Goal: Task Accomplishment & Management: Manage account settings

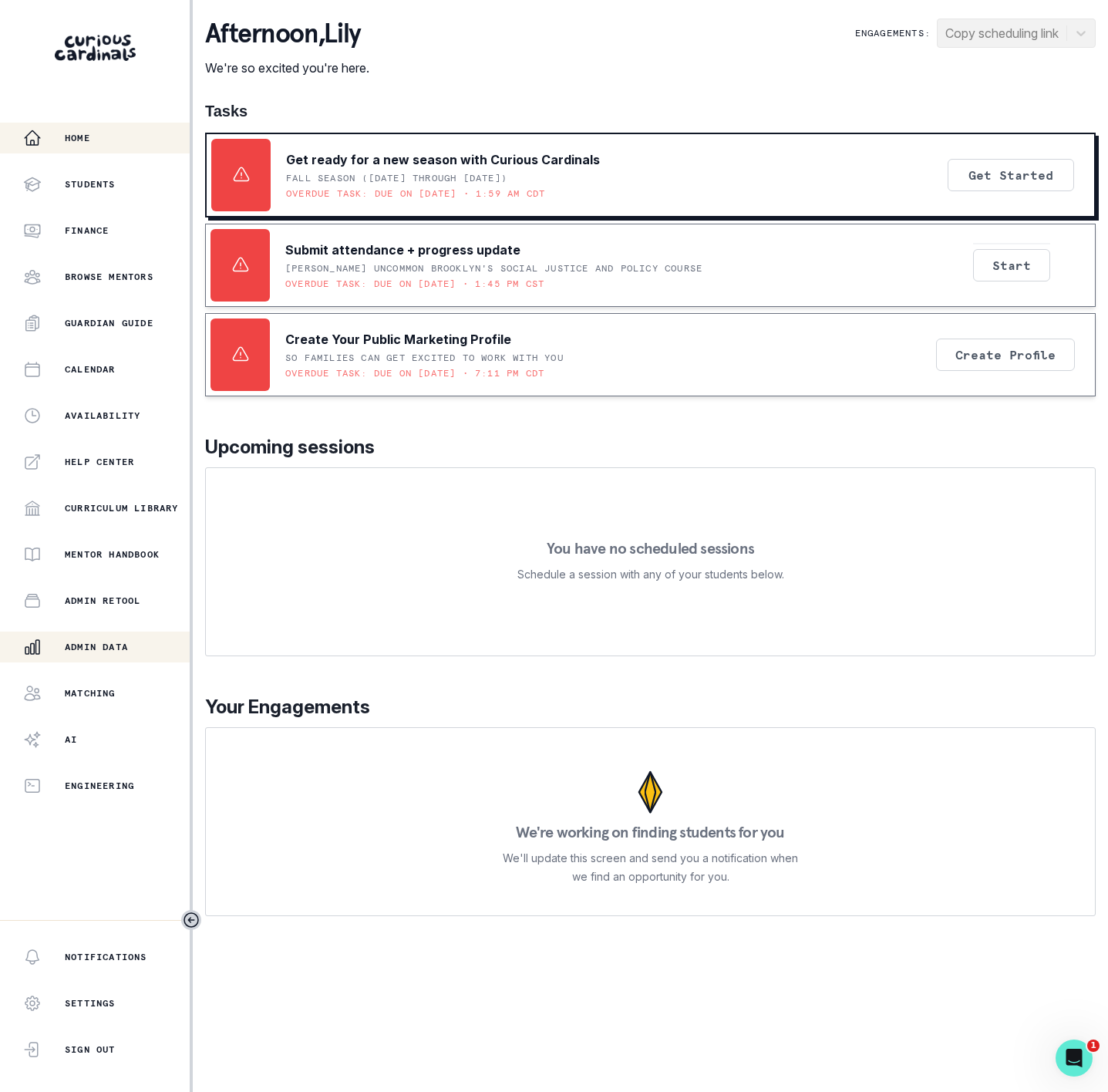
click at [109, 646] on p "Admin Data" at bounding box center [96, 647] width 63 height 12
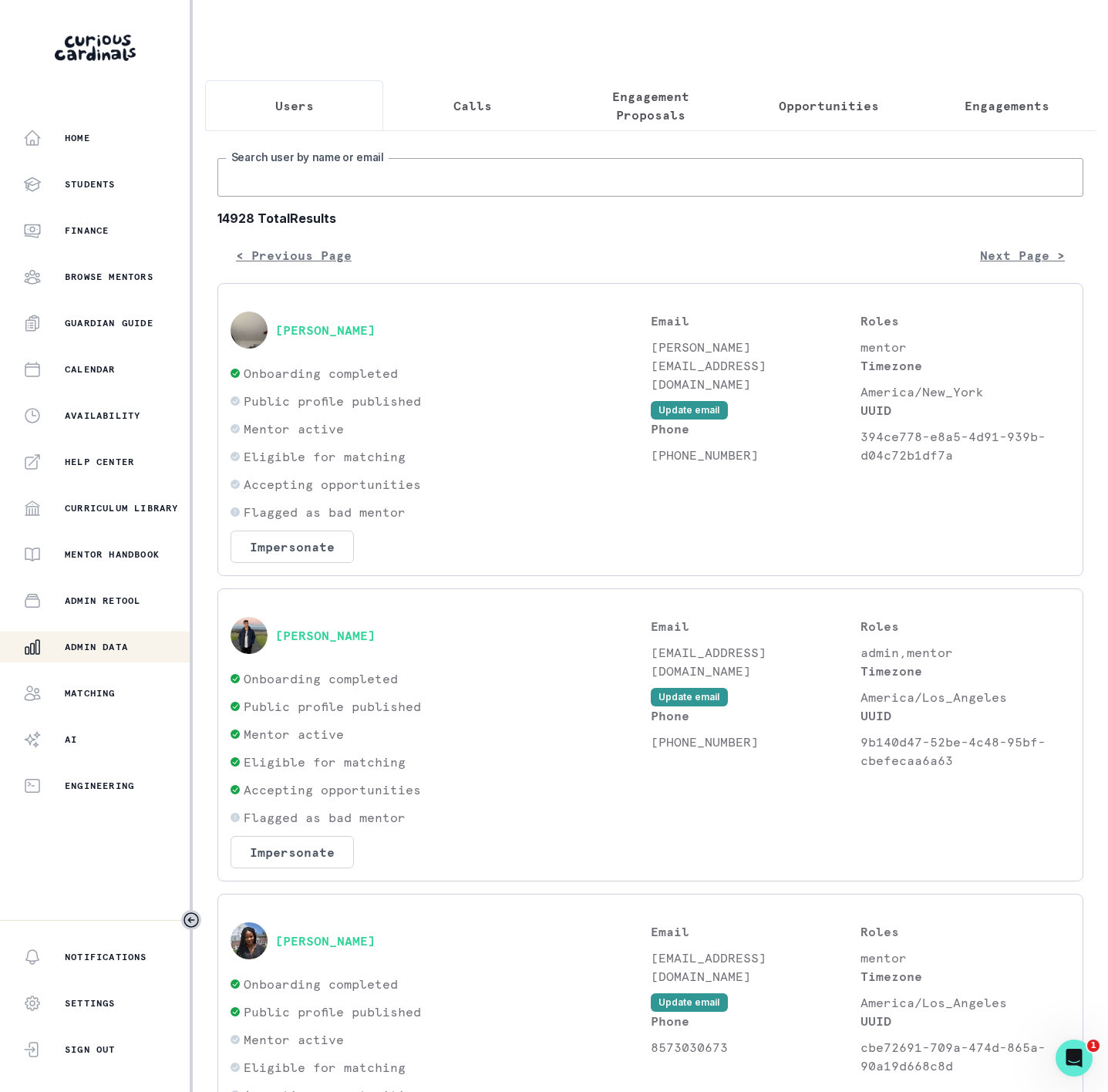
click at [264, 197] on input "Search user by name or email" at bounding box center [650, 177] width 866 height 39
paste input "[PERSON_NAME]"
type input "[PERSON_NAME]"
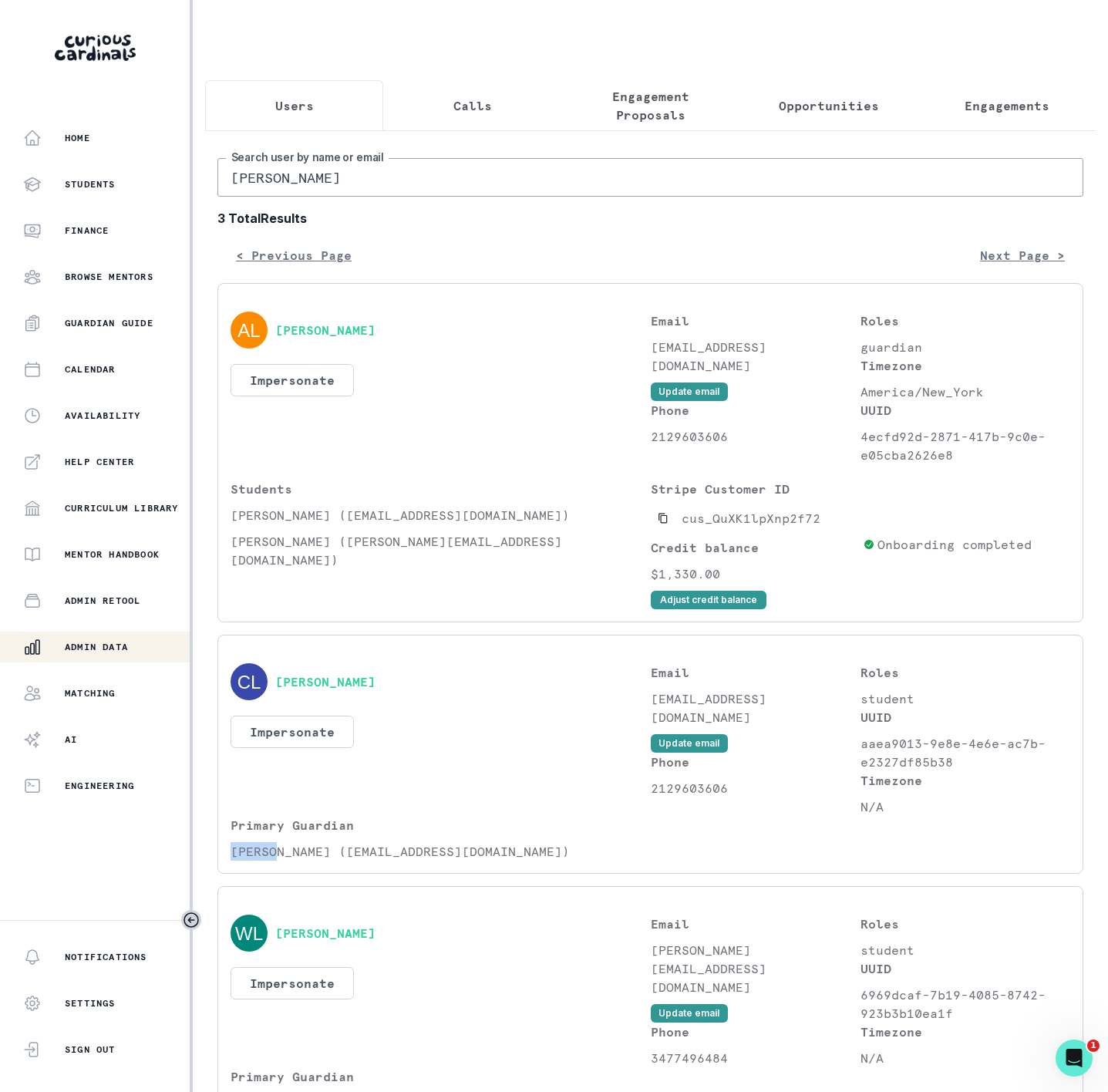
drag, startPoint x: 231, startPoint y: 865, endPoint x: 274, endPoint y: 868, distance: 43.1
click at [274, 861] on p "[PERSON_NAME] ([EMAIL_ADDRESS][DOMAIN_NAME])" at bounding box center [440, 851] width 420 height 19
copy p "Alexia"
drag, startPoint x: 371, startPoint y: 870, endPoint x: 488, endPoint y: 877, distance: 117.2
click at [488, 861] on p "[PERSON_NAME] ([EMAIL_ADDRESS][DOMAIN_NAME])" at bounding box center [440, 851] width 420 height 19
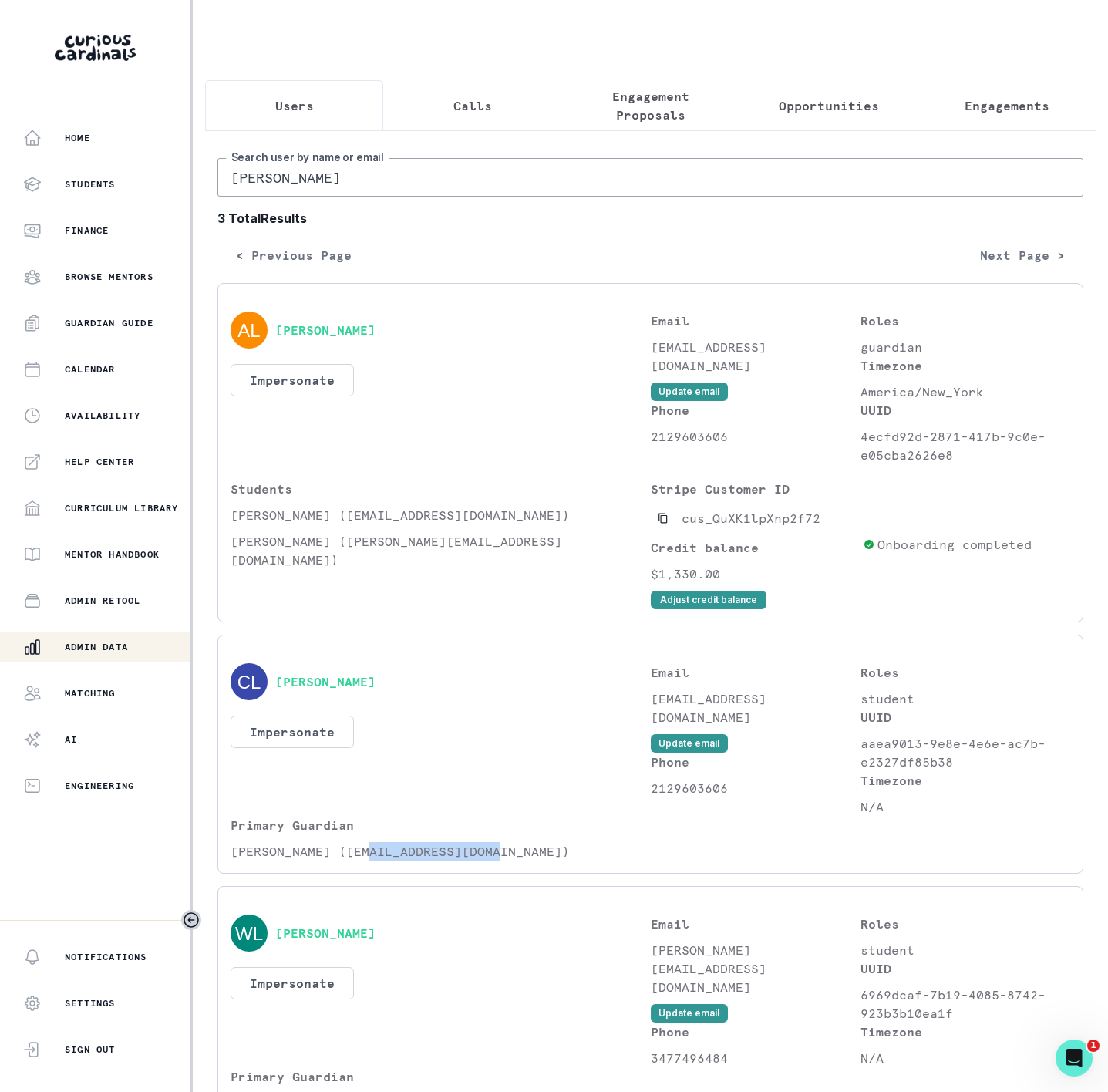
copy p "[EMAIL_ADDRESS][DOMAIN_NAME]"
drag, startPoint x: 313, startPoint y: 202, endPoint x: 5, endPoint y: 193, distance: 308.1
click at [84, 199] on div "Home Students Finance Browse Mentors Guardian Guide Calendar Availability Help …" at bounding box center [554, 546] width 1108 height 1092
paste input "[EMAIL_ADDRESS][DOMAIN_NAME]"
type input "[EMAIL_ADDRESS][DOMAIN_NAME]"
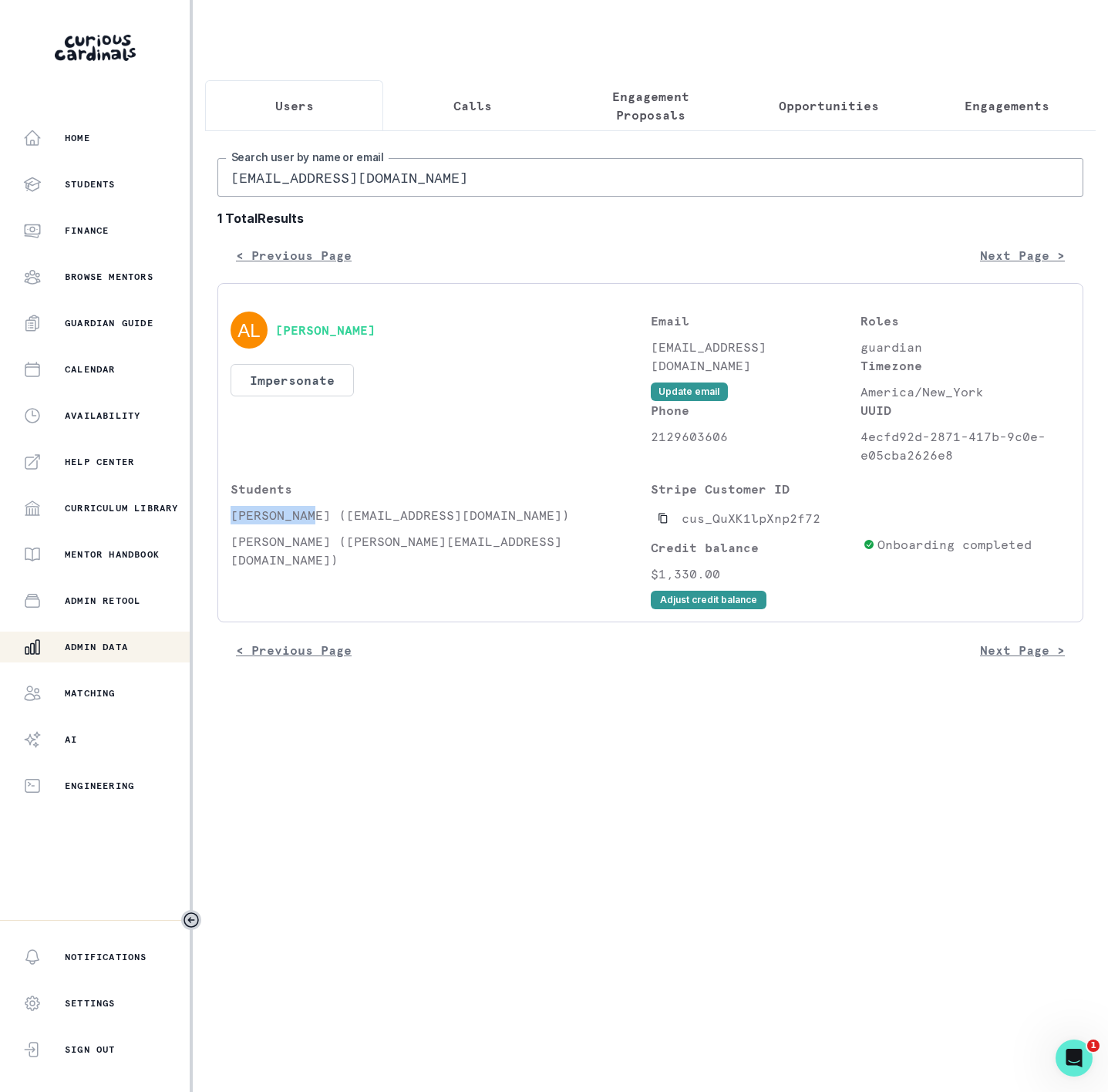
drag, startPoint x: 232, startPoint y: 530, endPoint x: 317, endPoint y: 531, distance: 85.0
click at [317, 524] on p "[PERSON_NAME] ([EMAIL_ADDRESS][DOMAIN_NAME])" at bounding box center [440, 515] width 420 height 19
copy p "[PERSON_NAME]"
drag, startPoint x: 650, startPoint y: 363, endPoint x: 810, endPoint y: 356, distance: 160.2
click at [810, 356] on p "[EMAIL_ADDRESS][DOMAIN_NAME]" at bounding box center [756, 356] width 210 height 37
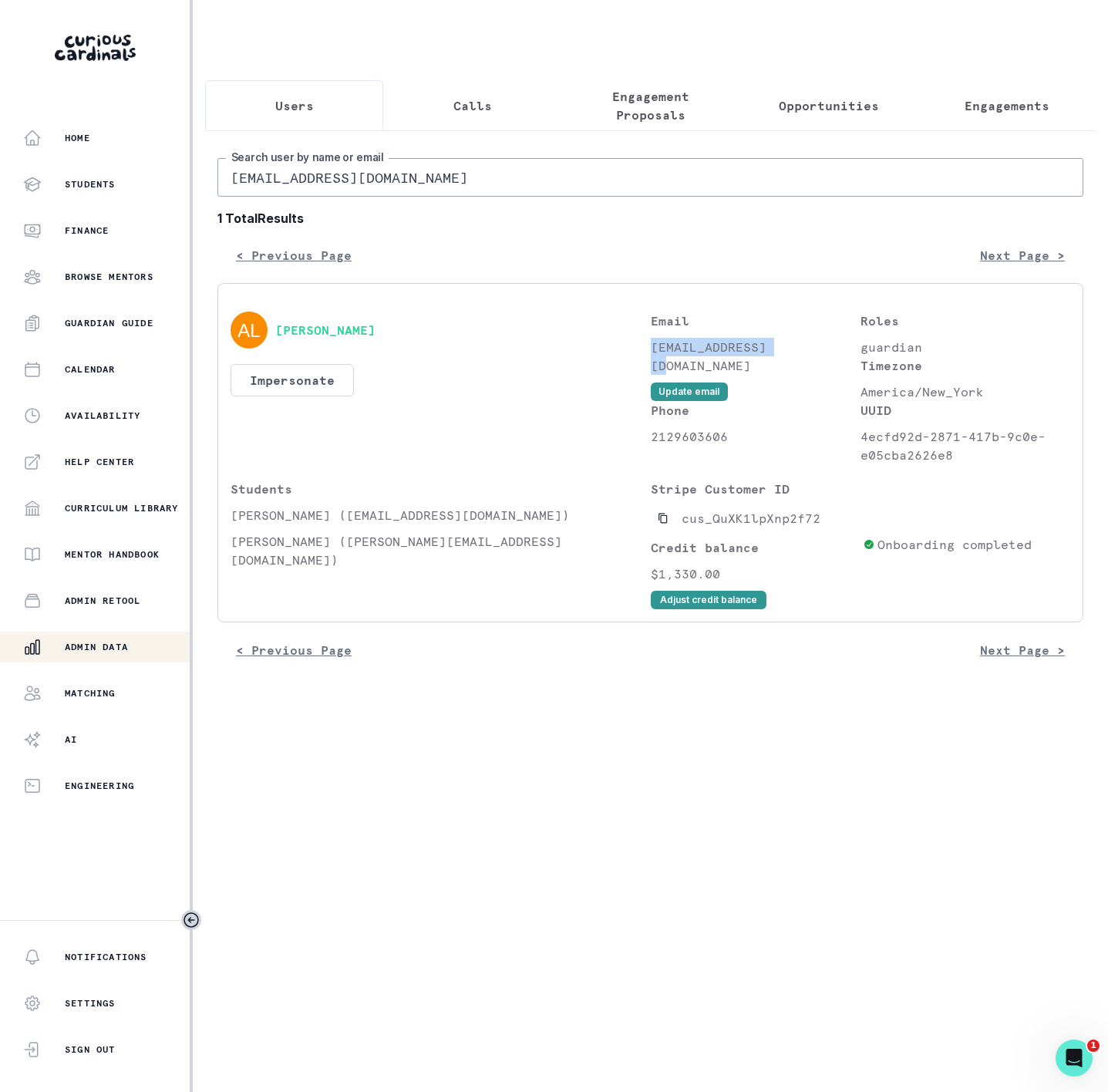
copy p "[EMAIL_ADDRESS][DOMAIN_NAME]"
click at [382, 197] on input "[EMAIL_ADDRESS][DOMAIN_NAME]" at bounding box center [650, 177] width 866 height 39
drag, startPoint x: 384, startPoint y: 199, endPoint x: 104, endPoint y: 197, distance: 280.0
click at [104, 197] on div "Home Students Finance Browse Mentors Guardian Guide Calendar Availability Help …" at bounding box center [554, 546] width 1108 height 1092
paste input "[PERSON_NAME]"
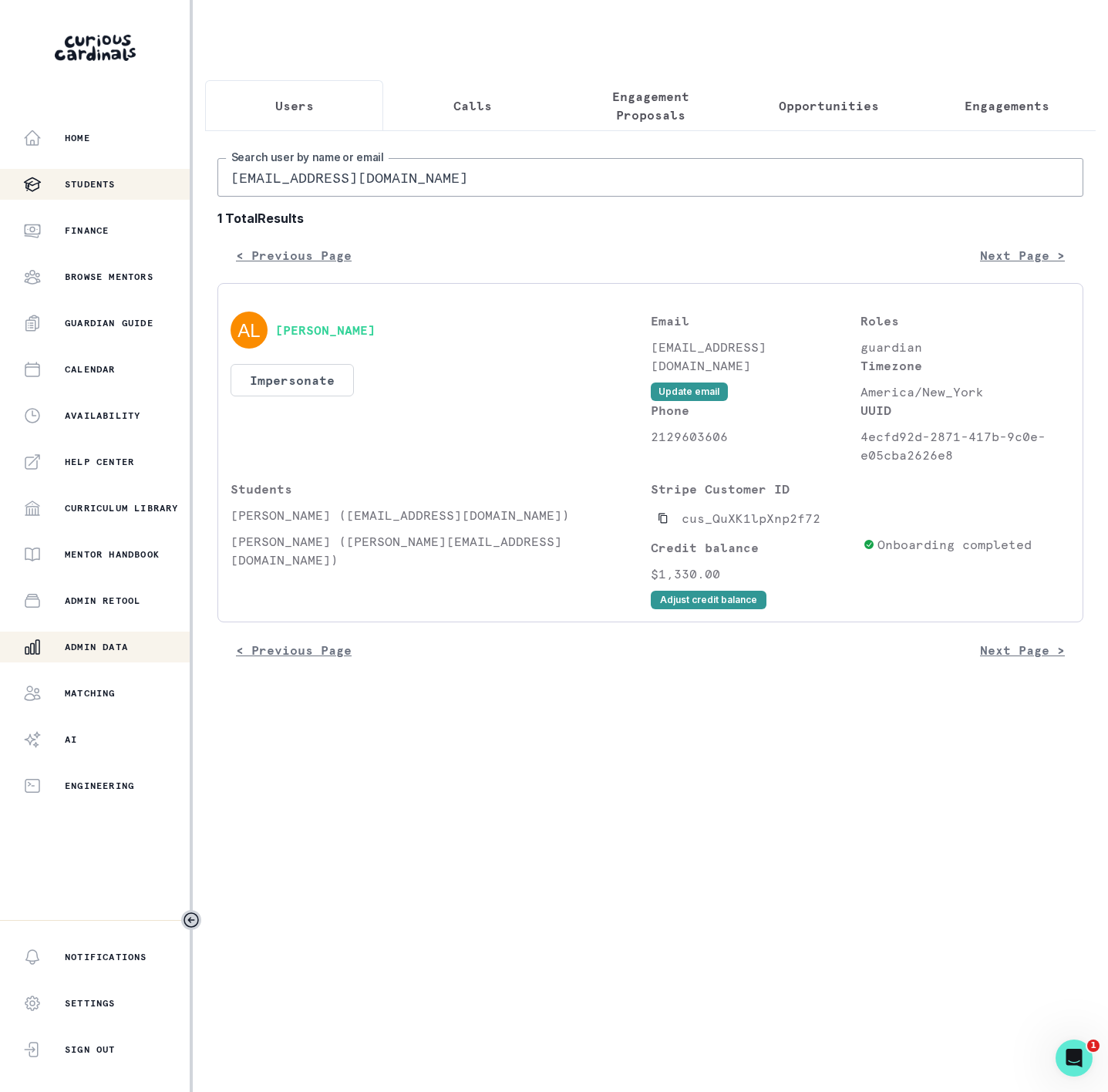
type input "[PERSON_NAME]"
click at [669, 531] on button "Copied to clipboard" at bounding box center [663, 518] width 25 height 25
drag, startPoint x: 651, startPoint y: 364, endPoint x: 828, endPoint y: 370, distance: 177.1
click at [828, 370] on p "[EMAIL_ADDRESS][DOMAIN_NAME]" at bounding box center [756, 356] width 210 height 37
copy p "[EMAIL_ADDRESS][DOMAIN_NAME]"
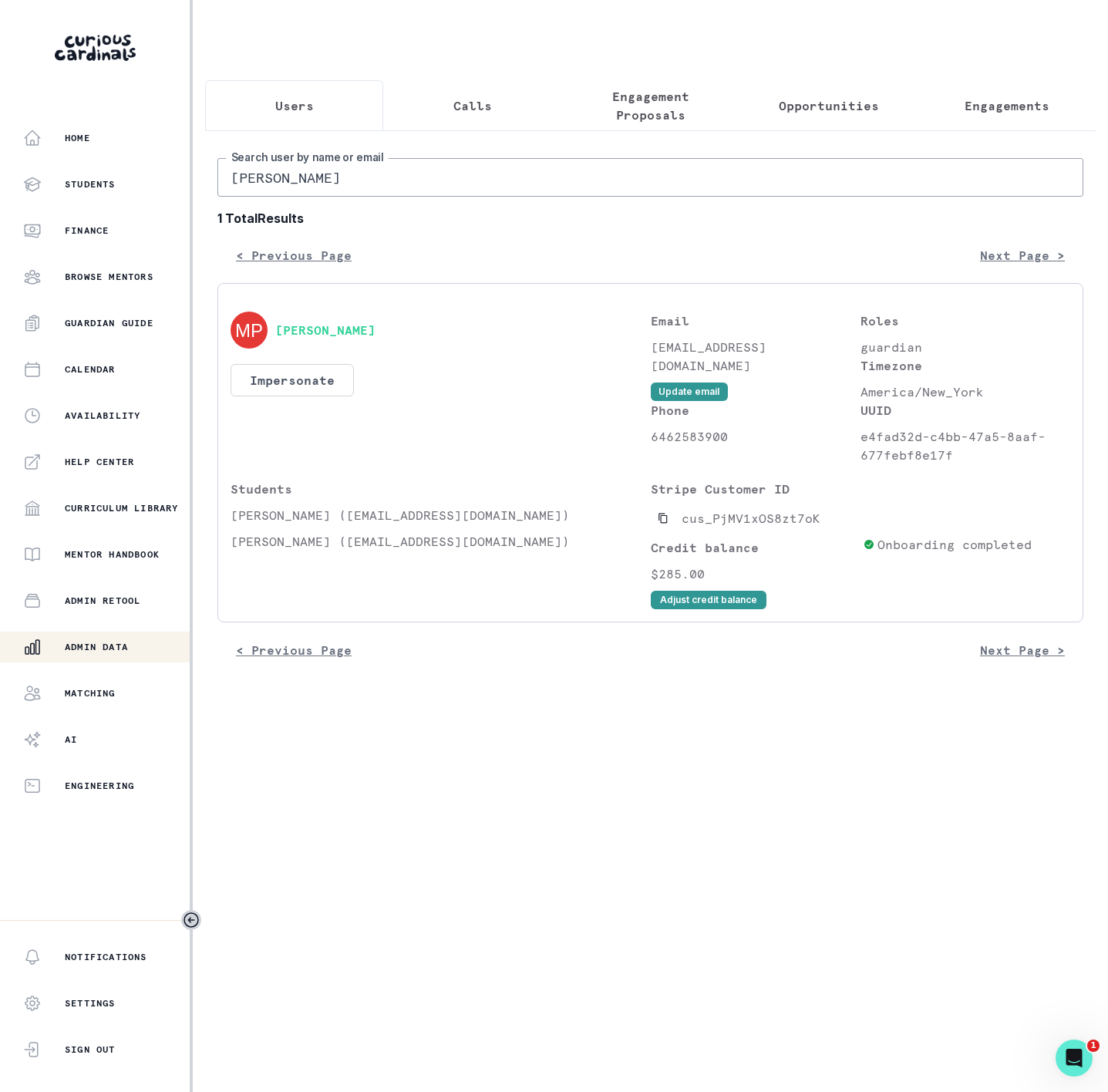
drag, startPoint x: 409, startPoint y: 204, endPoint x: -167, endPoint y: 167, distance: 577.2
click at [0, 167] on html "Home Students Finance Browse Mentors Guardian Guide Calendar Availability Help …" at bounding box center [554, 546] width 1108 height 1092
paste input "[PERSON_NAME]"
type input "[PERSON_NAME]"
click at [660, 524] on icon "Copied to clipboard" at bounding box center [663, 518] width 11 height 11
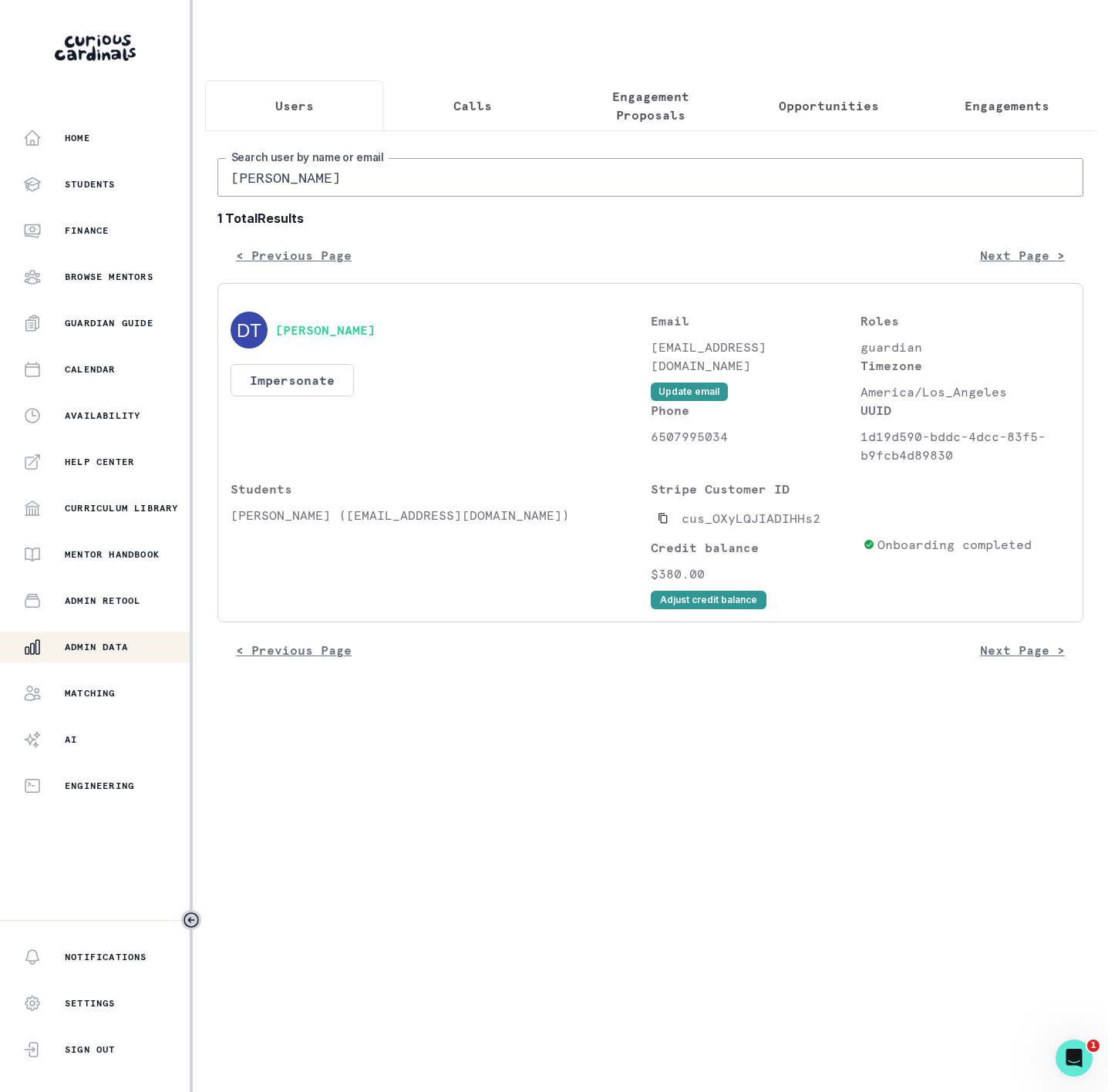
drag, startPoint x: 382, startPoint y: 204, endPoint x: 24, endPoint y: 204, distance: 358.0
click at [24, 204] on div "Home Students Finance Browse Mentors Guardian Guide Calendar Availability Help …" at bounding box center [554, 546] width 1108 height 1092
paste input "[PERSON_NAME]"
type input "[PERSON_NAME]"
click at [662, 524] on icon "Copied to clipboard" at bounding box center [663, 518] width 11 height 11
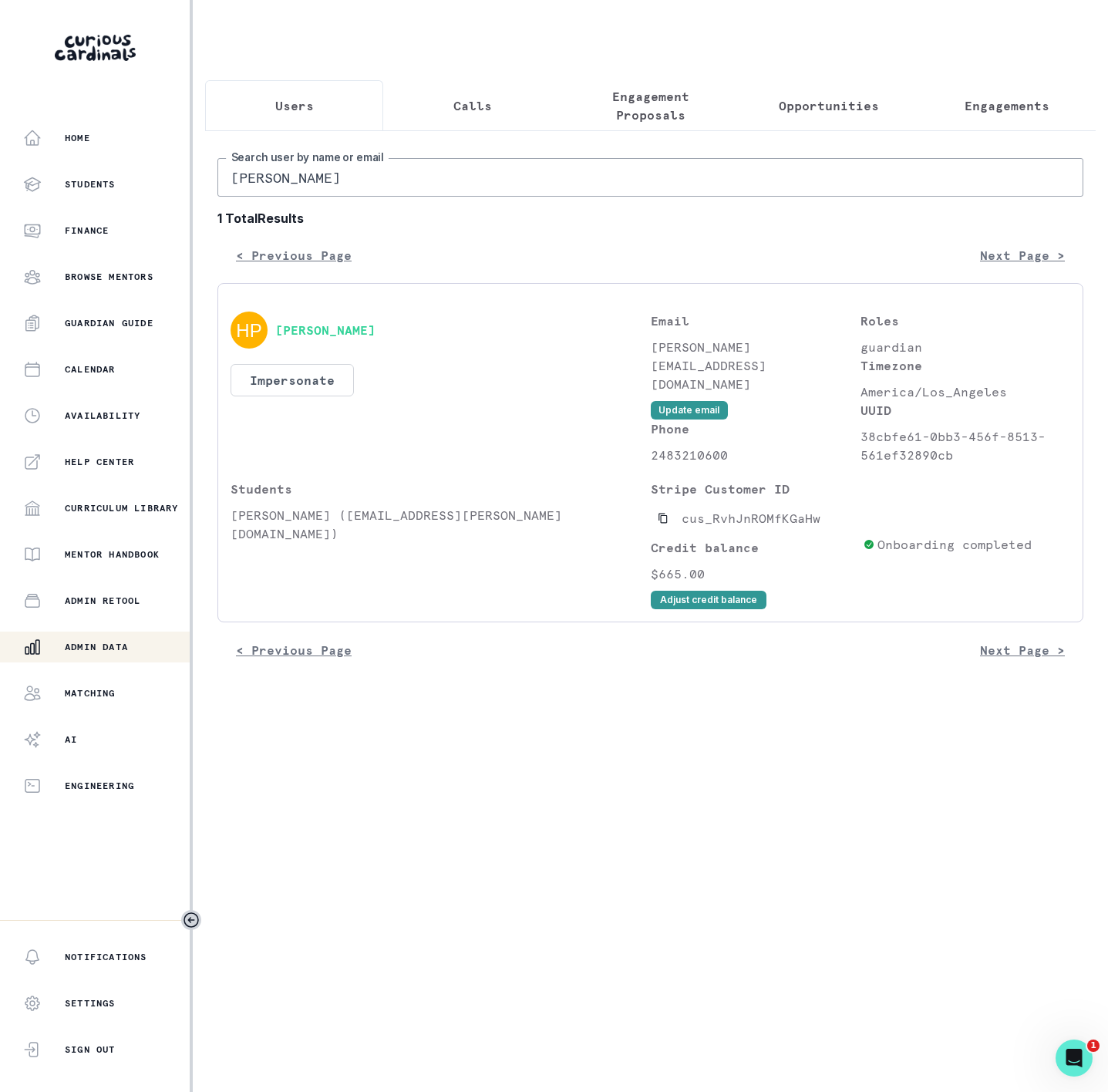
drag, startPoint x: 236, startPoint y: 192, endPoint x: -48, endPoint y: 195, distance: 284.0
click at [0, 195] on html "Home Students Finance Browse Mentors Guardian Guide Calendar Availability Help …" at bounding box center [554, 546] width 1108 height 1092
paste input "[PERSON_NAME]"
type input "[PERSON_NAME]"
click at [665, 524] on icon "Copied to clipboard" at bounding box center [662, 518] width 8 height 10
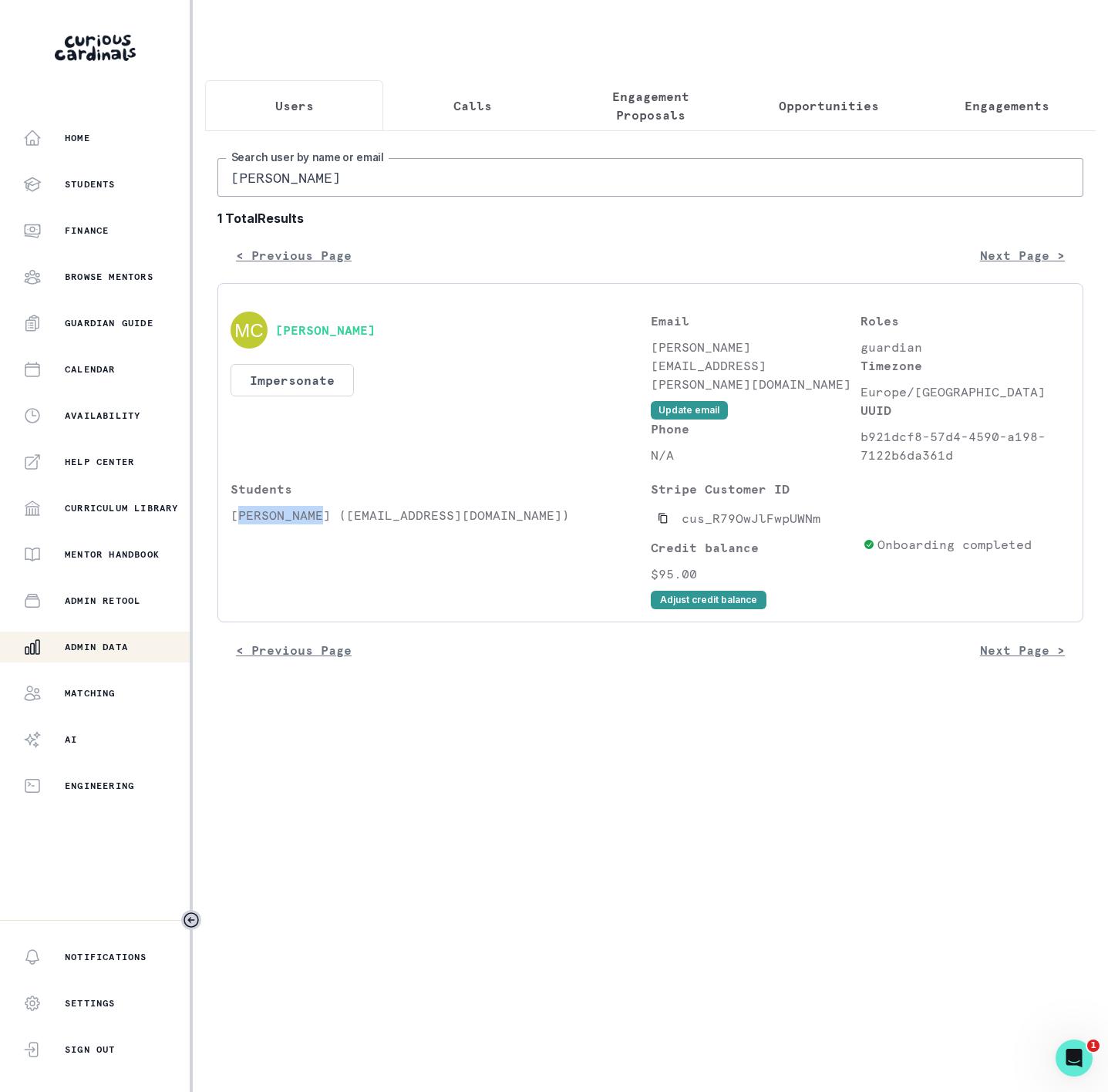
drag, startPoint x: 234, startPoint y: 533, endPoint x: 326, endPoint y: 533, distance: 92.0
click at [326, 524] on p "[PERSON_NAME] ([EMAIL_ADDRESS][DOMAIN_NAME])" at bounding box center [440, 515] width 420 height 19
click at [232, 524] on p "[PERSON_NAME] ([EMAIL_ADDRESS][DOMAIN_NAME])" at bounding box center [440, 515] width 420 height 19
drag, startPoint x: 232, startPoint y: 537, endPoint x: 322, endPoint y: 534, distance: 90.0
click at [322, 524] on p "[PERSON_NAME] ([EMAIL_ADDRESS][DOMAIN_NAME])" at bounding box center [440, 515] width 420 height 19
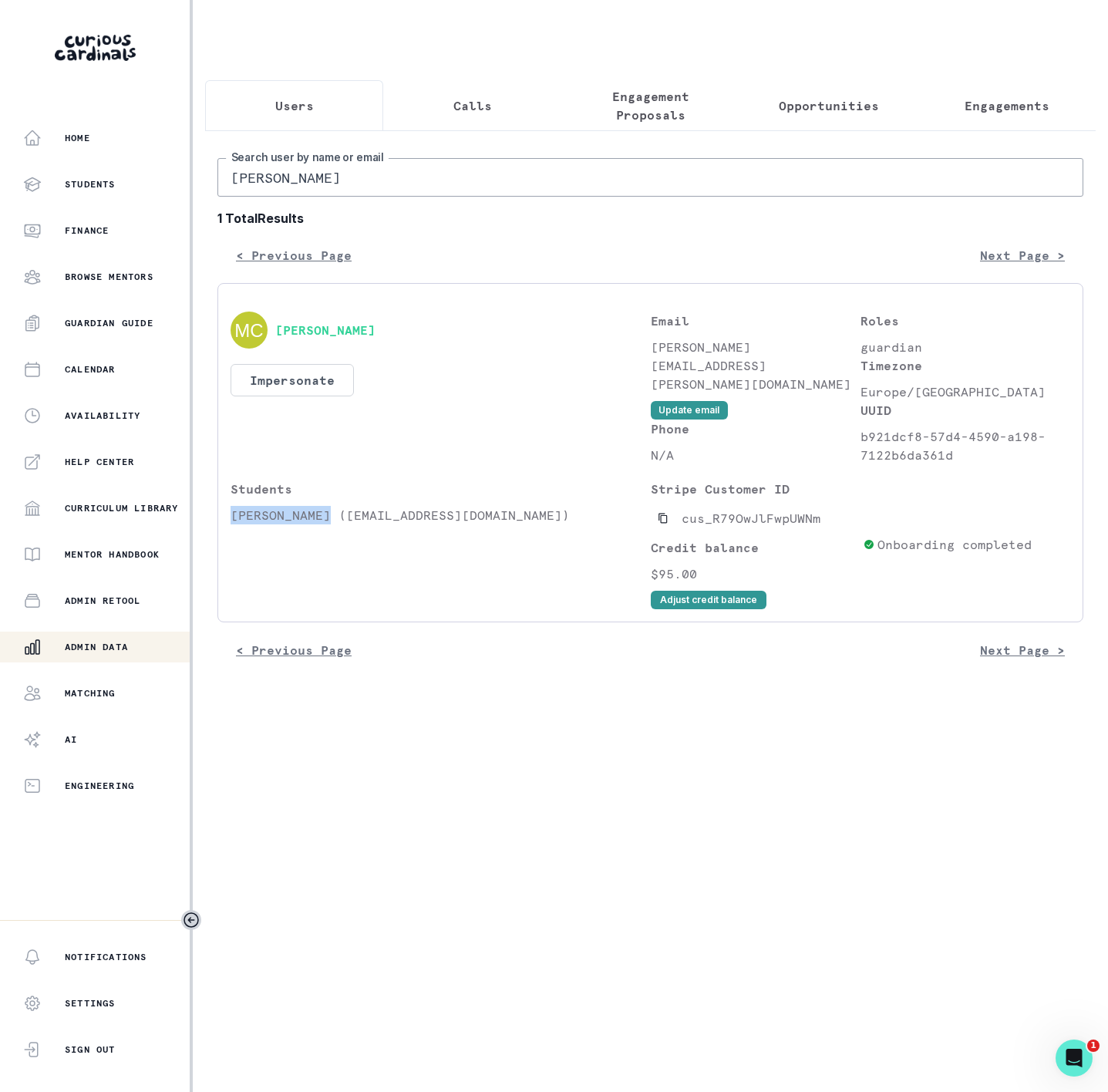
copy p "[PERSON_NAME]"
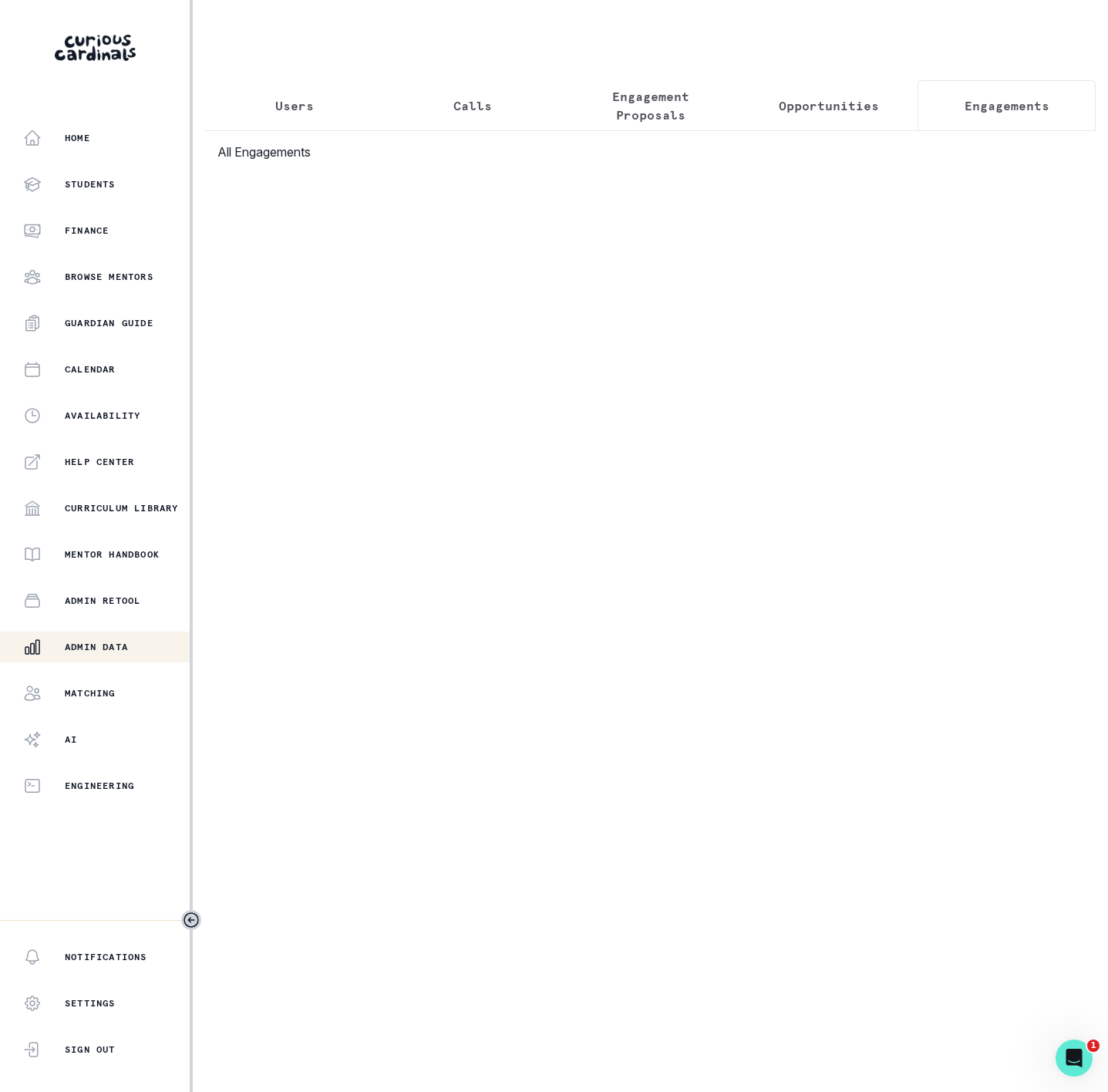
click at [1013, 98] on p "Engagements" at bounding box center [1007, 106] width 85 height 19
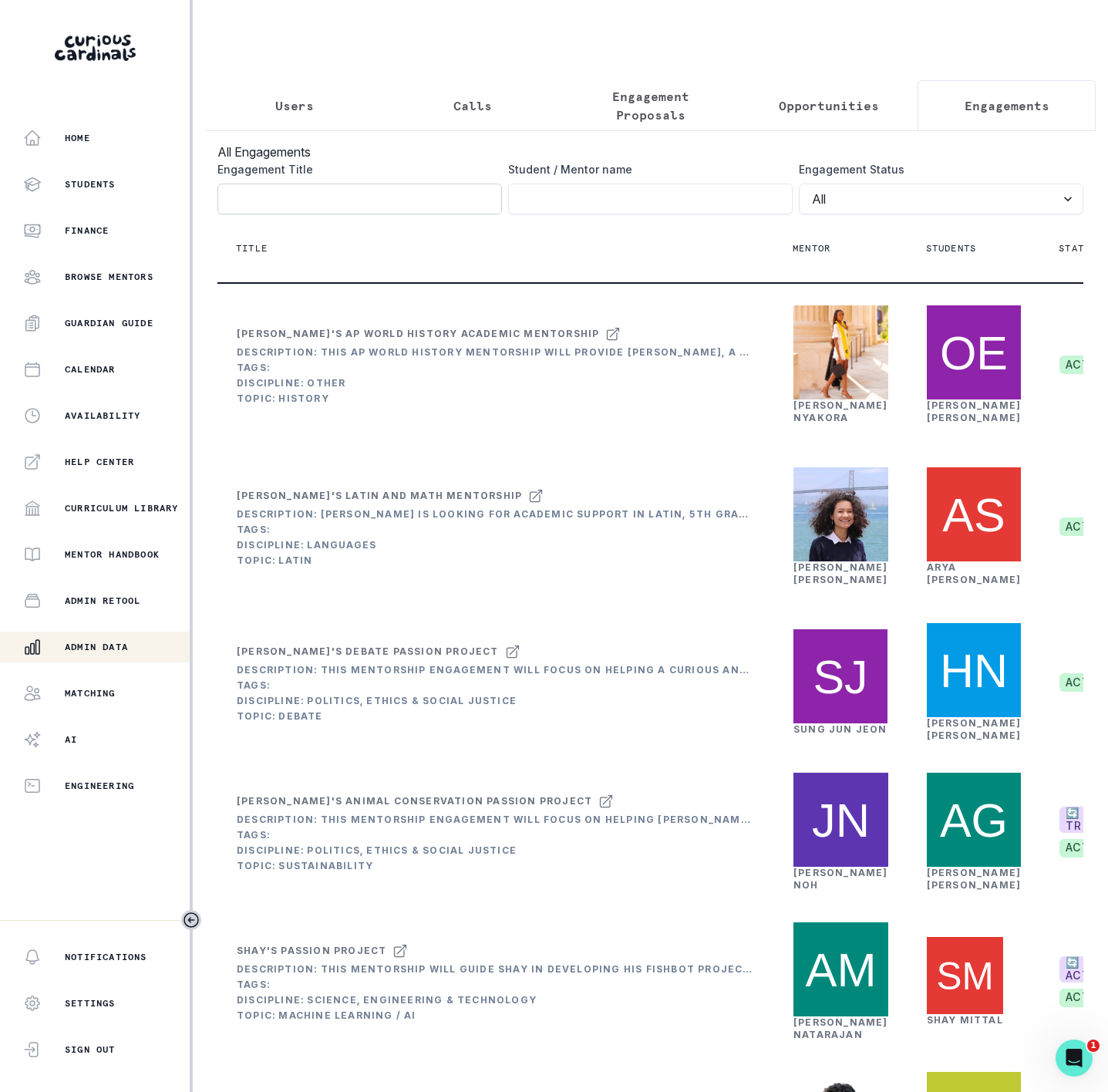
click at [292, 211] on input "Engagement Title" at bounding box center [359, 199] width 285 height 31
paste input "[PERSON_NAME]"
type input "[PERSON_NAME]"
click button "submit" at bounding box center [0, 0] width 0 height 0
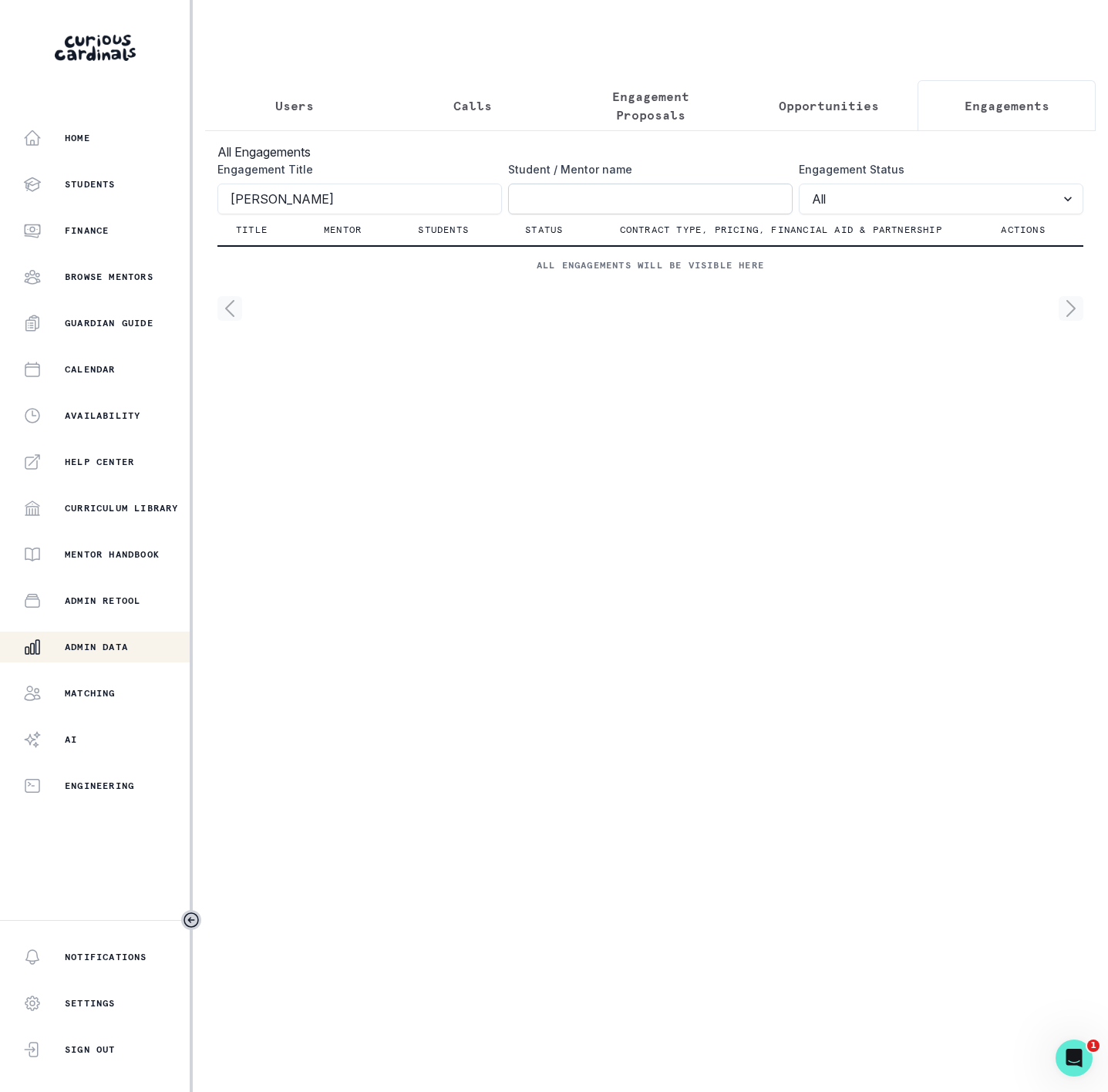
click at [563, 214] on input "Engagement Title" at bounding box center [650, 199] width 285 height 31
paste input "[PERSON_NAME]"
type input "[PERSON_NAME]"
click button "submit" at bounding box center [0, 0] width 0 height 0
click at [523, 213] on input "[PERSON_NAME]" at bounding box center [650, 199] width 285 height 31
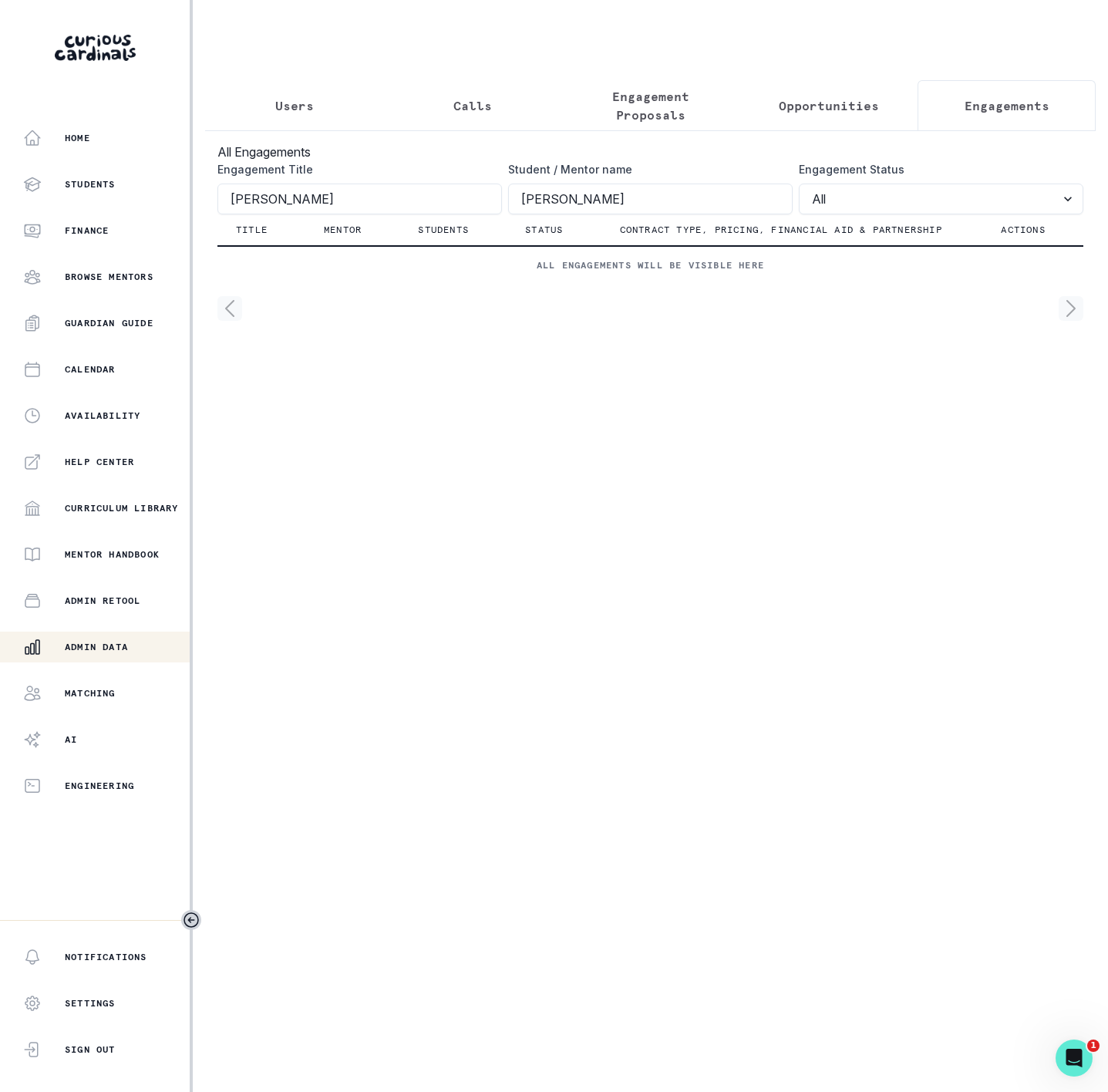
drag, startPoint x: 208, startPoint y: 211, endPoint x: -27, endPoint y: 164, distance: 239.7
click at [0, 164] on html "Home Students Finance Browse Mentors Guardian Guide Calendar Availability Help …" at bounding box center [554, 546] width 1108 height 1092
click button "submit" at bounding box center [0, 0] width 0 height 0
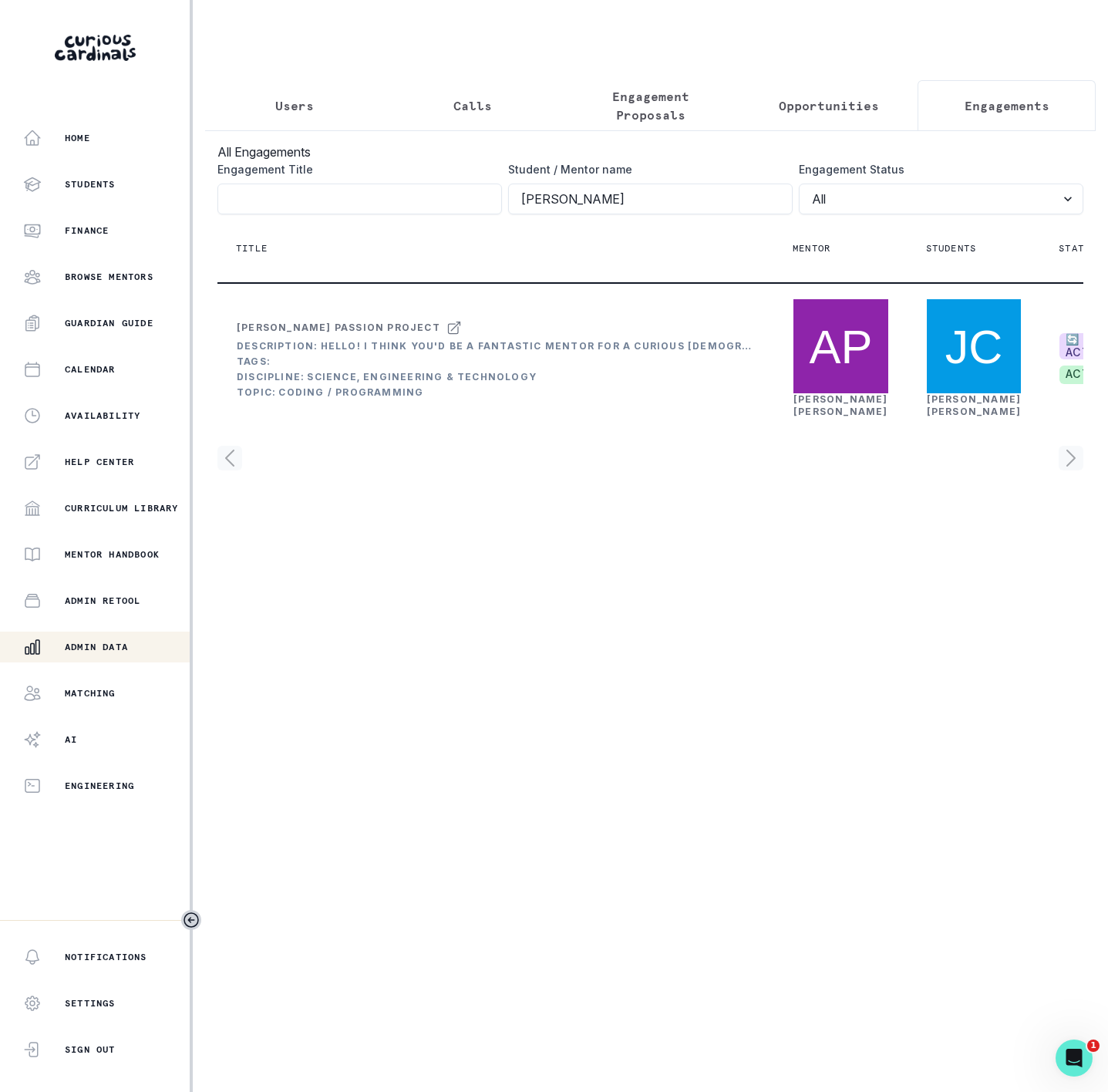
scroll to position [0, 246]
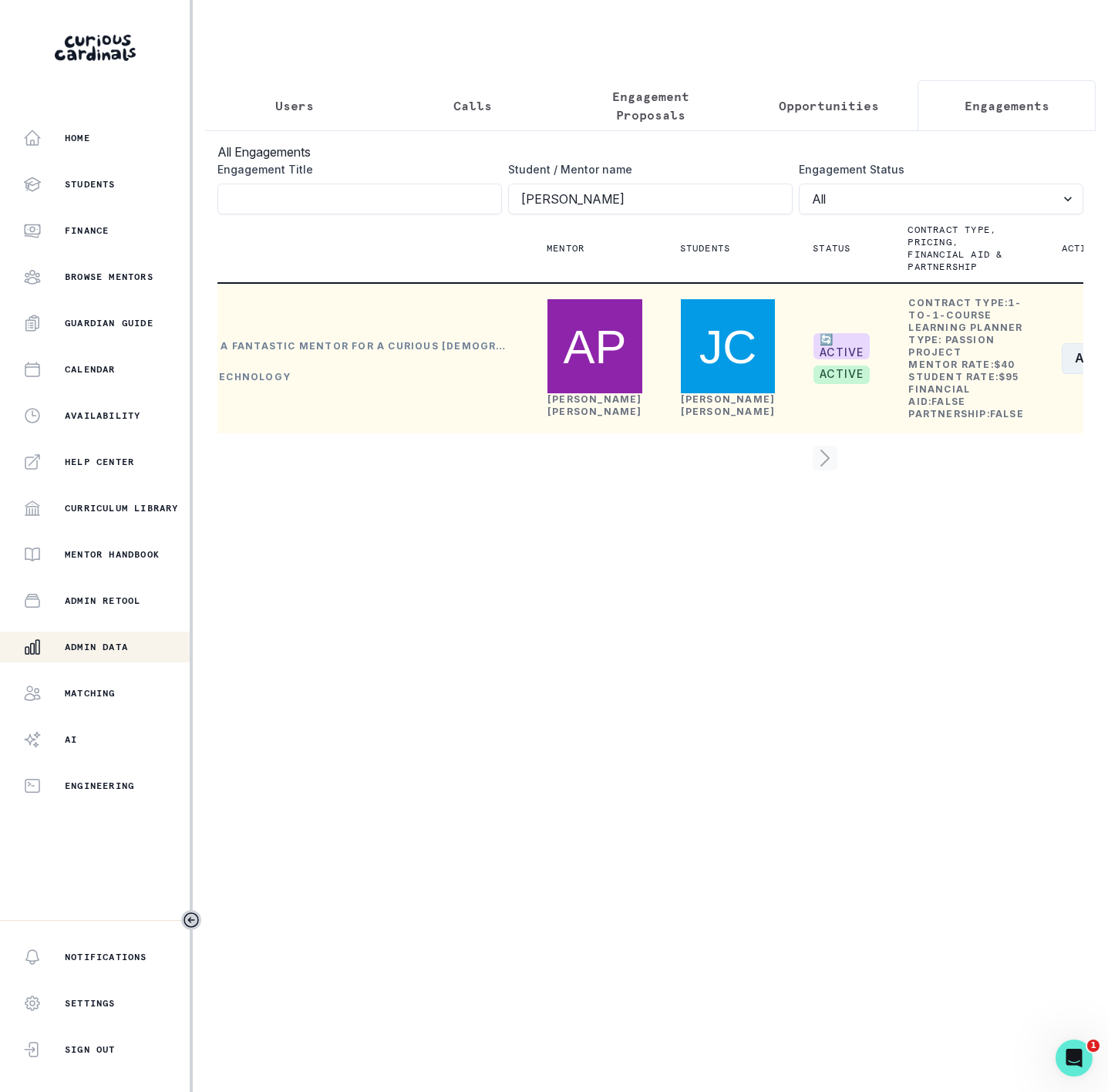
click at [1062, 374] on button "Actions" at bounding box center [1107, 359] width 92 height 31
click at [935, 477] on button "Edit" at bounding box center [979, 473] width 171 height 25
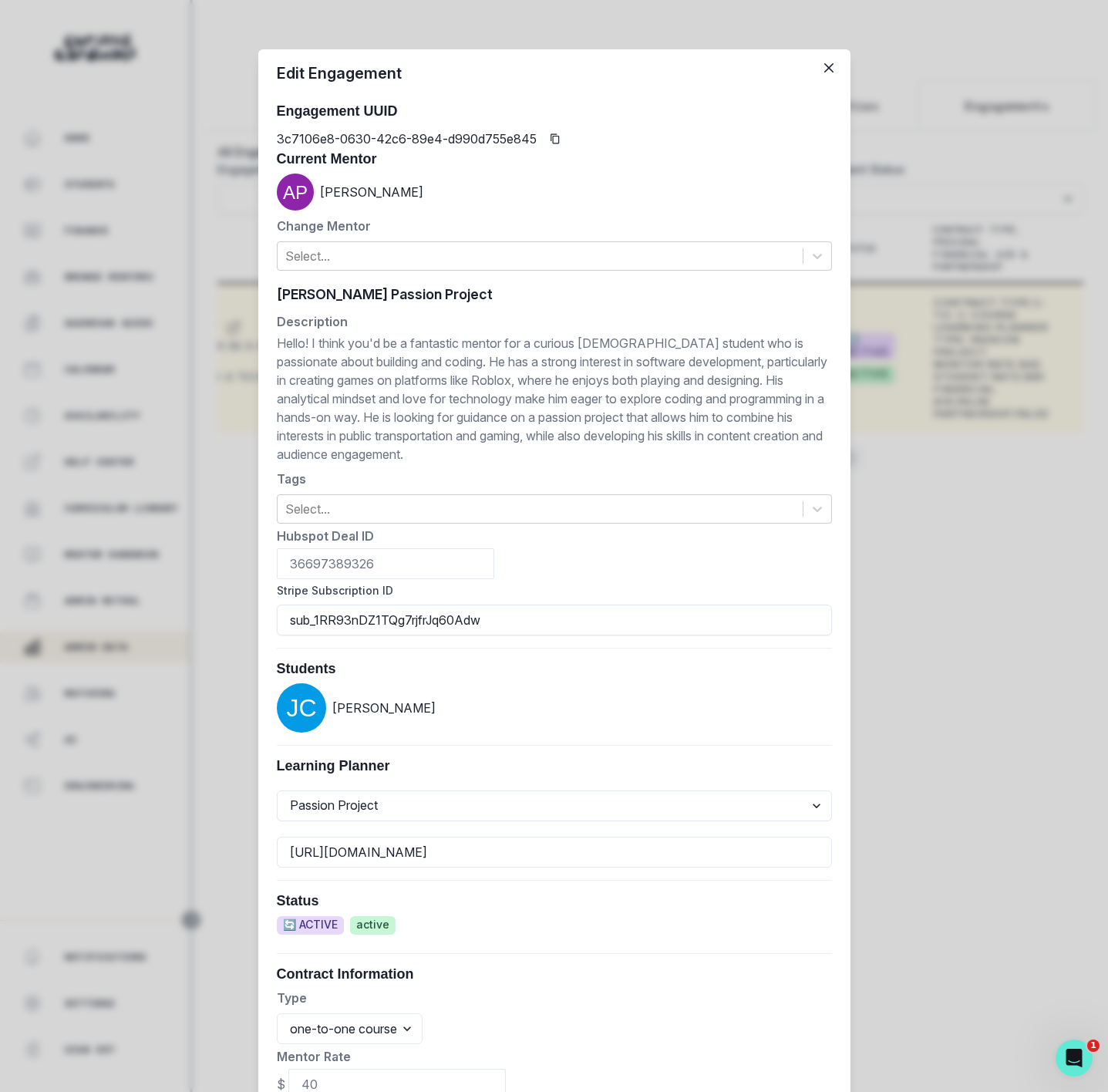
drag, startPoint x: 278, startPoint y: 618, endPoint x: 490, endPoint y: 604, distance: 212.5
click at [490, 604] on div "Stripe Subscription ID sub_1RR93nDZ1TQg7rjfrJq60Adw" at bounding box center [554, 608] width 555 height 53
click at [202, 246] on div "Edit Engagement Engagement UUID 3c7106e8-0630-42c6-89e4-d990d755e845 Current Me…" at bounding box center [554, 546] width 1108 height 1092
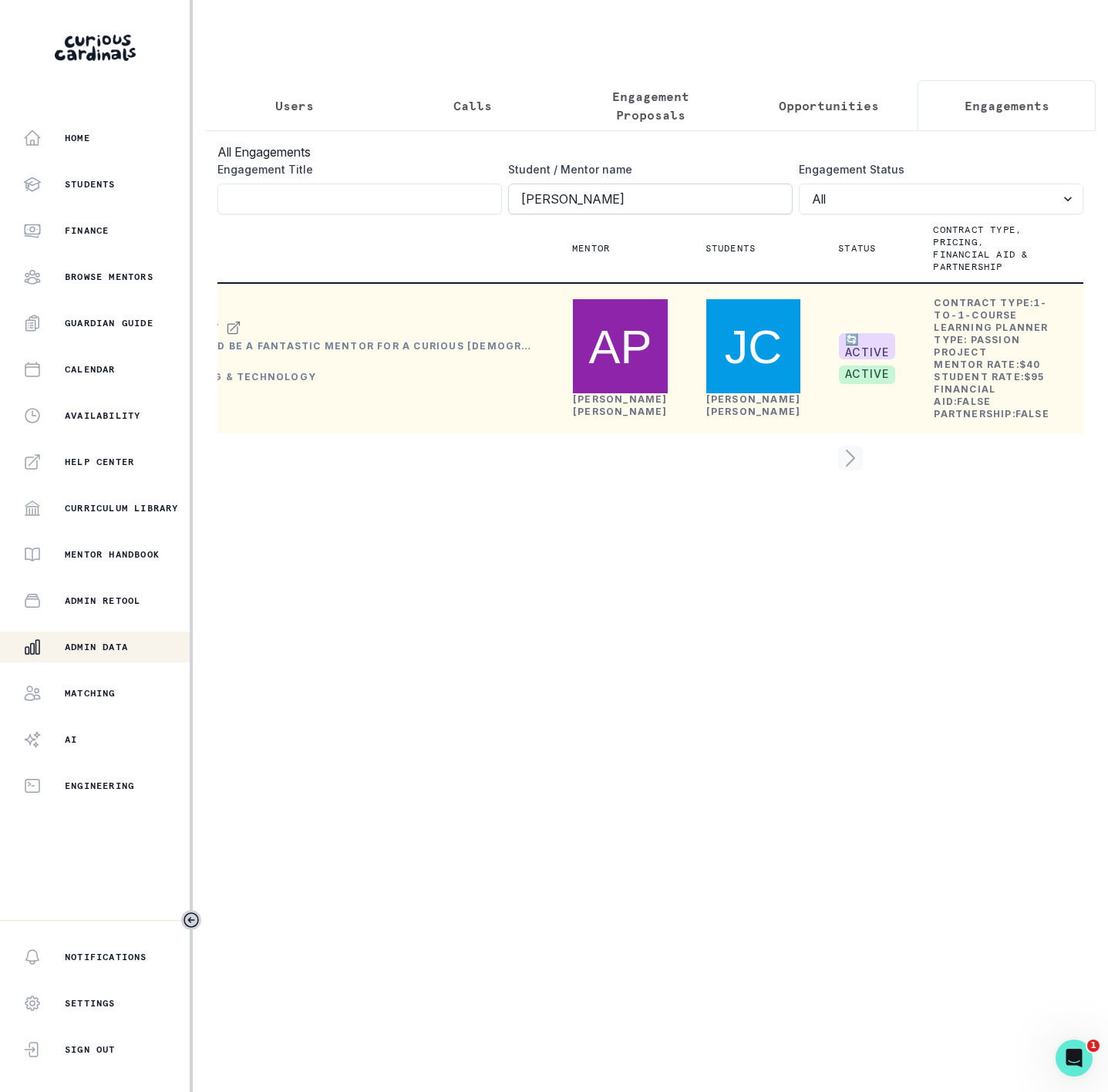
click at [636, 214] on input "[PERSON_NAME]" at bounding box center [650, 199] width 285 height 31
click button "submit" at bounding box center [0, 0] width 0 height 0
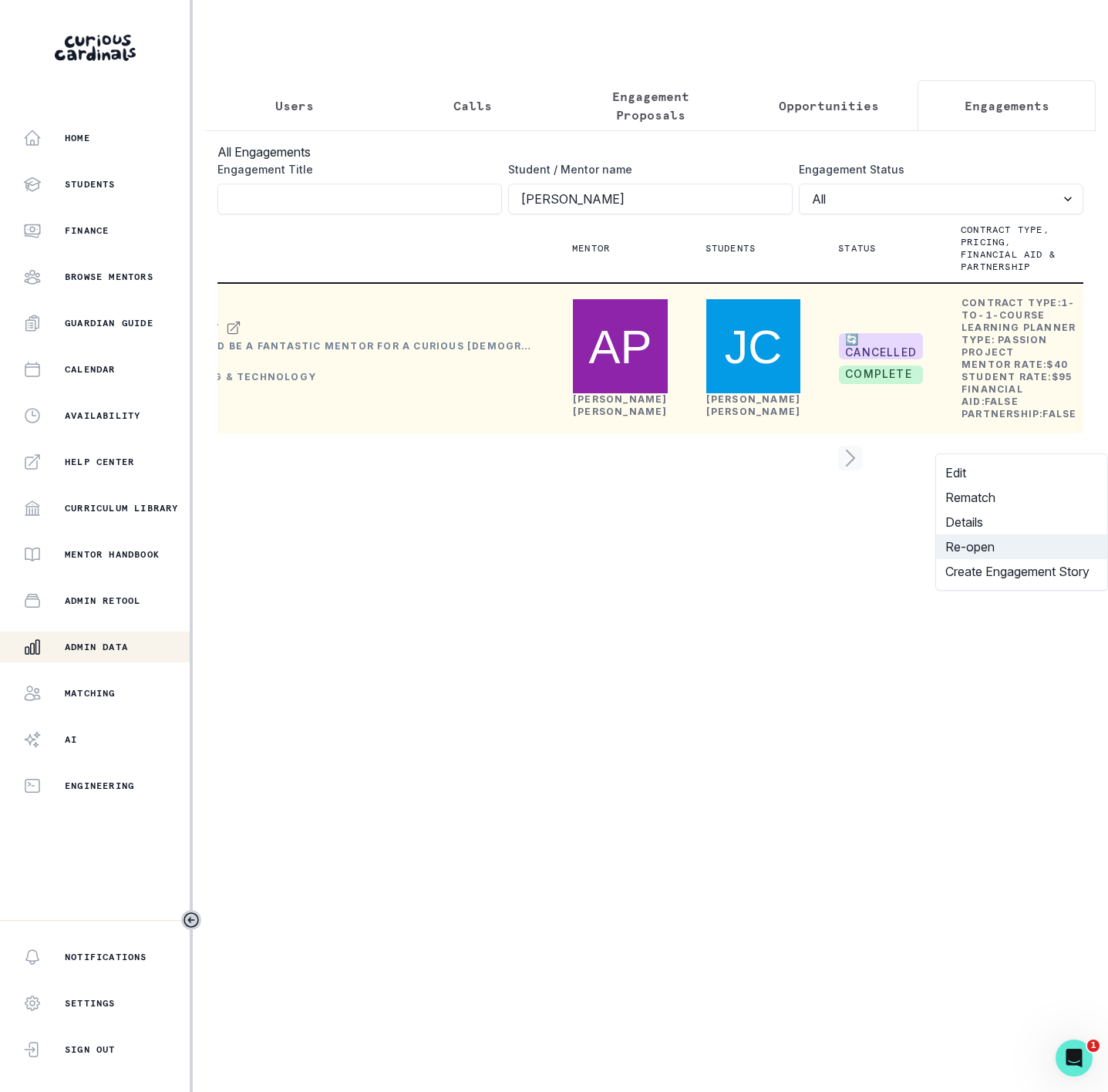
click at [985, 542] on button "Re-open" at bounding box center [1022, 547] width 171 height 25
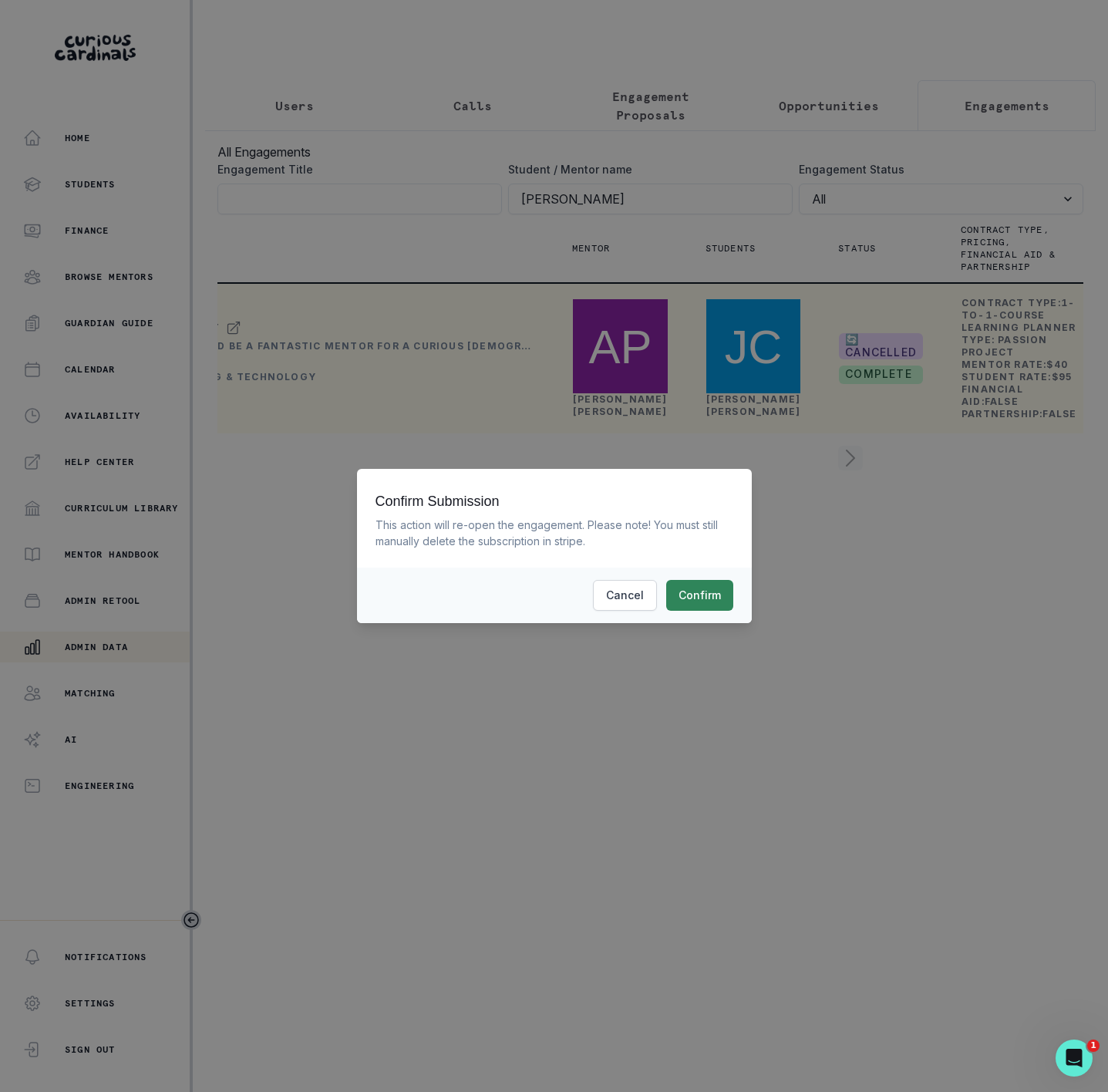
click at [709, 595] on button "Confirm" at bounding box center [699, 595] width 67 height 31
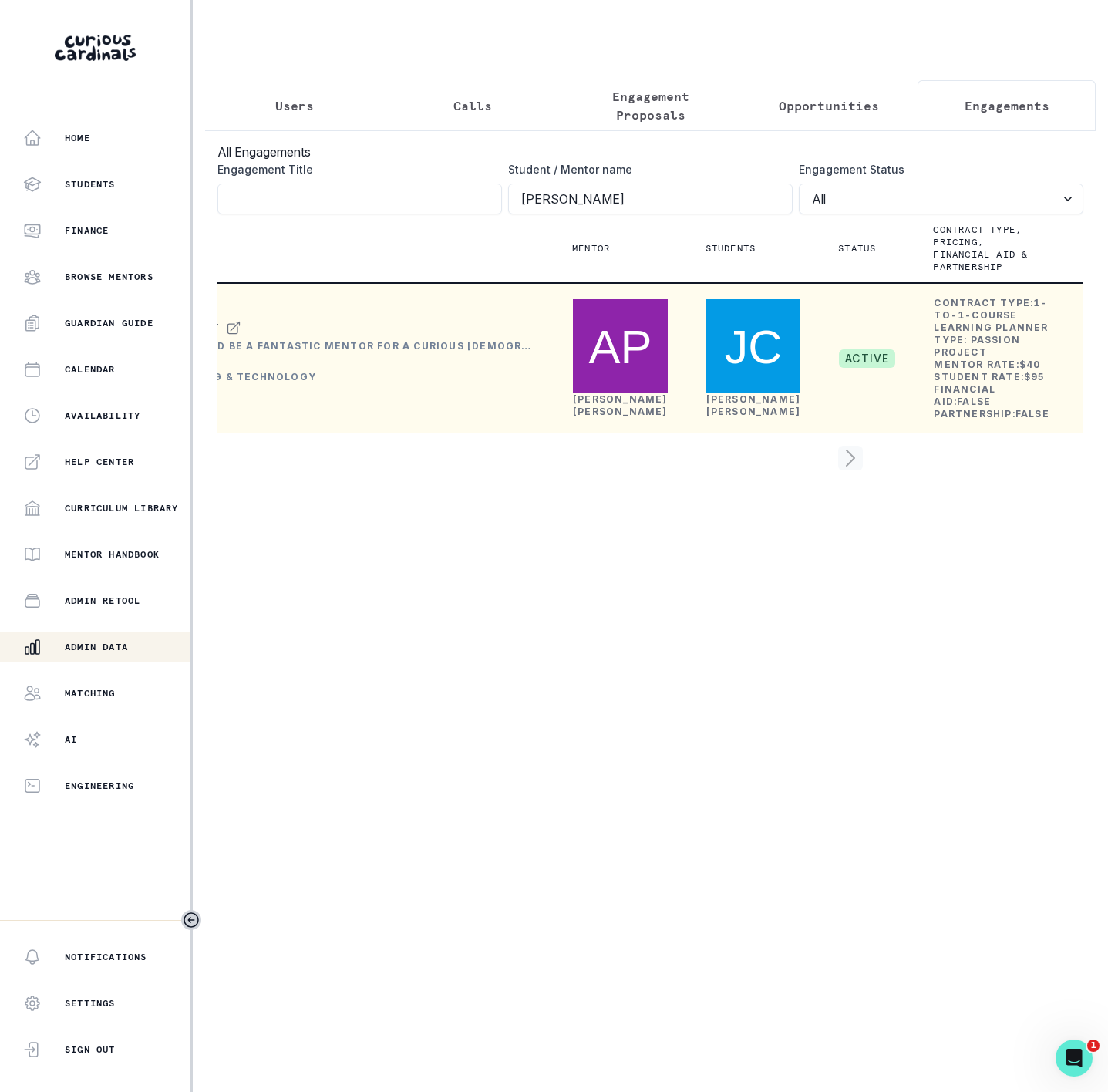
click at [289, 102] on p "Users" at bounding box center [295, 106] width 39 height 19
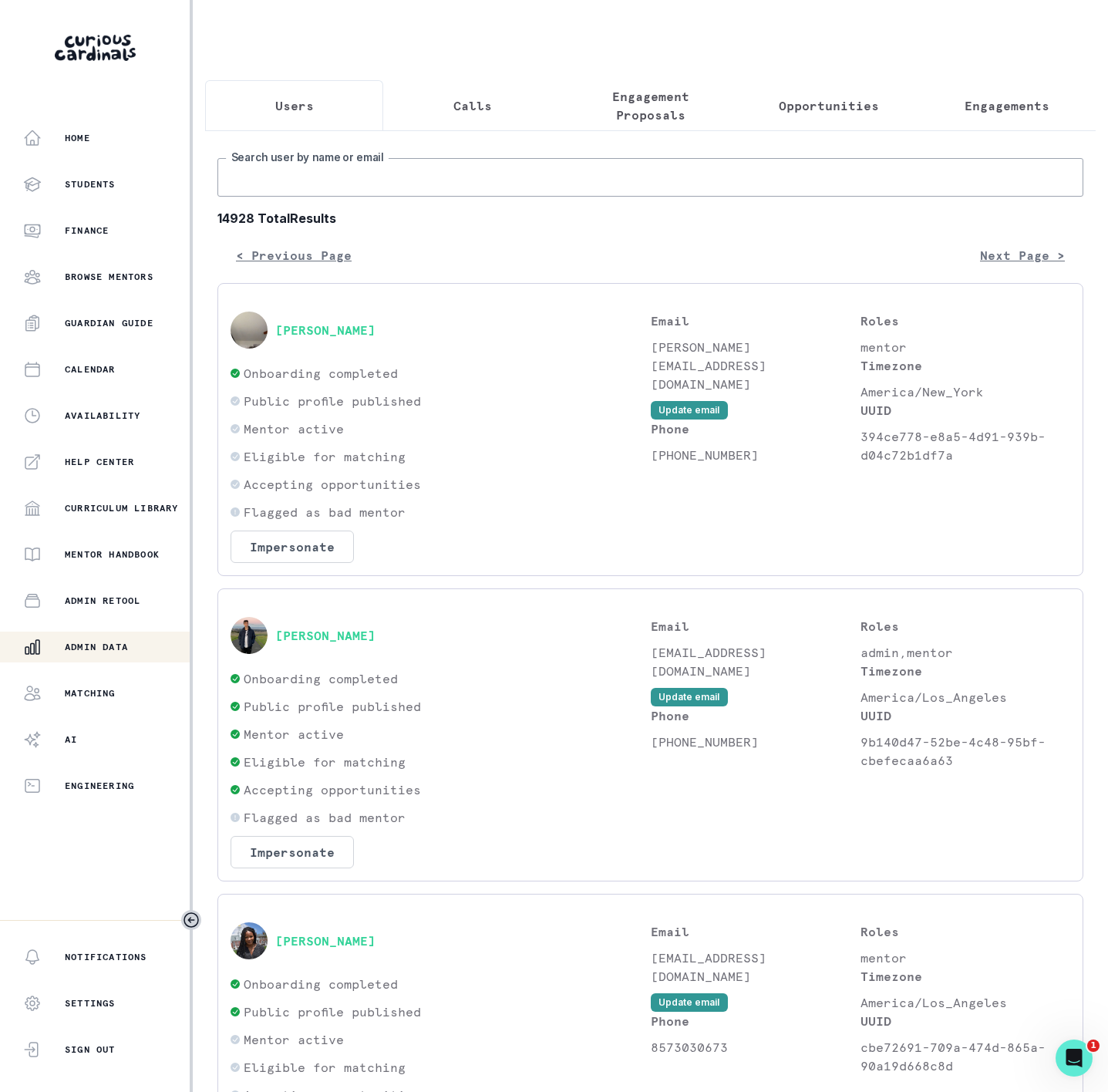
click at [275, 185] on input "Search user by name or email" at bounding box center [650, 177] width 866 height 39
type input "[PERSON_NAME]"
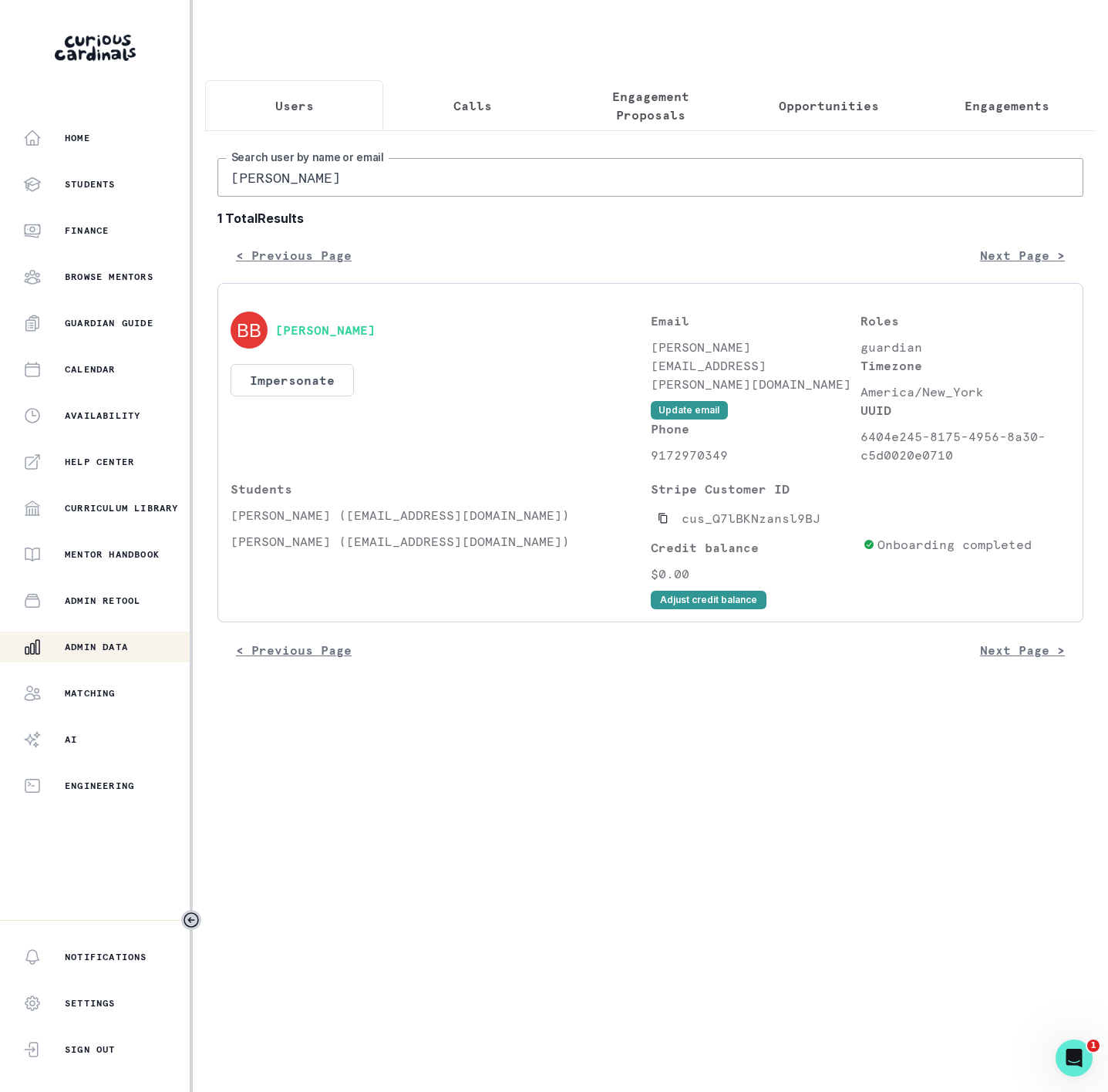
click at [1015, 111] on p "Engagements" at bounding box center [1007, 106] width 85 height 19
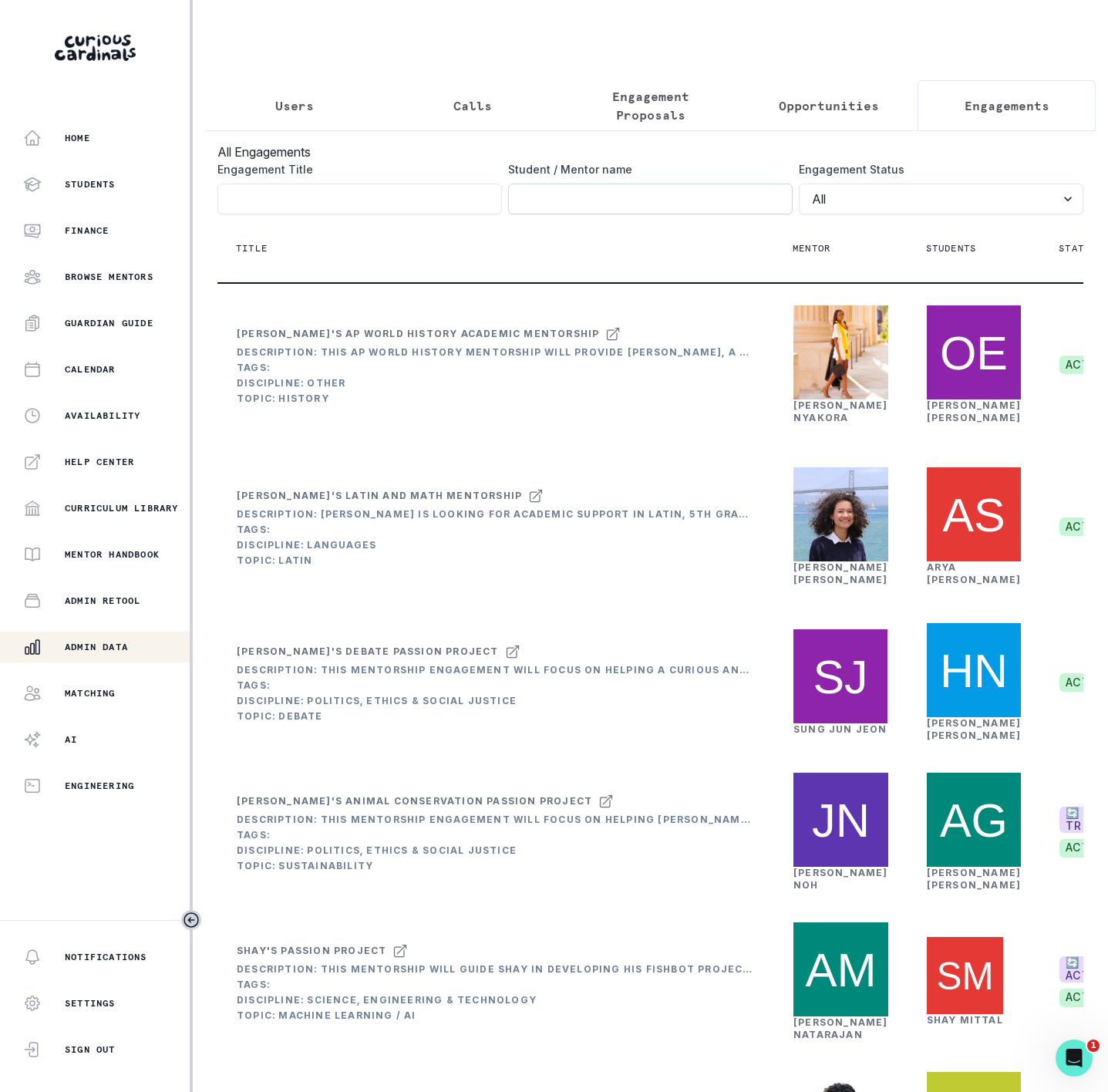
click at [539, 214] on input "Engagement Title" at bounding box center [650, 199] width 285 height 31
type input "[PERSON_NAME]"
click button "submit" at bounding box center [0, 0] width 0 height 0
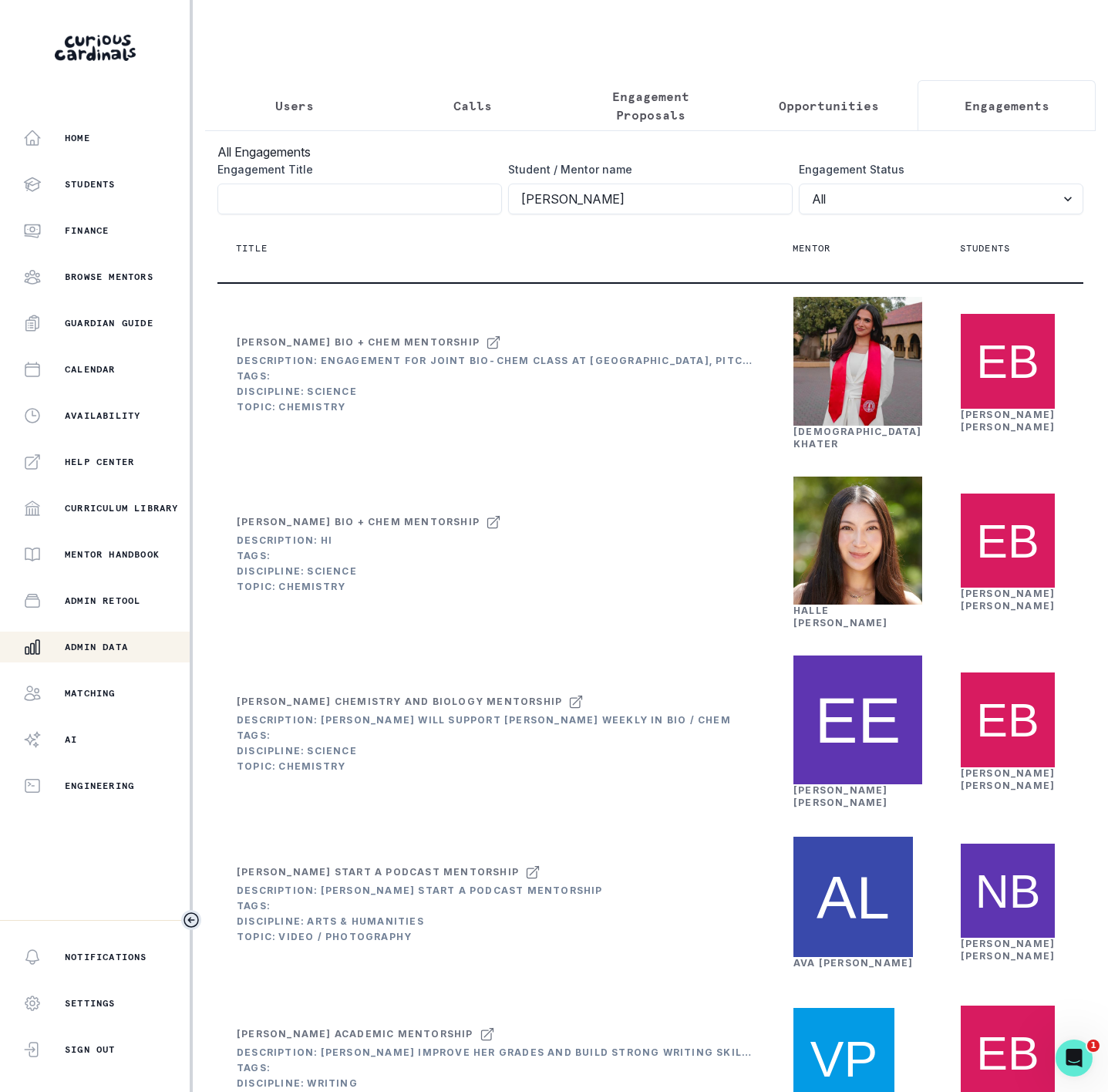
click at [192, 921] on icon "Toggle sidebar" at bounding box center [191, 920] width 14 height 14
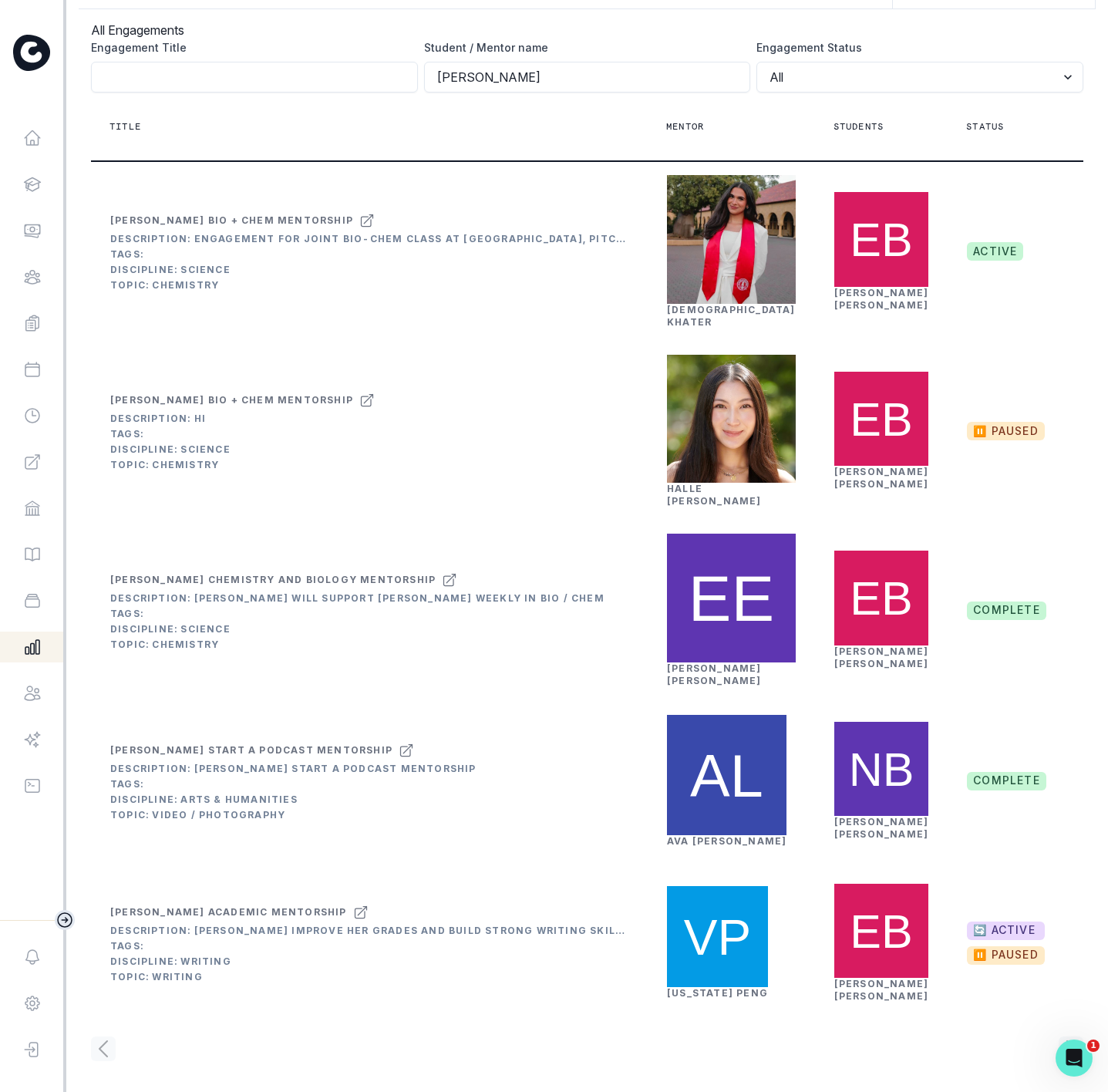
scroll to position [0, 164]
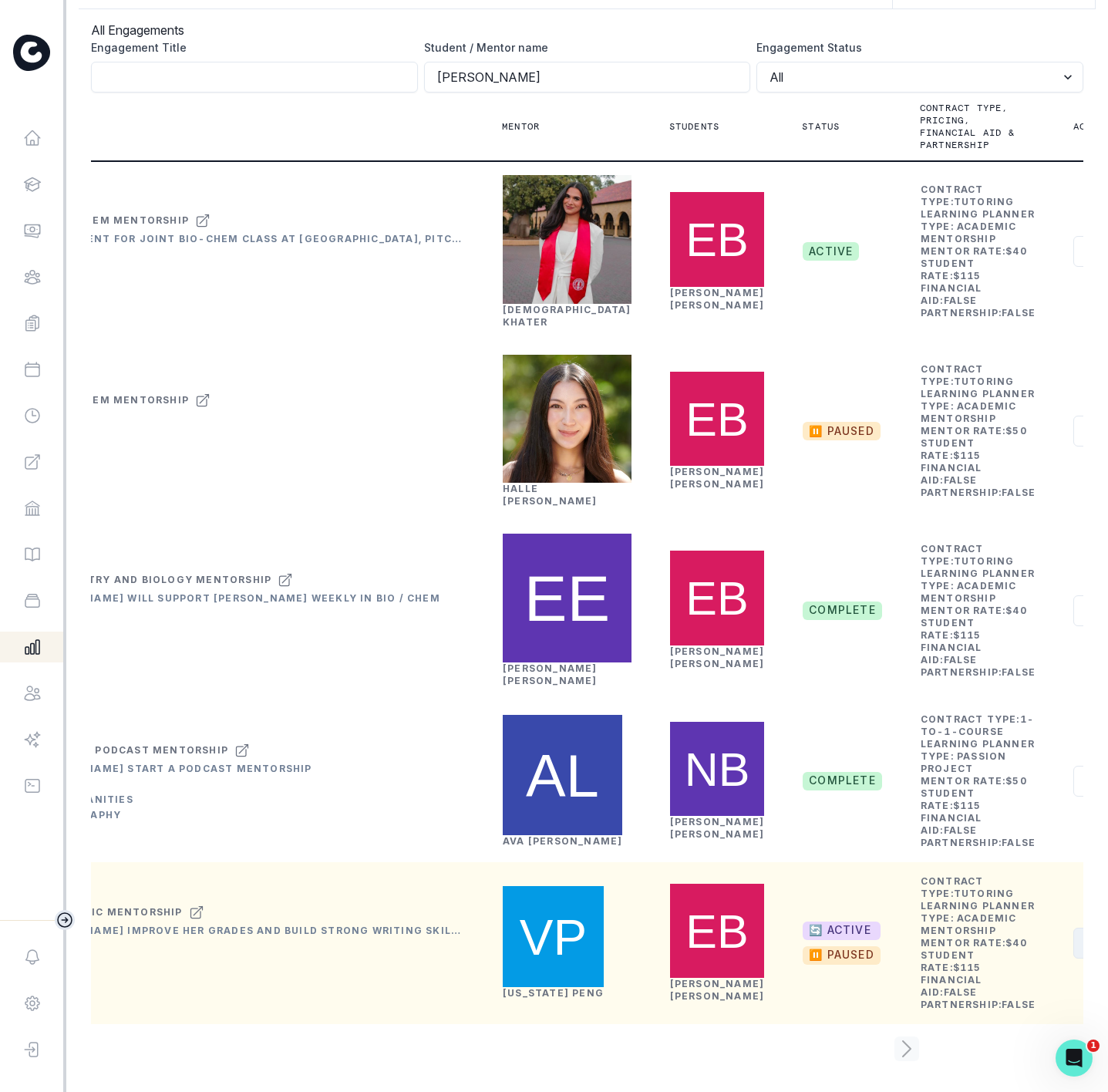
click at [1073, 928] on button "Actions" at bounding box center [1119, 943] width 92 height 31
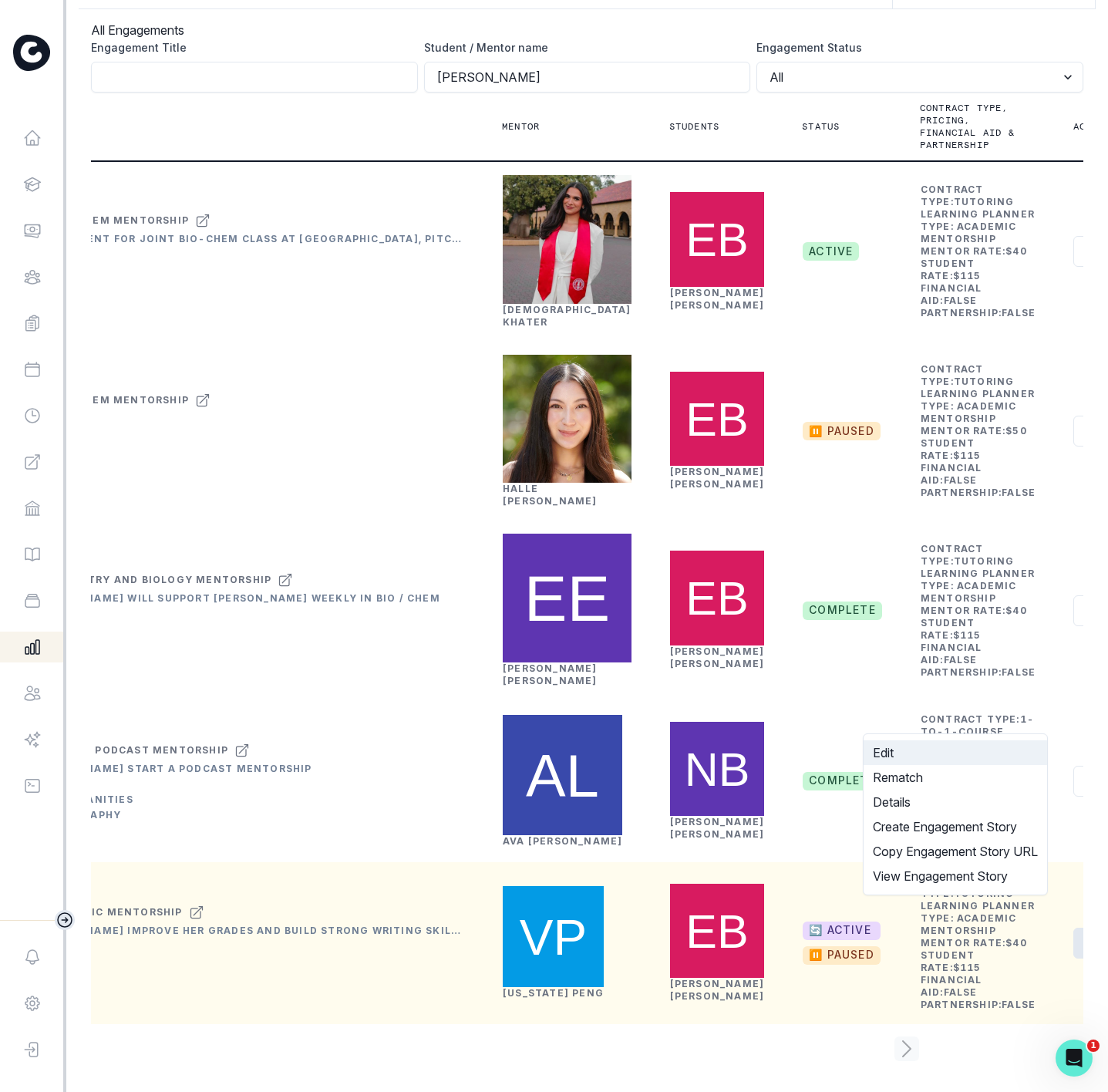
click at [928, 747] on button "Edit" at bounding box center [955, 753] width 184 height 25
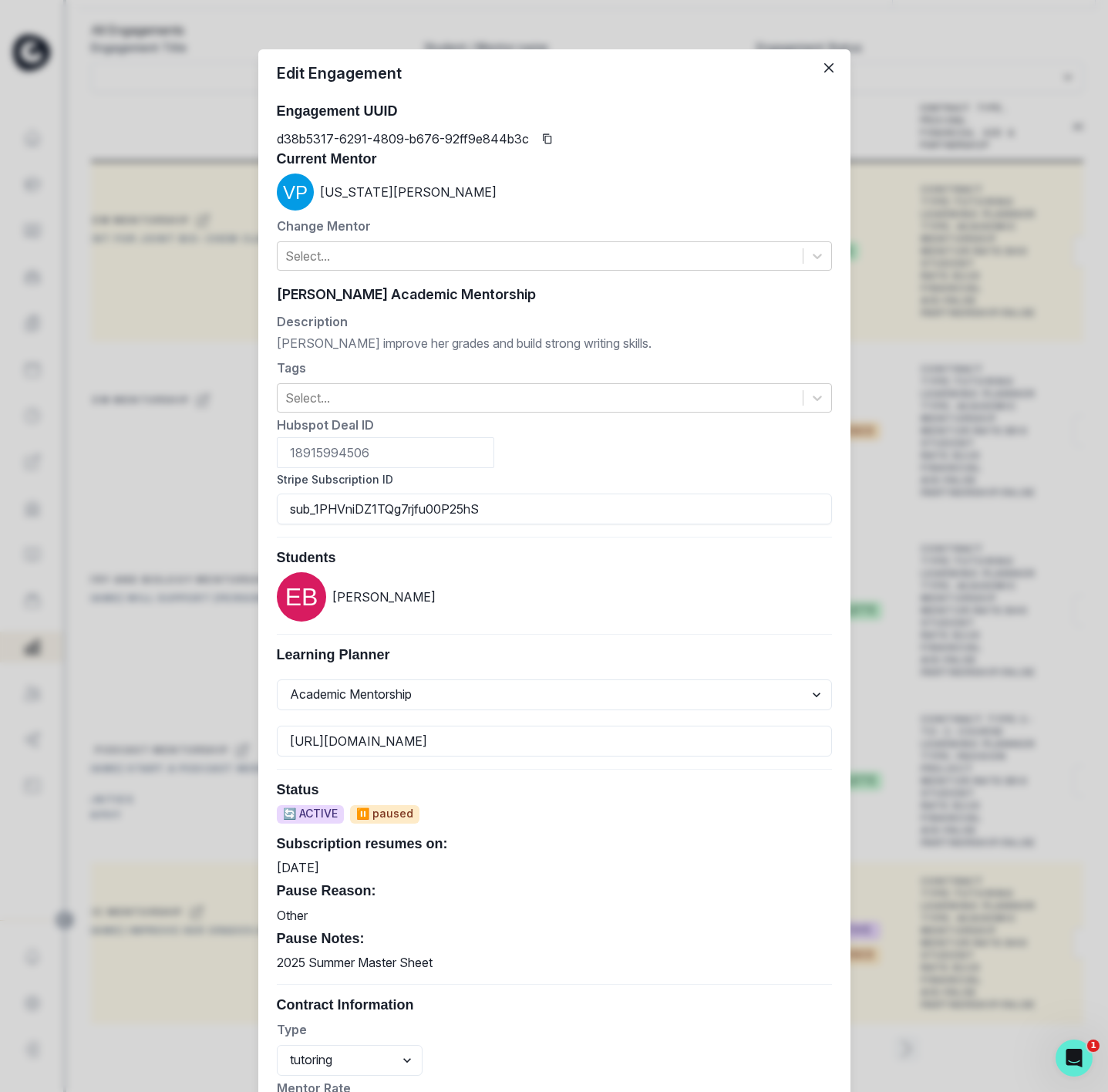
drag, startPoint x: 210, startPoint y: 58, endPoint x: 274, endPoint y: 1, distance: 85.7
click at [214, 52] on div "Edit Engagement Engagement UUID d38b5317-6291-4809-b676-92ff9e844b3c Current Me…" at bounding box center [554, 546] width 1108 height 1092
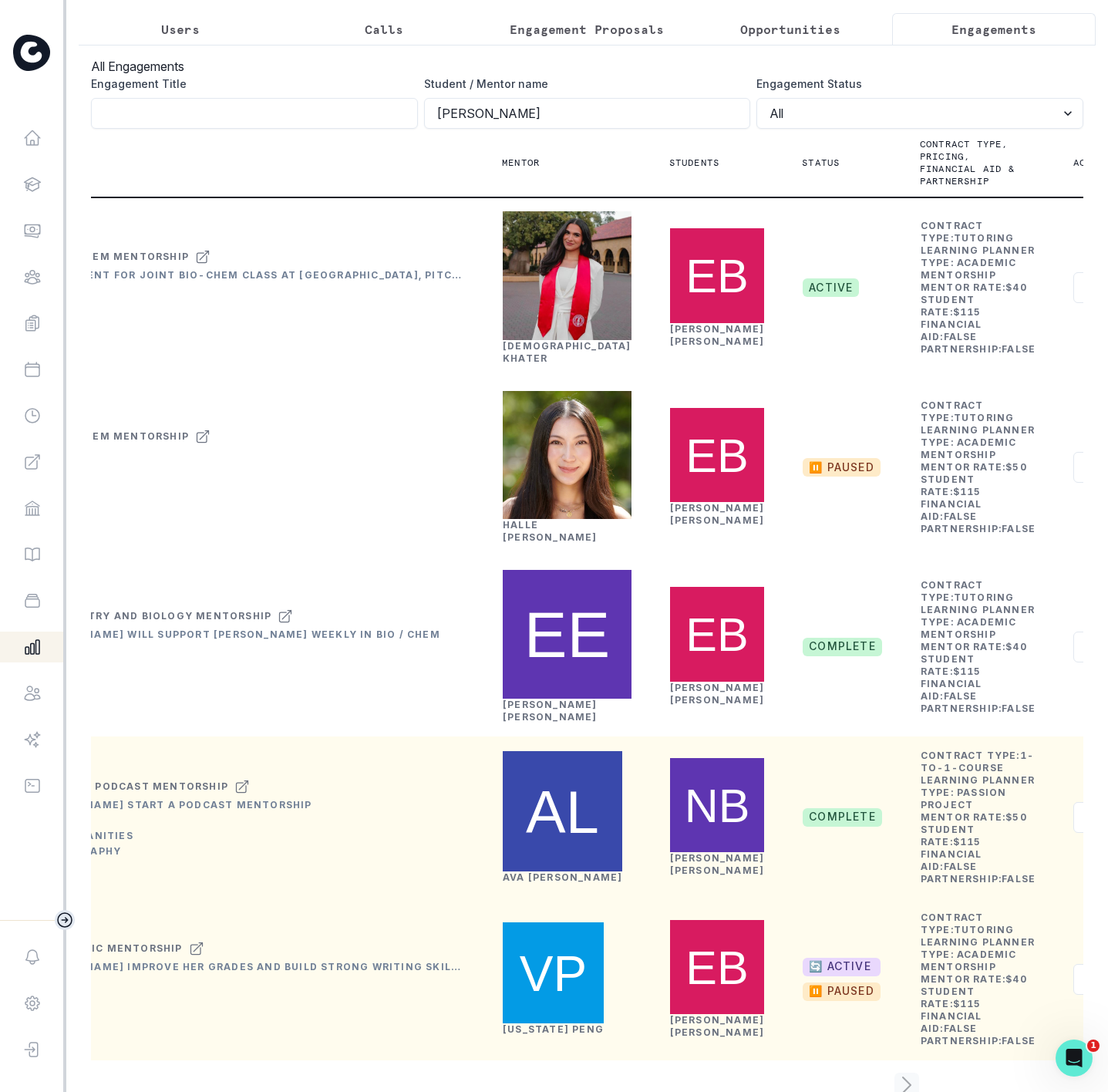
scroll to position [16, 0]
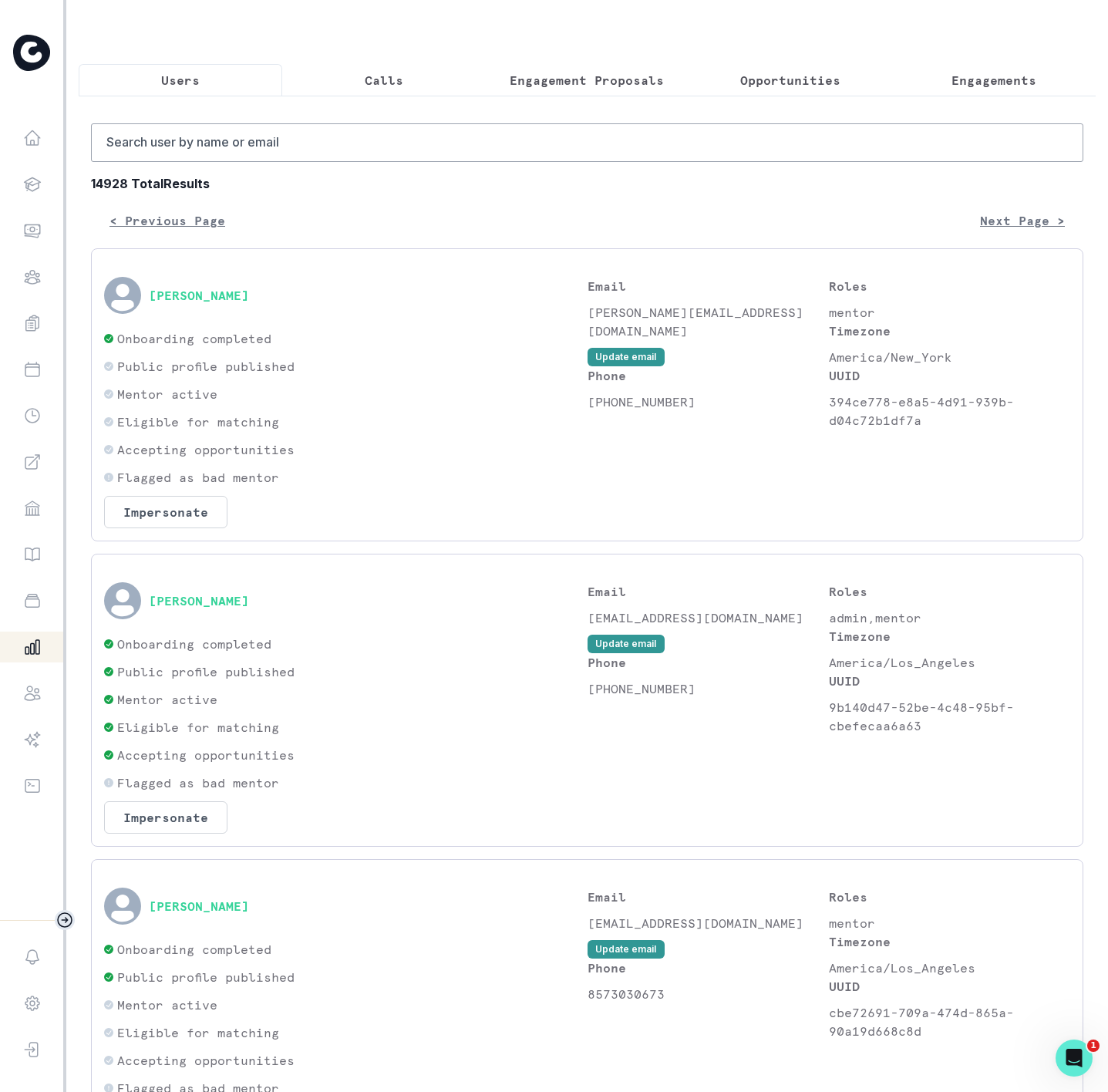
click at [169, 72] on p "Users" at bounding box center [180, 80] width 39 height 19
click at [217, 162] on input "Search user by name or email" at bounding box center [587, 143] width 992 height 39
type input "[PERSON_NAME]"
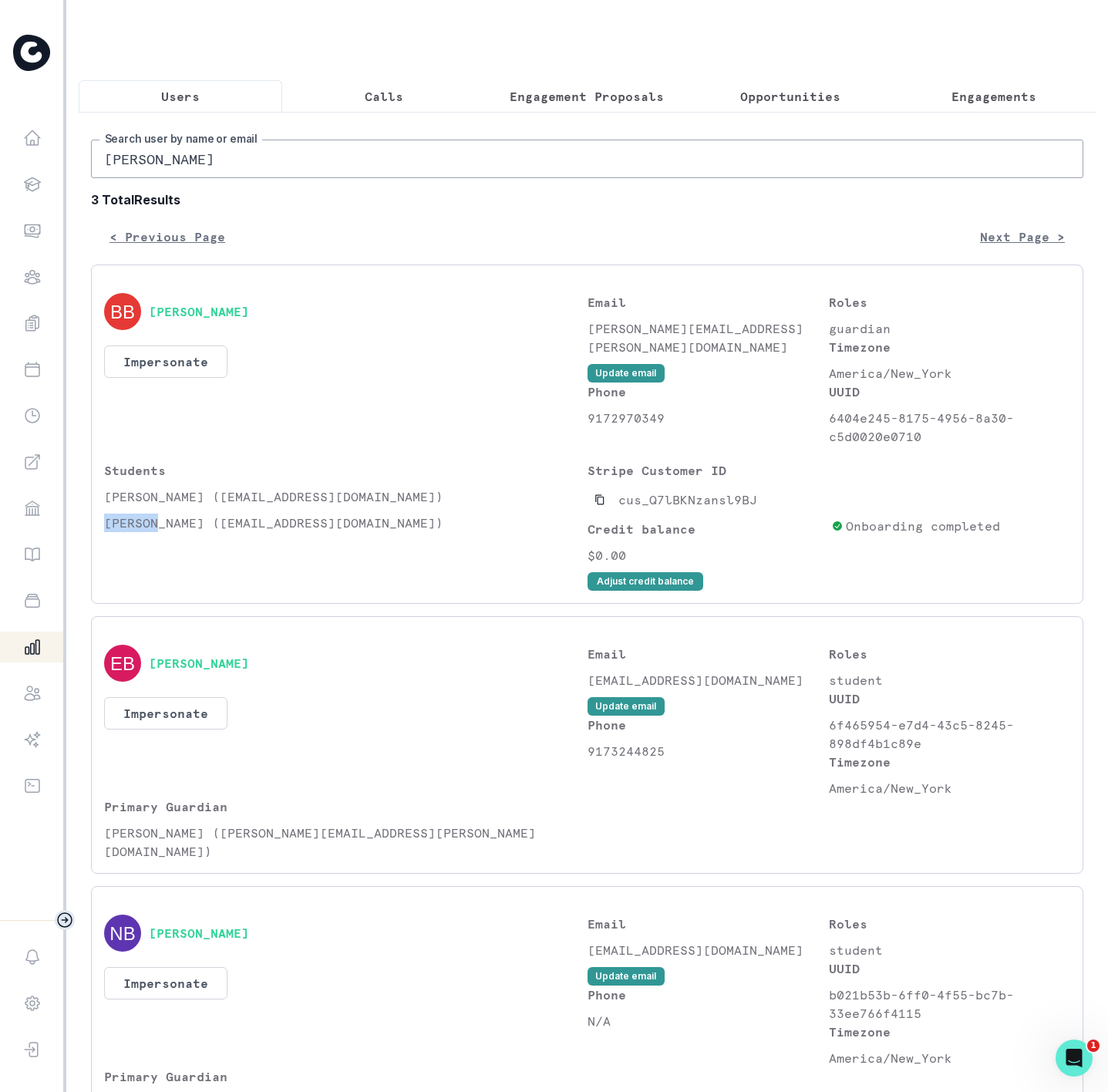
drag, startPoint x: 104, startPoint y: 538, endPoint x: 157, endPoint y: 540, distance: 53.0
click at [157, 532] on p "[PERSON_NAME] ([EMAIL_ADDRESS][DOMAIN_NAME])" at bounding box center [345, 523] width 483 height 19
drag, startPoint x: 942, startPoint y: 83, endPoint x: 831, endPoint y: 111, distance: 114.5
click at [942, 83] on button "Engagements" at bounding box center [994, 96] width 204 height 32
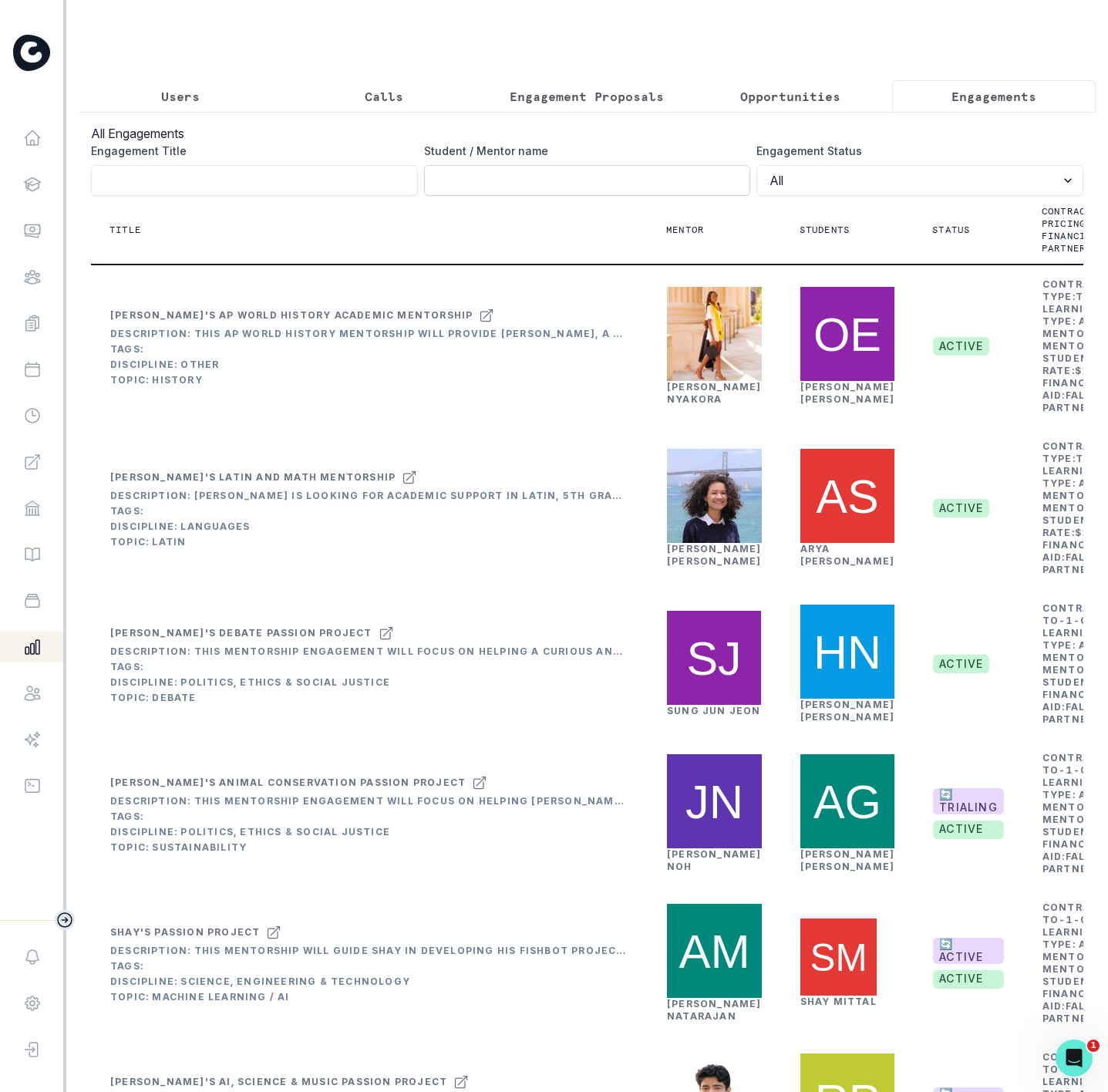
click at [472, 196] on input "Engagement Title" at bounding box center [588, 180] width 327 height 31
drag, startPoint x: 66, startPoint y: 195, endPoint x: 79, endPoint y: 197, distance: 13.2
click at [79, 197] on div "Home Students Finance Browse Mentors Guardian Guide Calendar Availability Help …" at bounding box center [554, 546] width 1108 height 1092
click at [120, 196] on input "Engagement Title" at bounding box center [254, 180] width 327 height 31
click at [424, 196] on input "Engagement Title" at bounding box center [588, 180] width 327 height 31
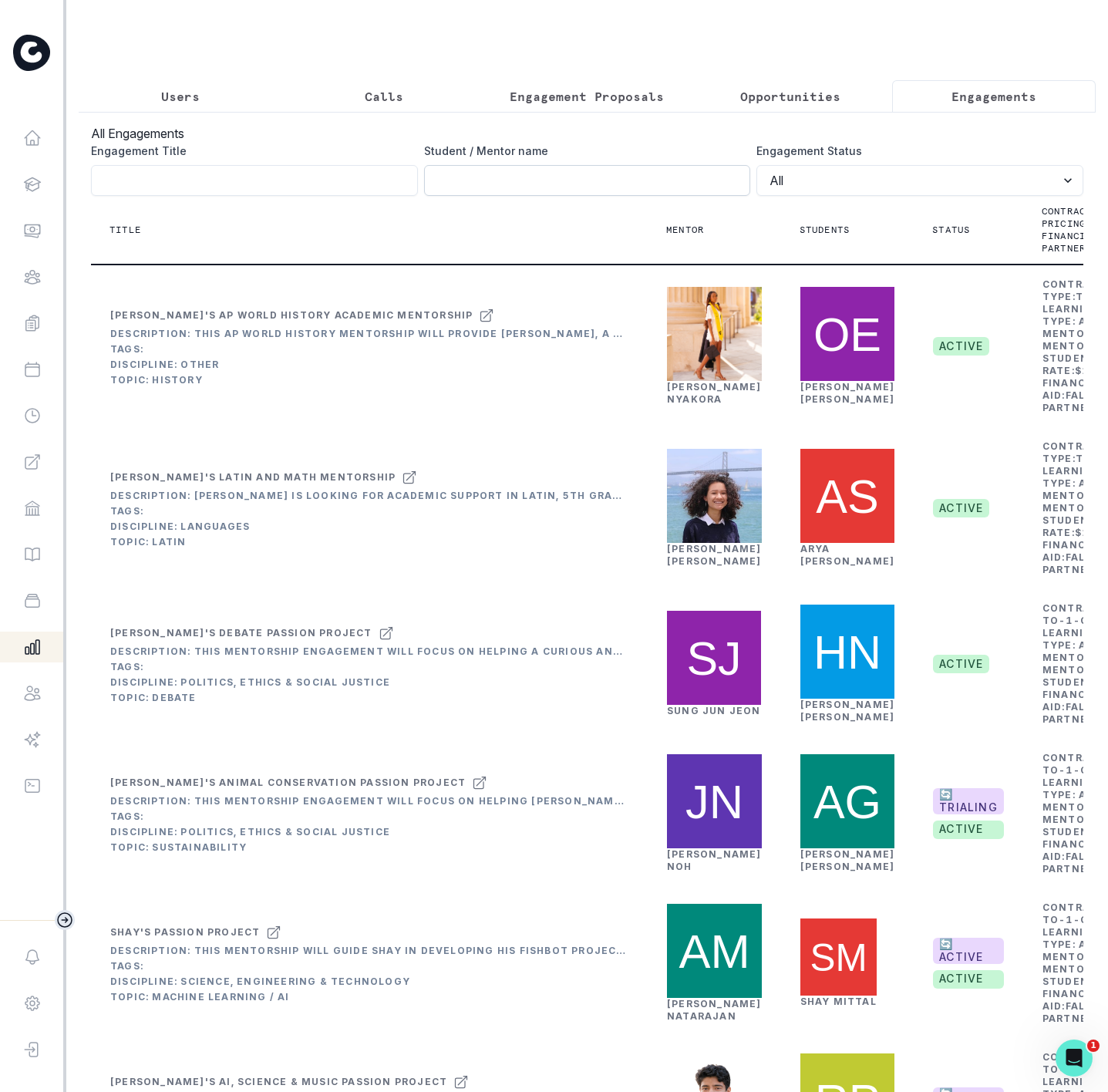
paste input "sub_1QkZ3aDZ1TQg7rjfKqup1zOr"
type input "sub_1QkZ3aDZ1TQg7rjfKqup1zOr"
click button "submit" at bounding box center [0, 0] width 0 height 0
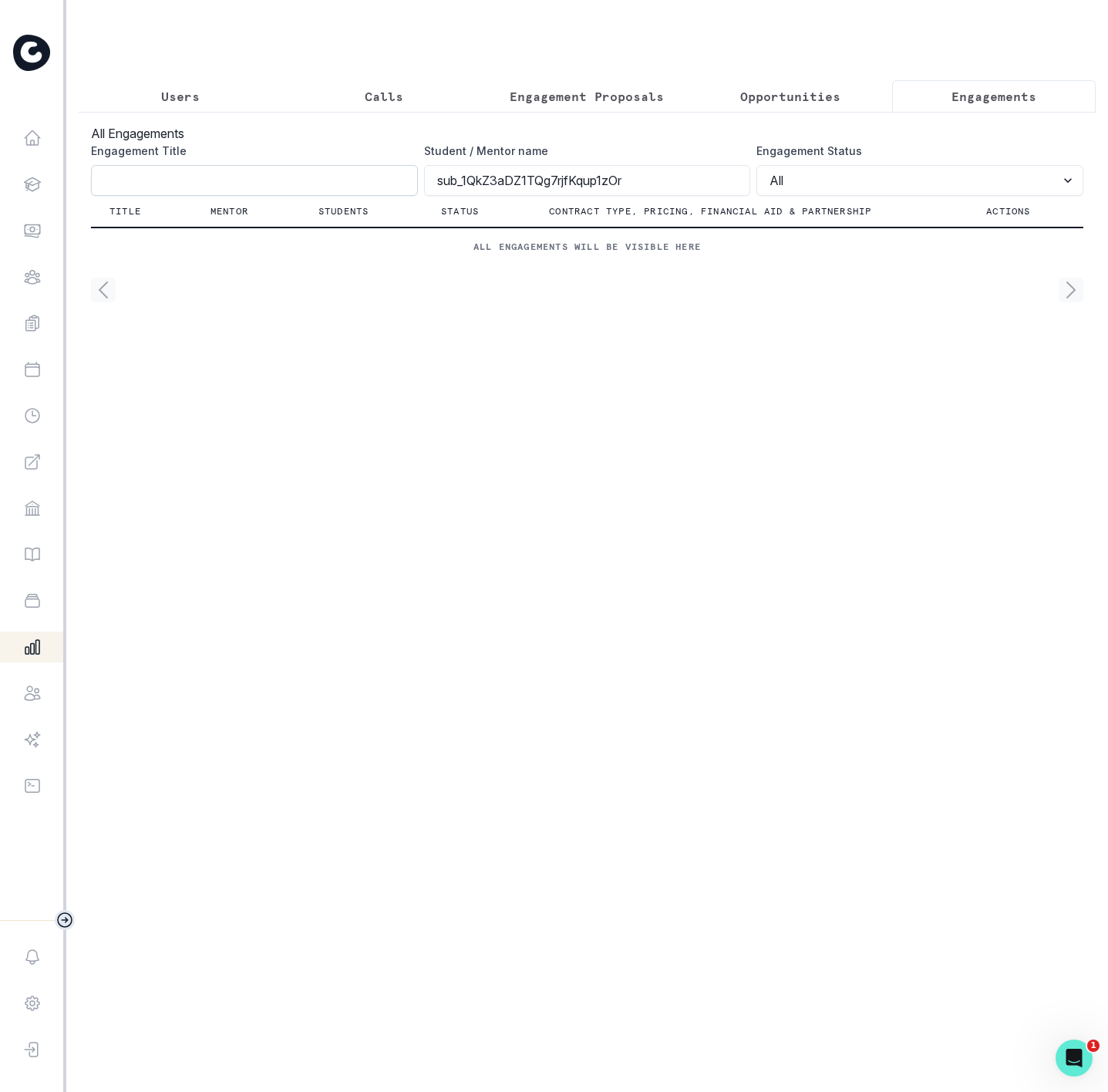
drag, startPoint x: 588, startPoint y: 197, endPoint x: 237, endPoint y: 190, distance: 351.1
click at [298, 195] on div "Engagement Title Student / Mentor name sub_1QkZ3aDZ1TQg7rjfKqup1zOr Engagement …" at bounding box center [587, 169] width 992 height 53
type input "[PERSON_NAME]"
click button "submit" at bounding box center [0, 0] width 0 height 0
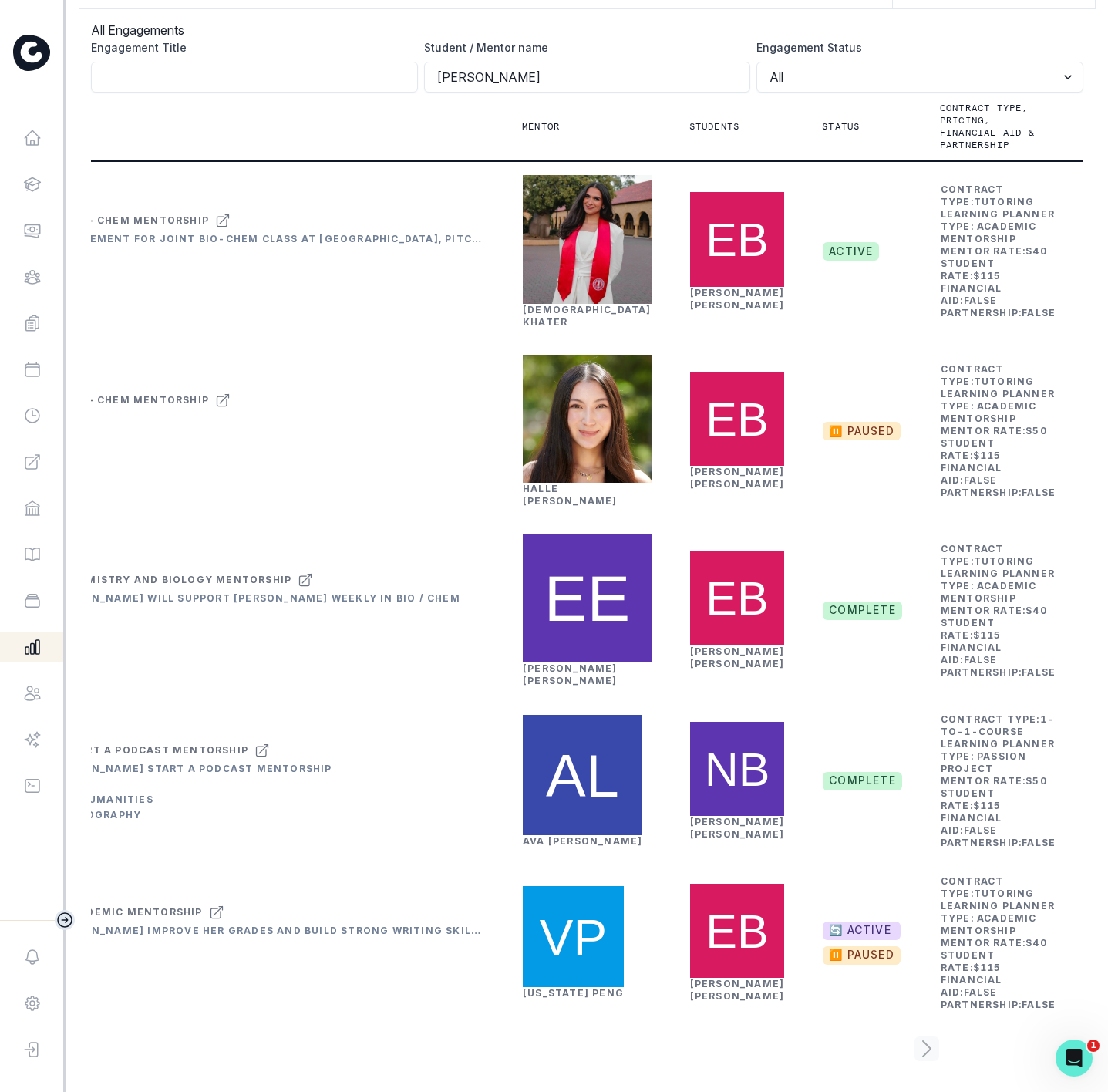
scroll to position [0, 164]
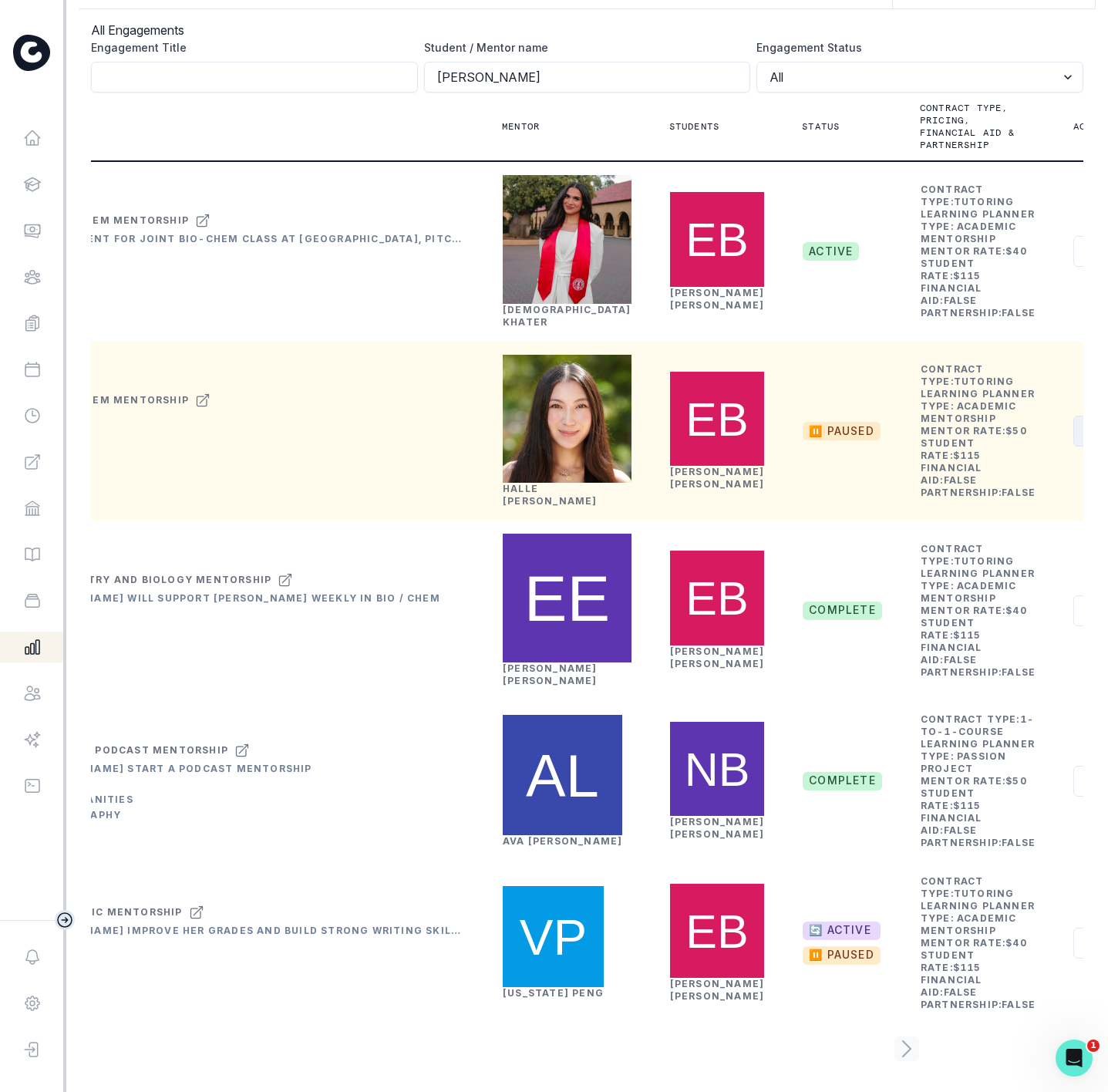
click at [1073, 416] on button "Actions" at bounding box center [1119, 431] width 92 height 31
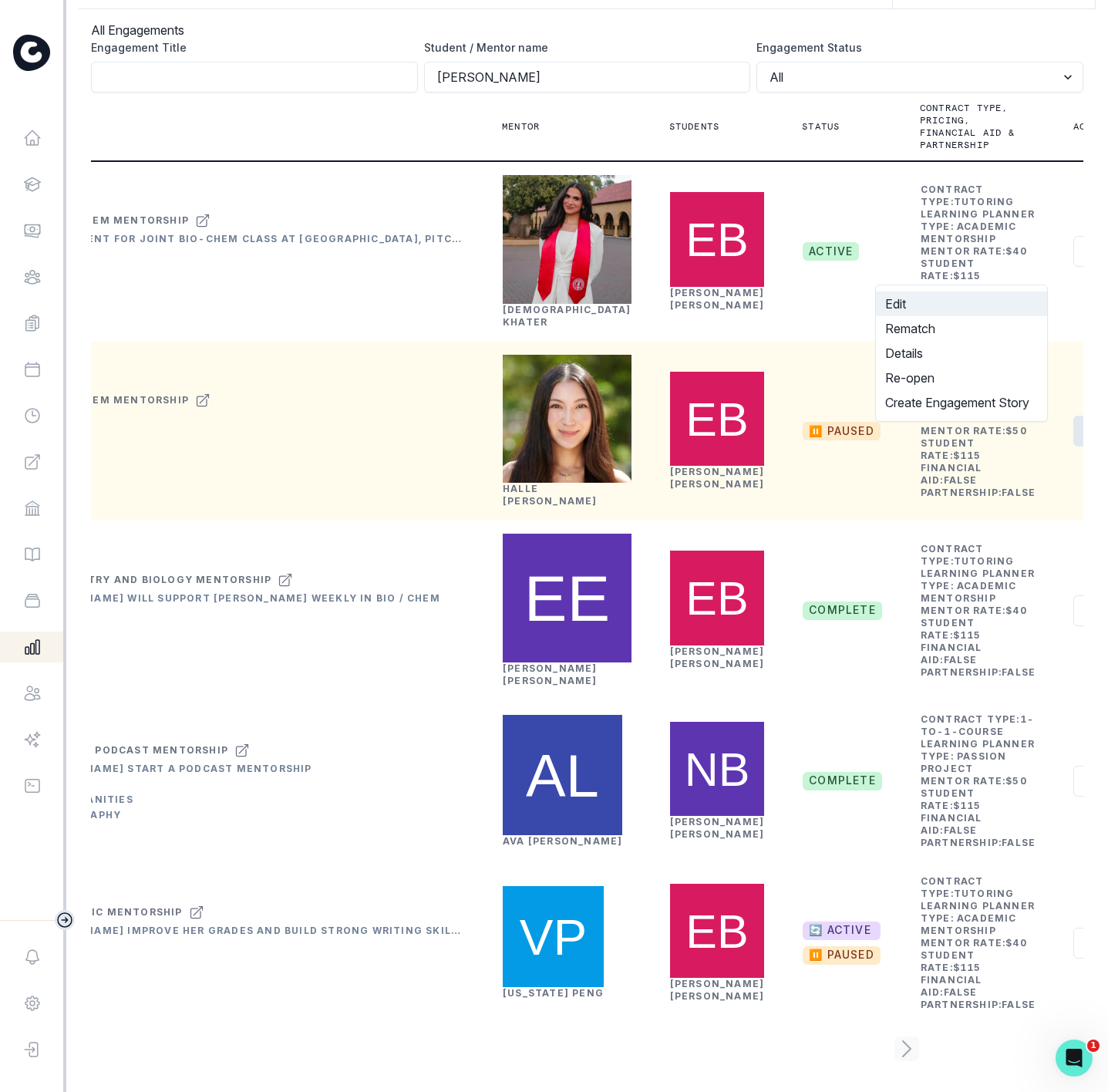
click at [925, 308] on button "Edit" at bounding box center [962, 304] width 171 height 25
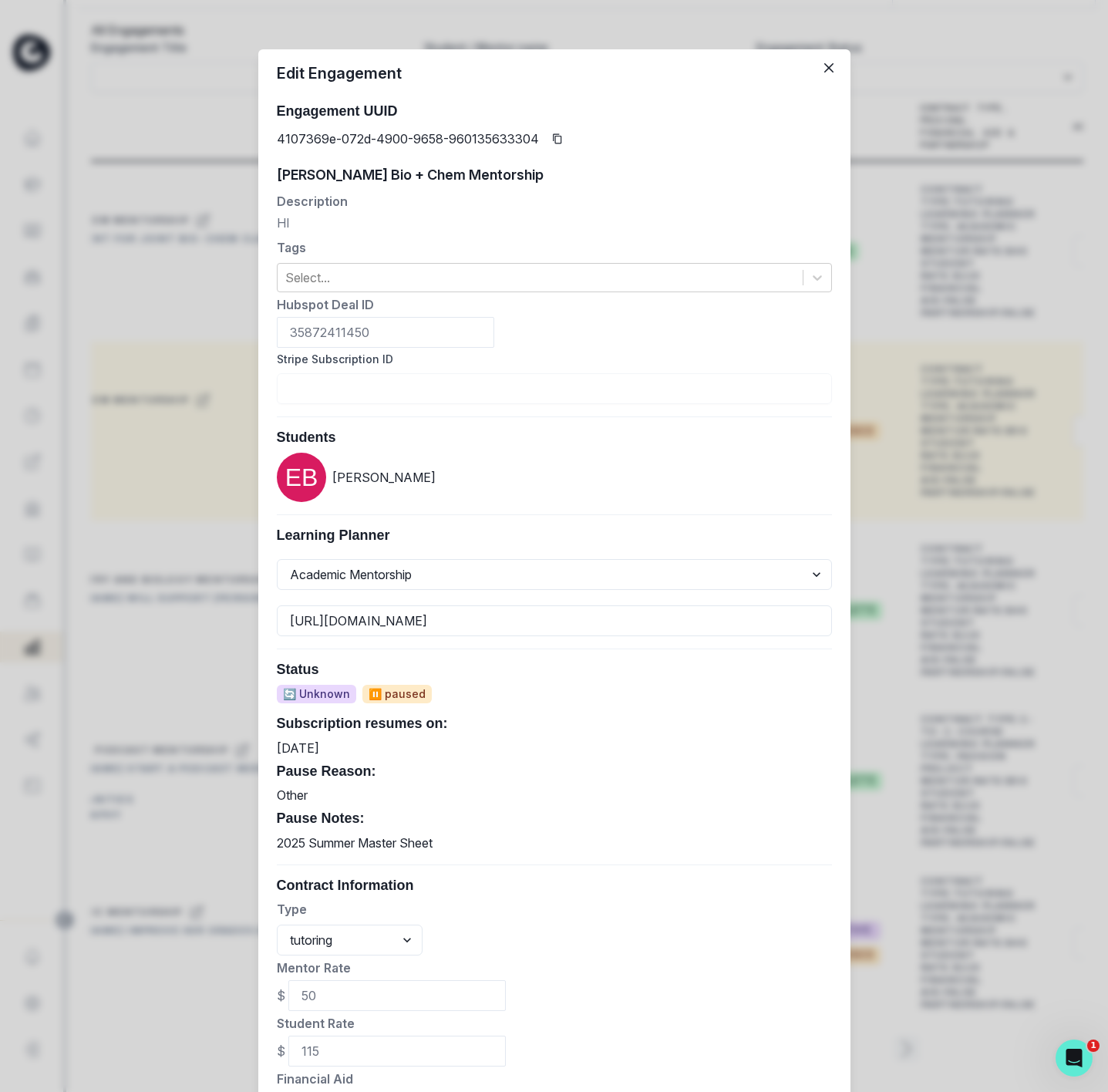
click at [893, 352] on div "Edit Engagement Engagement UUID 4107369e-072d-4900-9658-960135633304 [PERSON_NA…" at bounding box center [554, 546] width 1108 height 1092
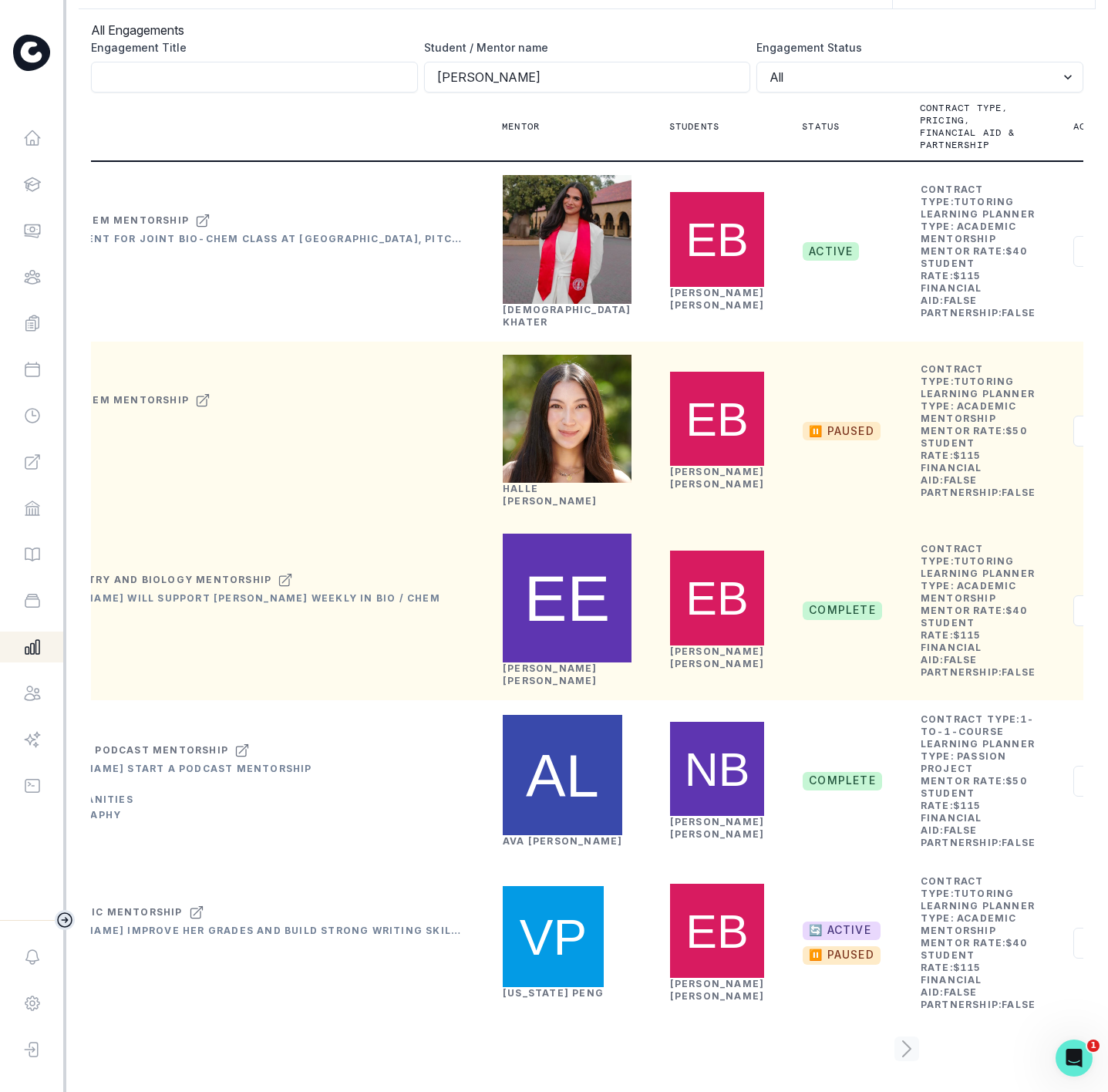
scroll to position [248, 0]
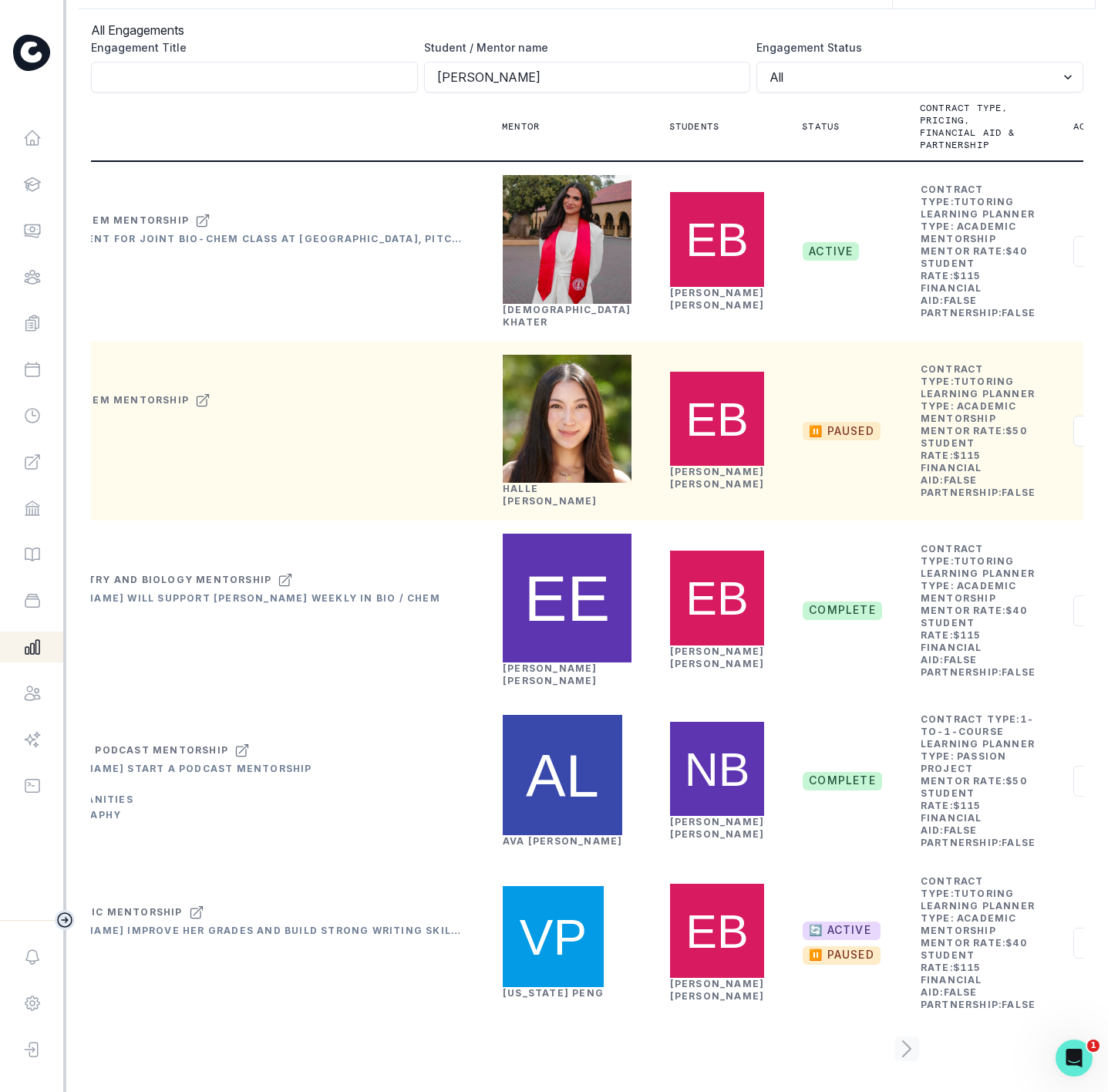
click at [517, 483] on link "[PERSON_NAME]" at bounding box center [550, 494] width 95 height 24
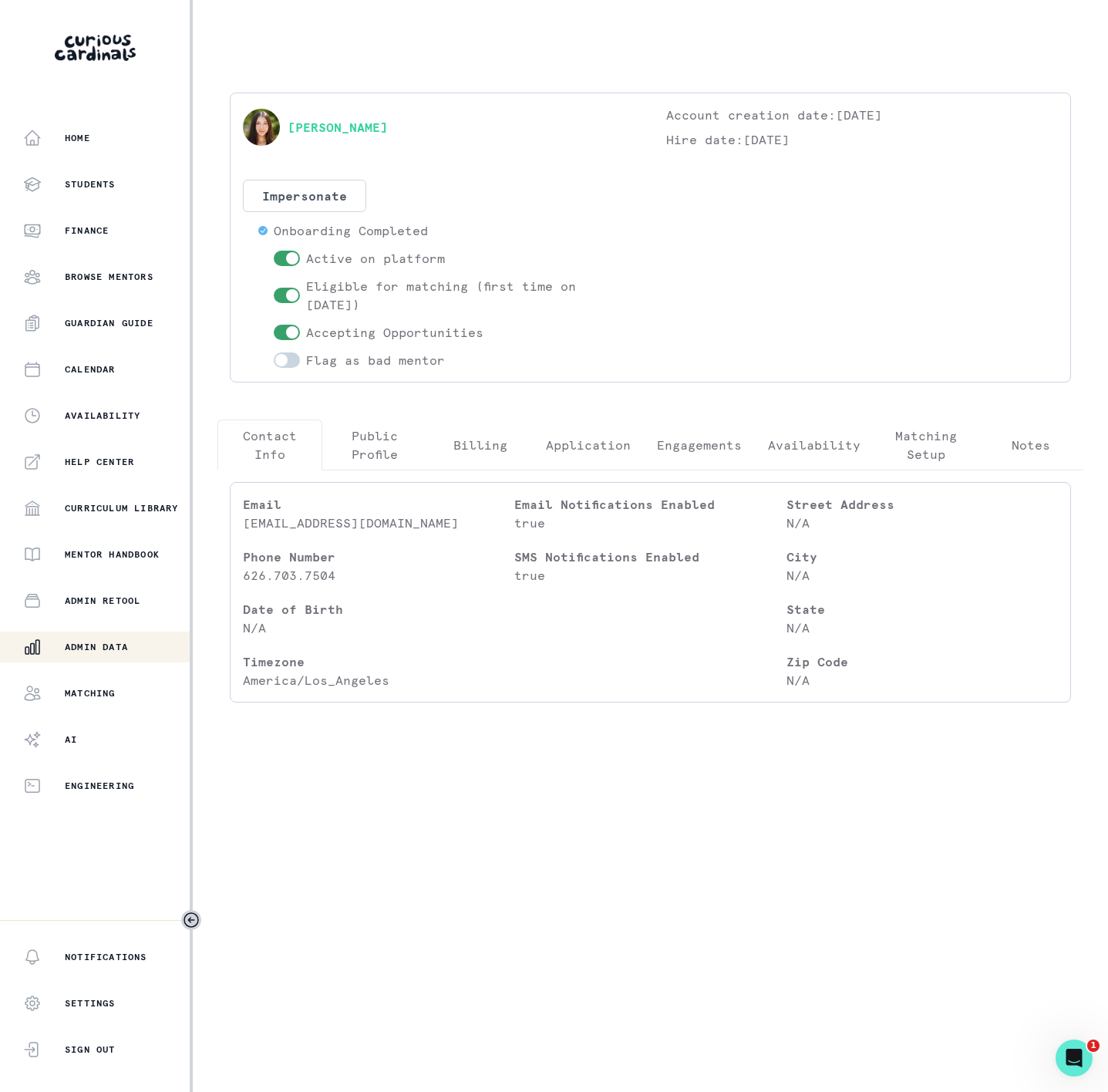
click at [716, 449] on p "Engagements" at bounding box center [699, 445] width 85 height 19
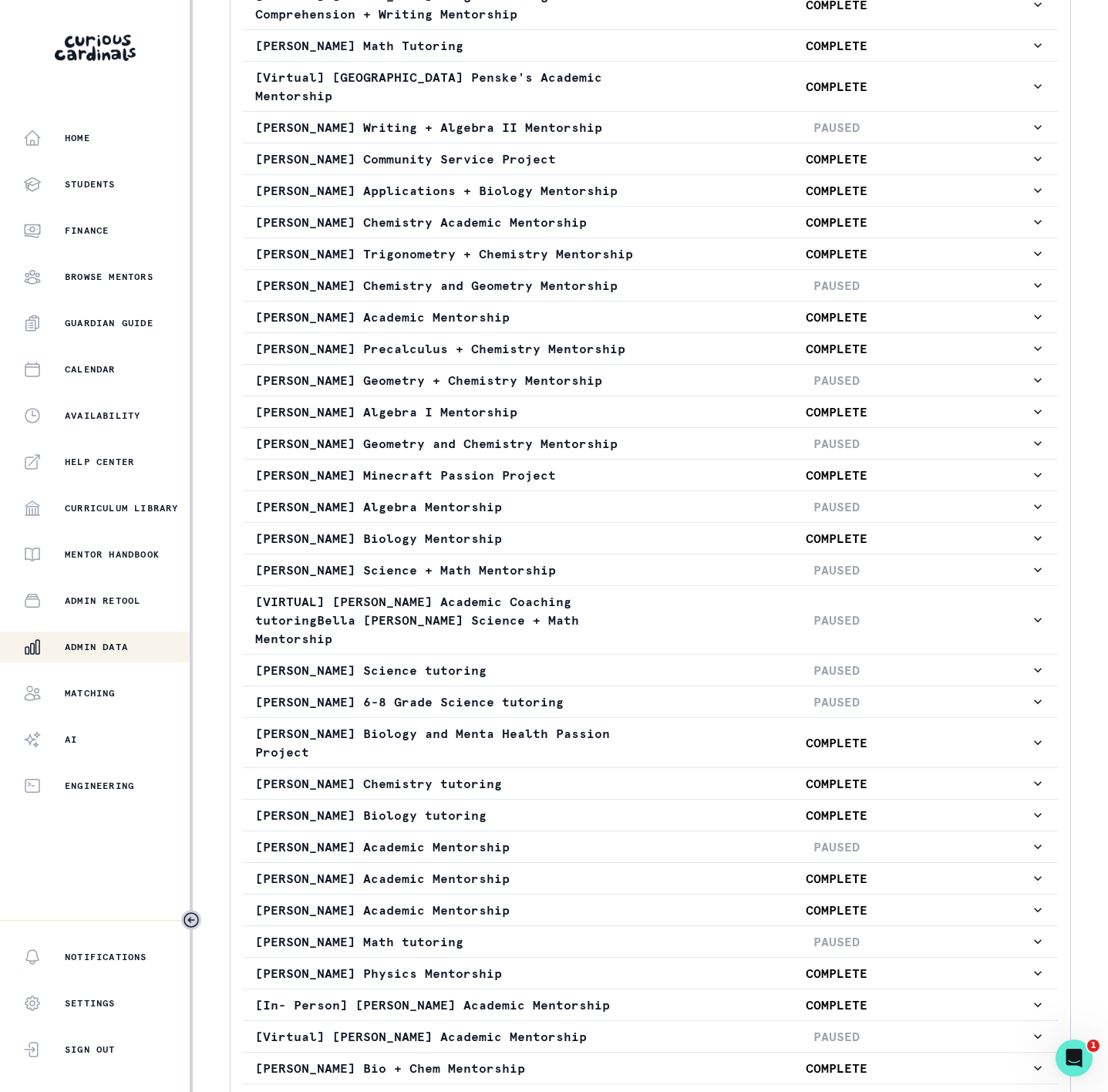
scroll to position [1086, 0]
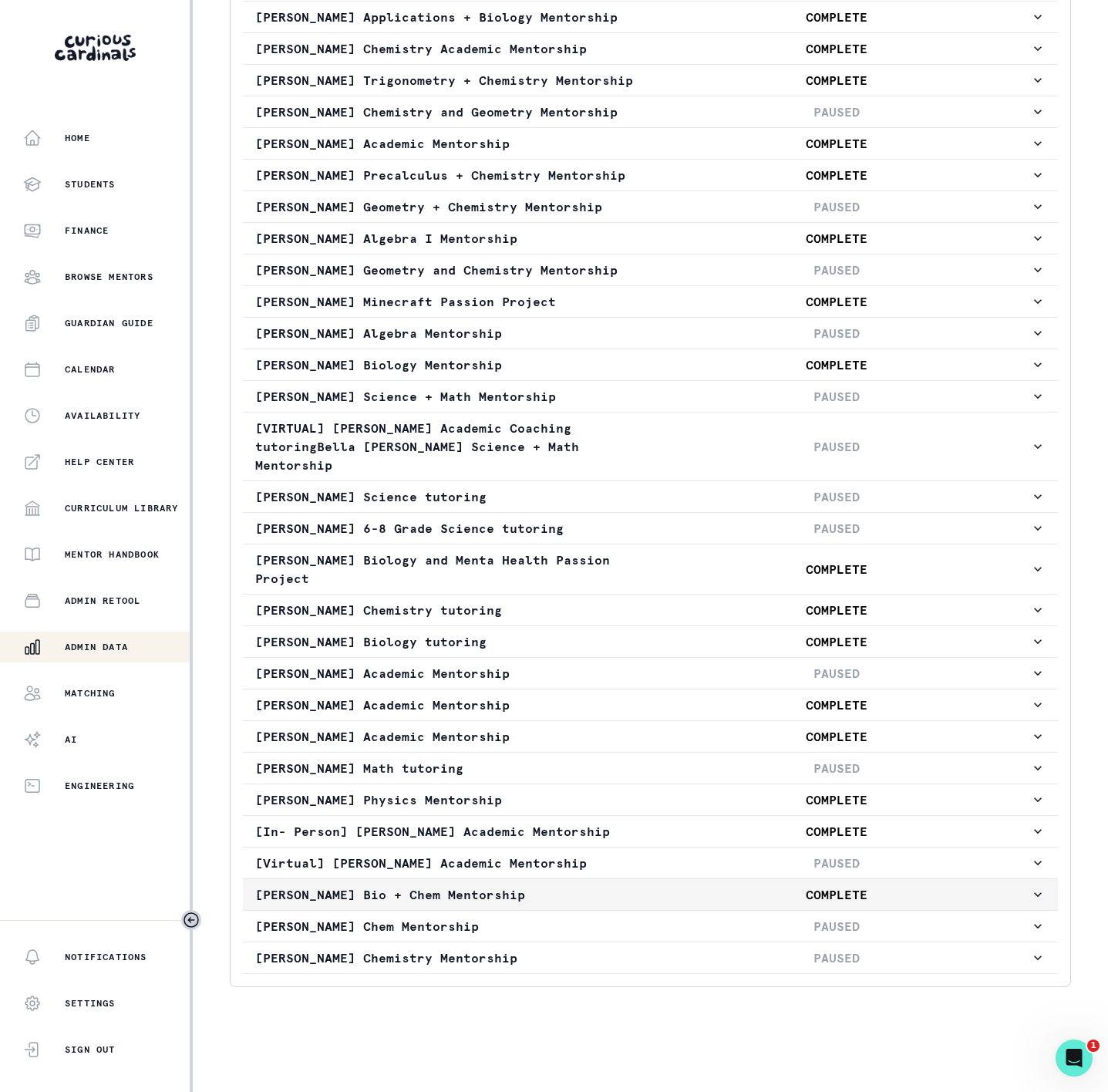
click at [285, 895] on p "[PERSON_NAME] Bio + Chem Mentorship" at bounding box center [449, 895] width 388 height 19
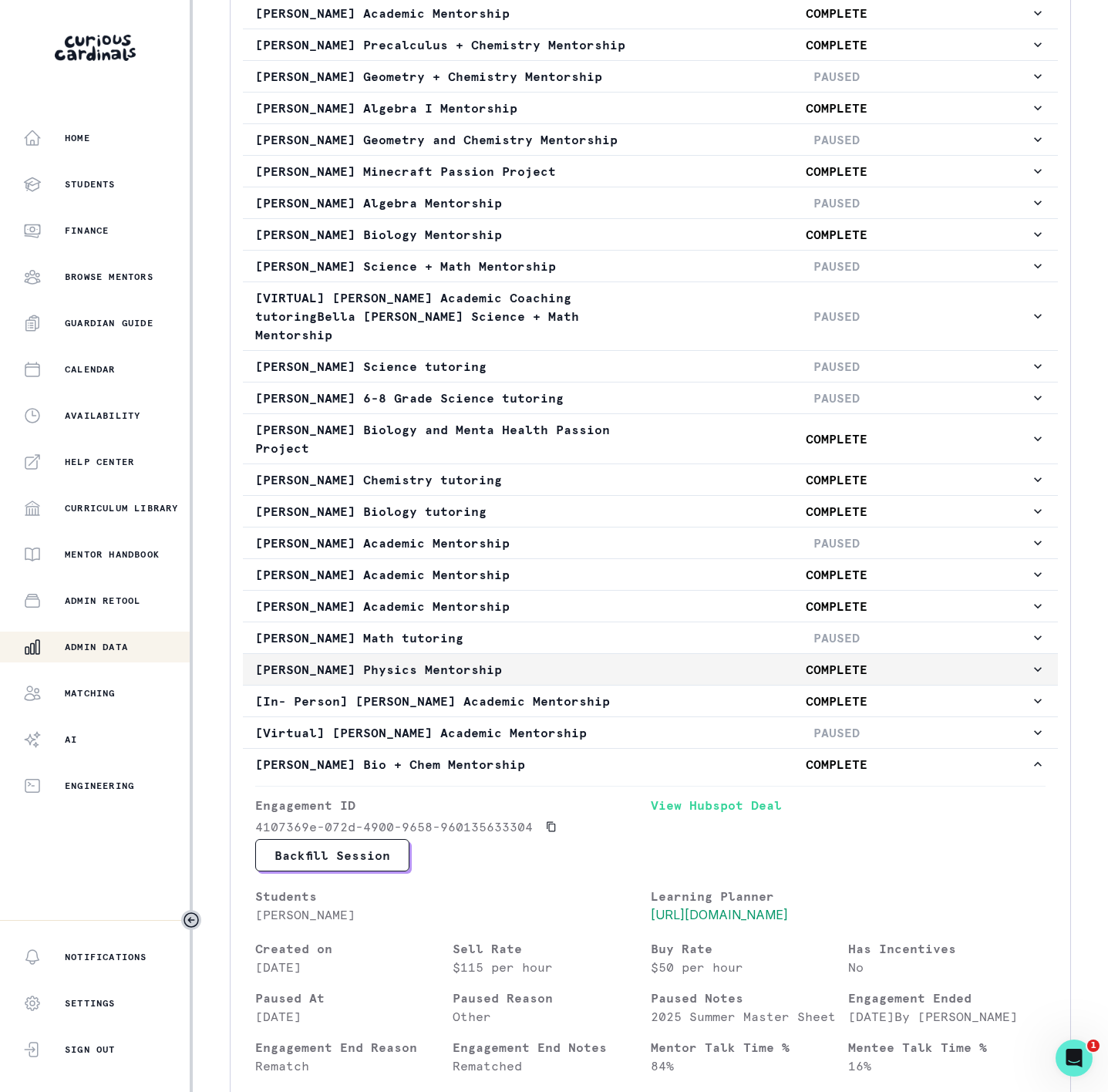
scroll to position [1433, 0]
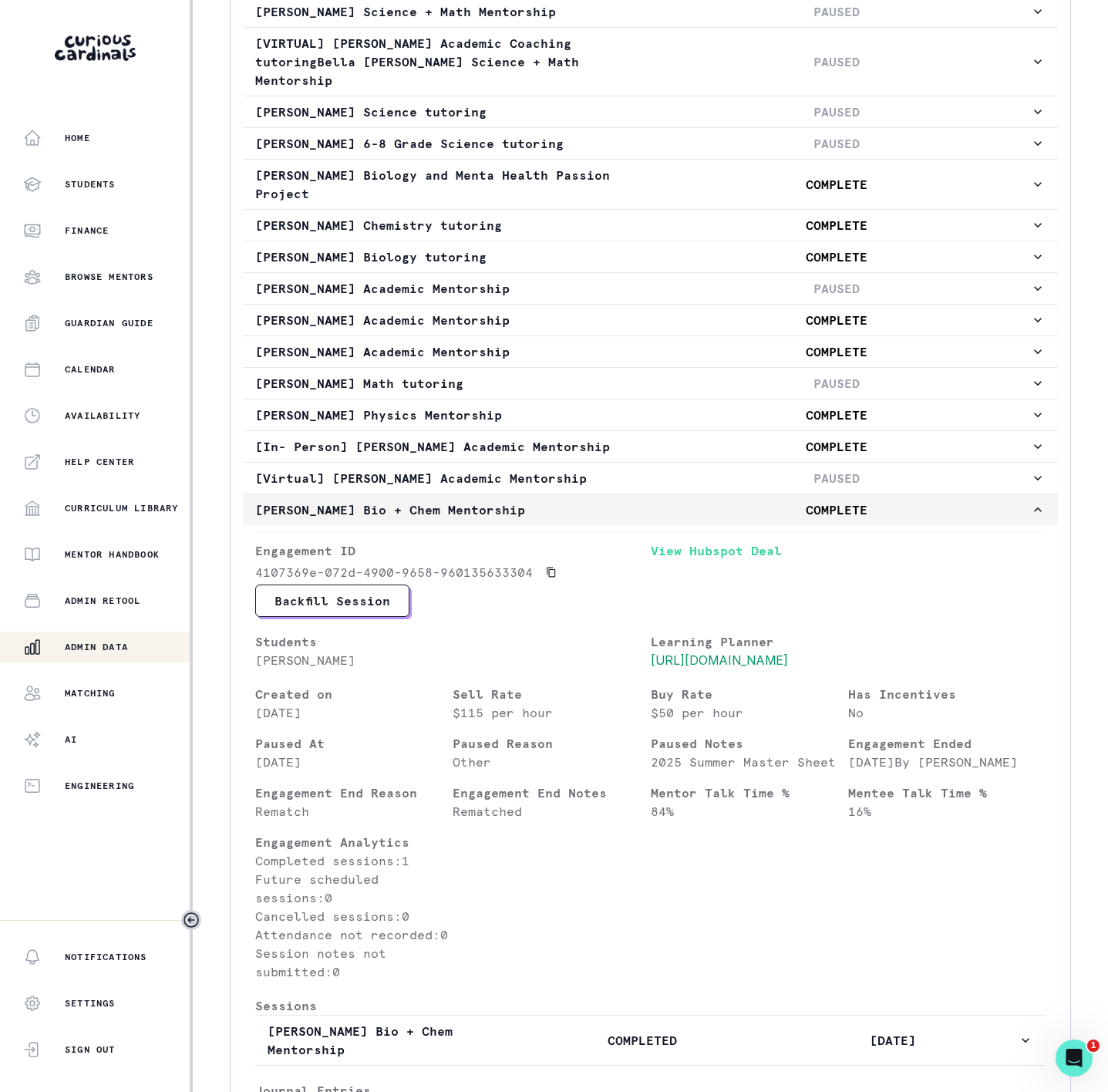
click at [396, 519] on p "[PERSON_NAME] Bio + Chem Mentorship" at bounding box center [449, 510] width 388 height 19
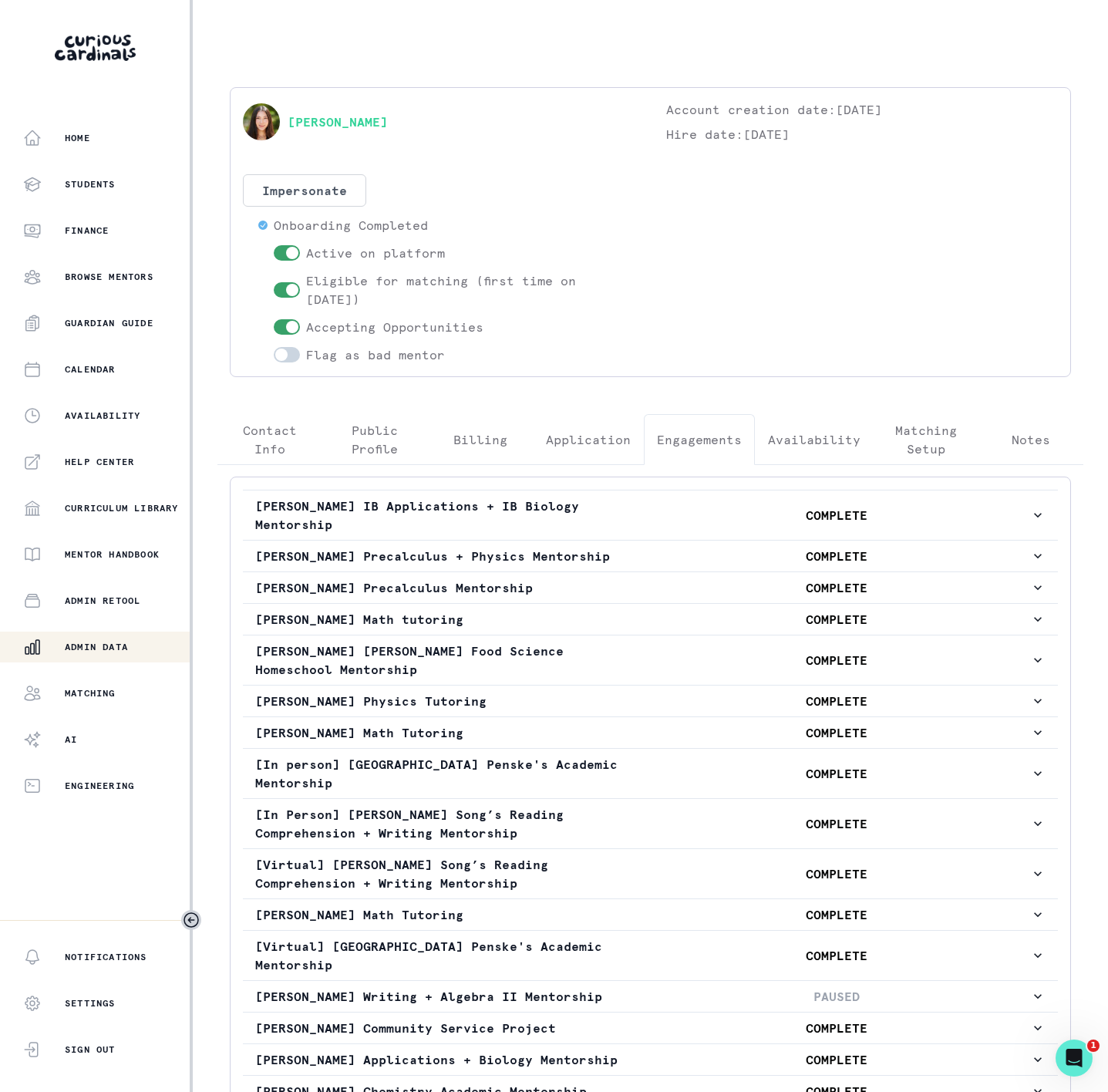
scroll to position [0, 0]
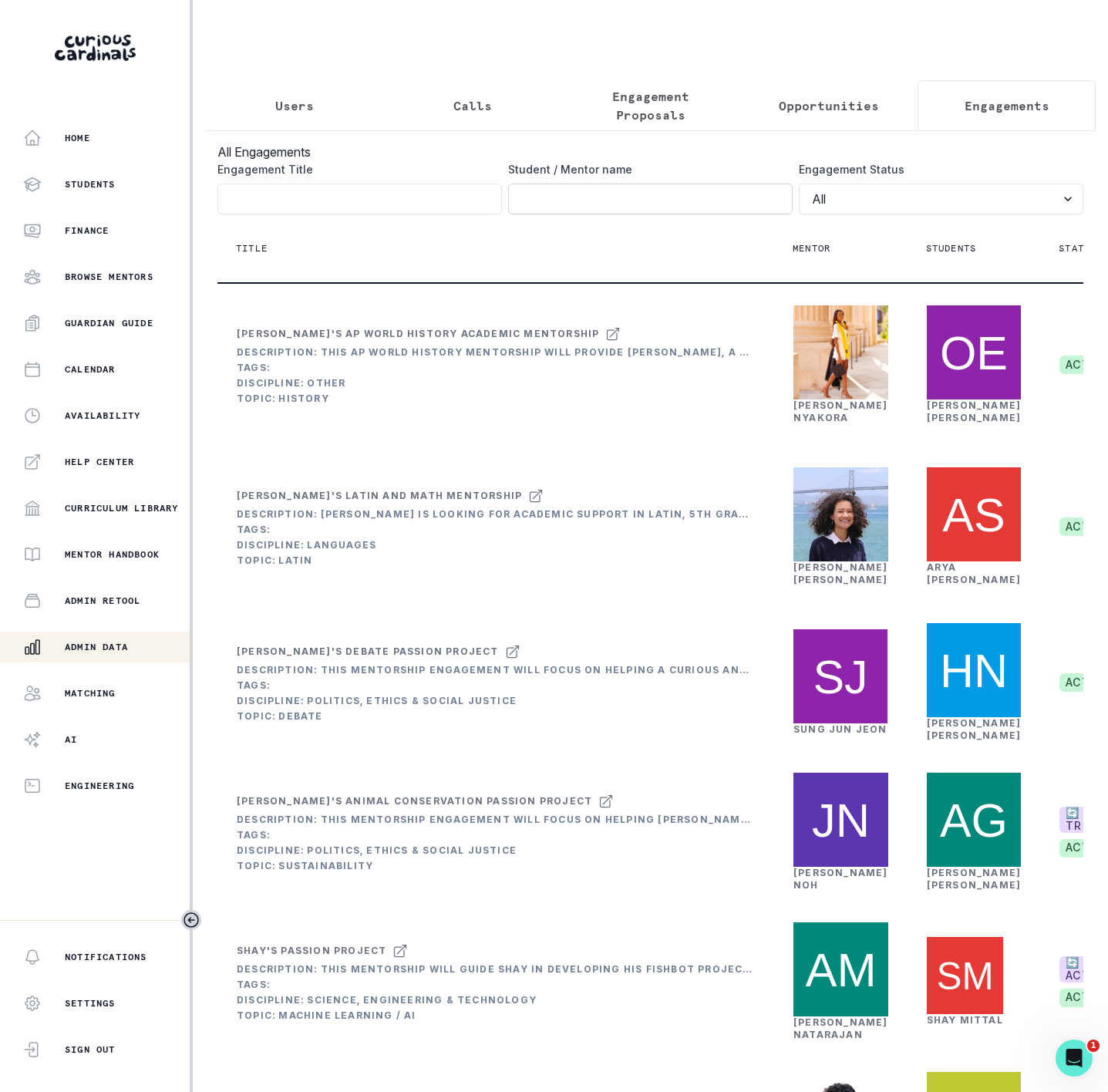
click at [544, 214] on input "Engagement Title" at bounding box center [650, 199] width 285 height 31
type input "[PERSON_NAME]"
click button "submit" at bounding box center [0, 0] width 0 height 0
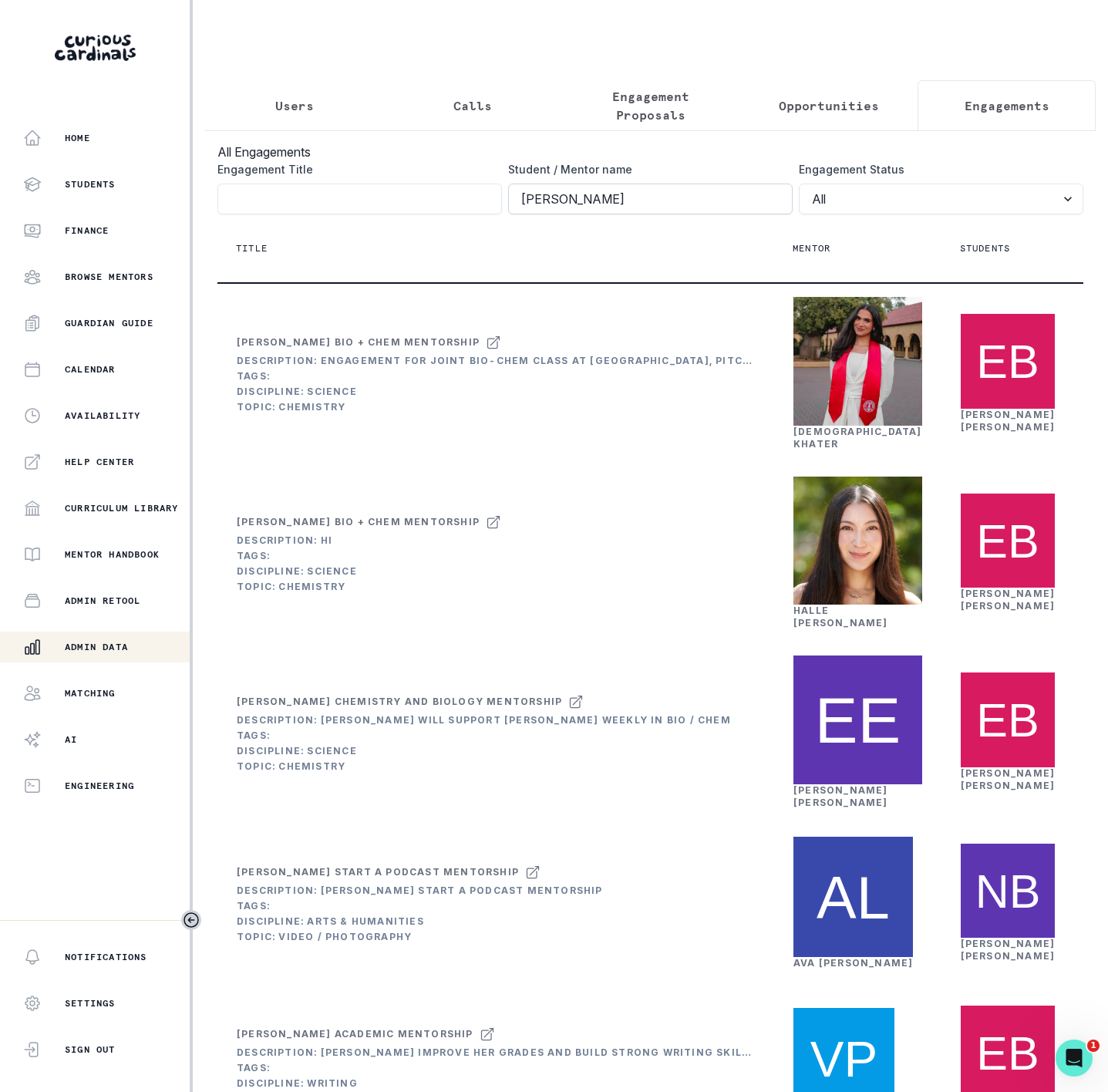
click button "submit" at bounding box center [0, 0] width 0 height 0
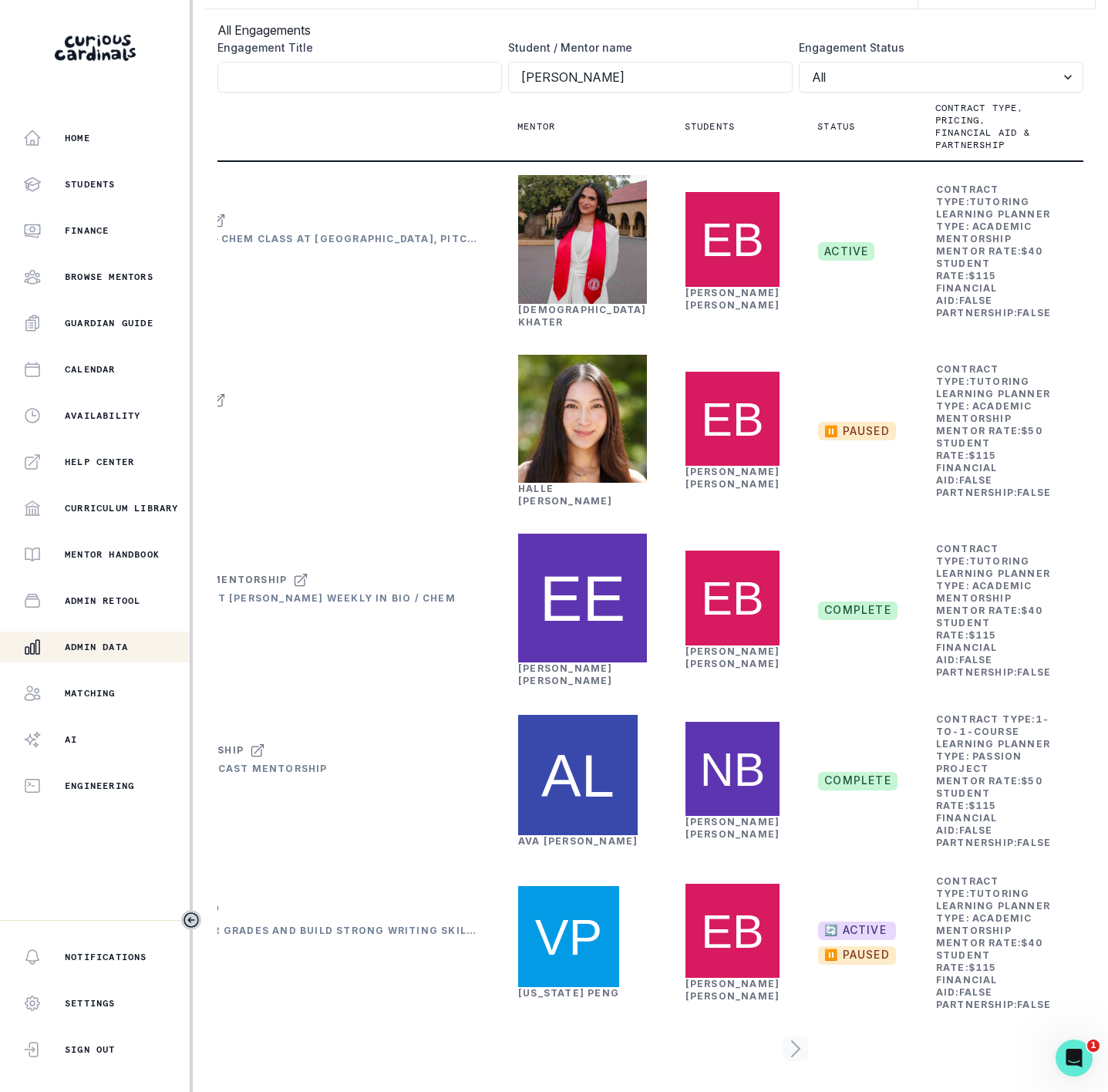
scroll to position [0, 290]
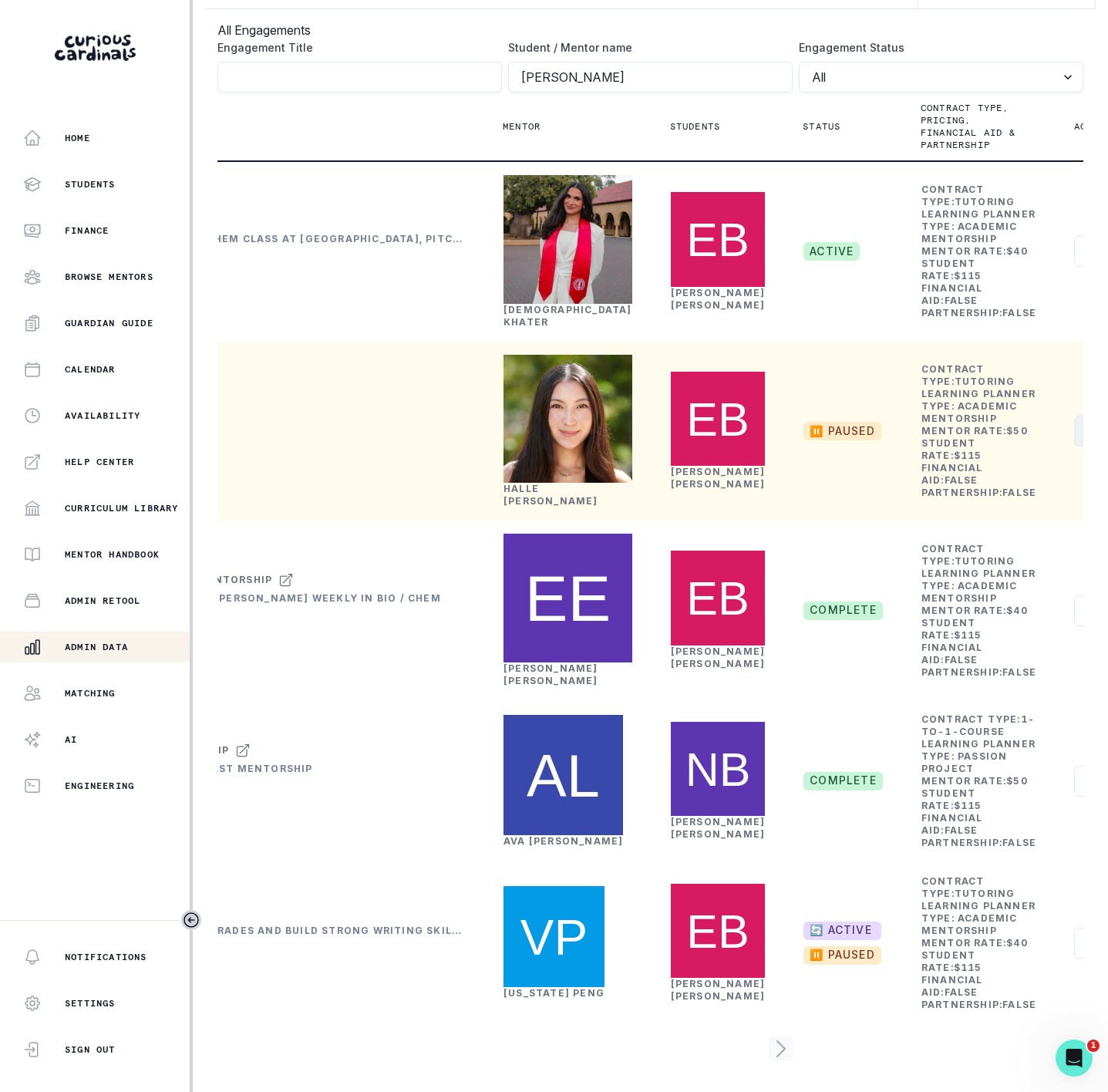
click at [1074, 416] on button "Actions" at bounding box center [1120, 431] width 92 height 31
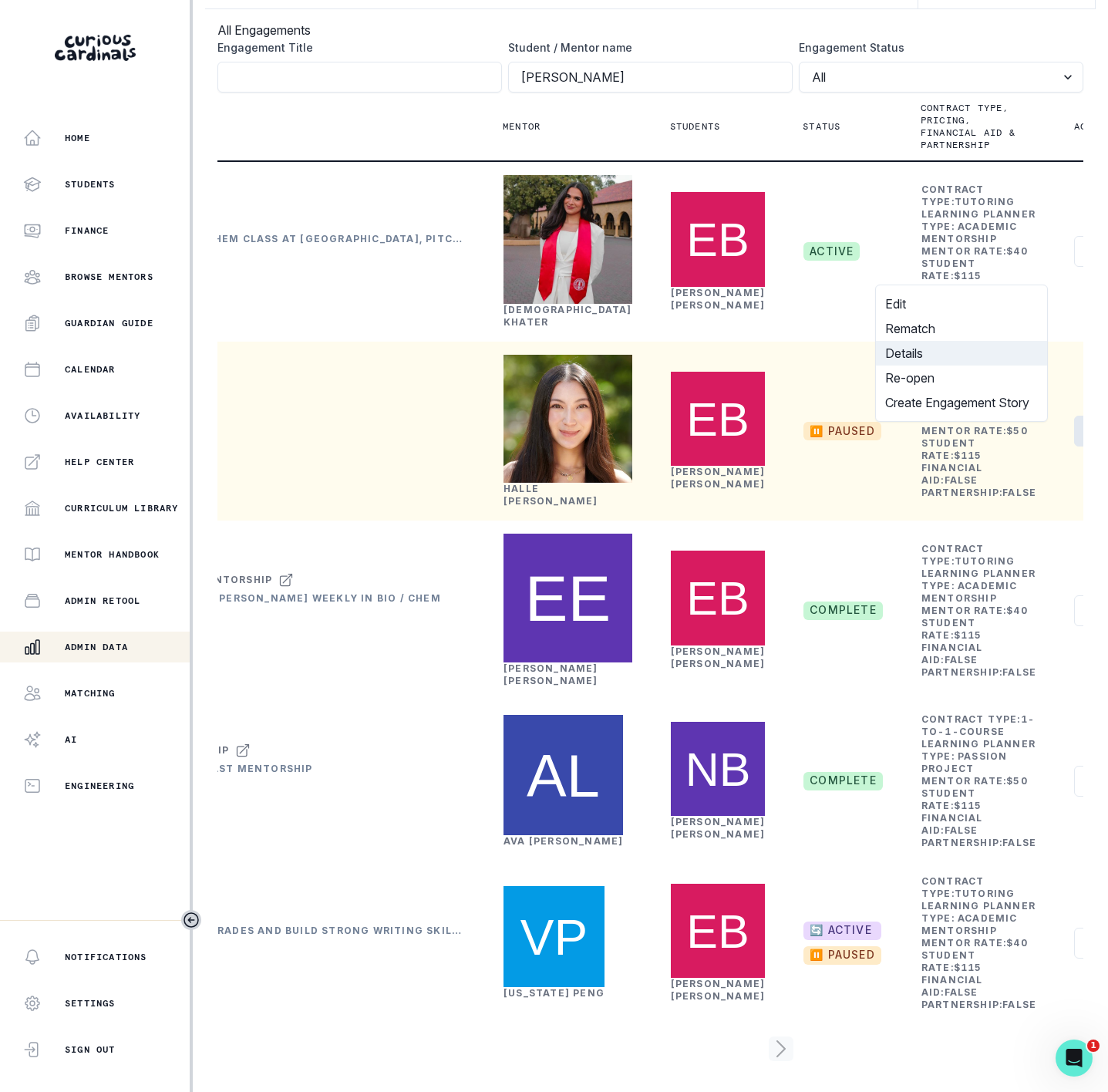
click at [998, 347] on button "Details" at bounding box center [962, 353] width 171 height 25
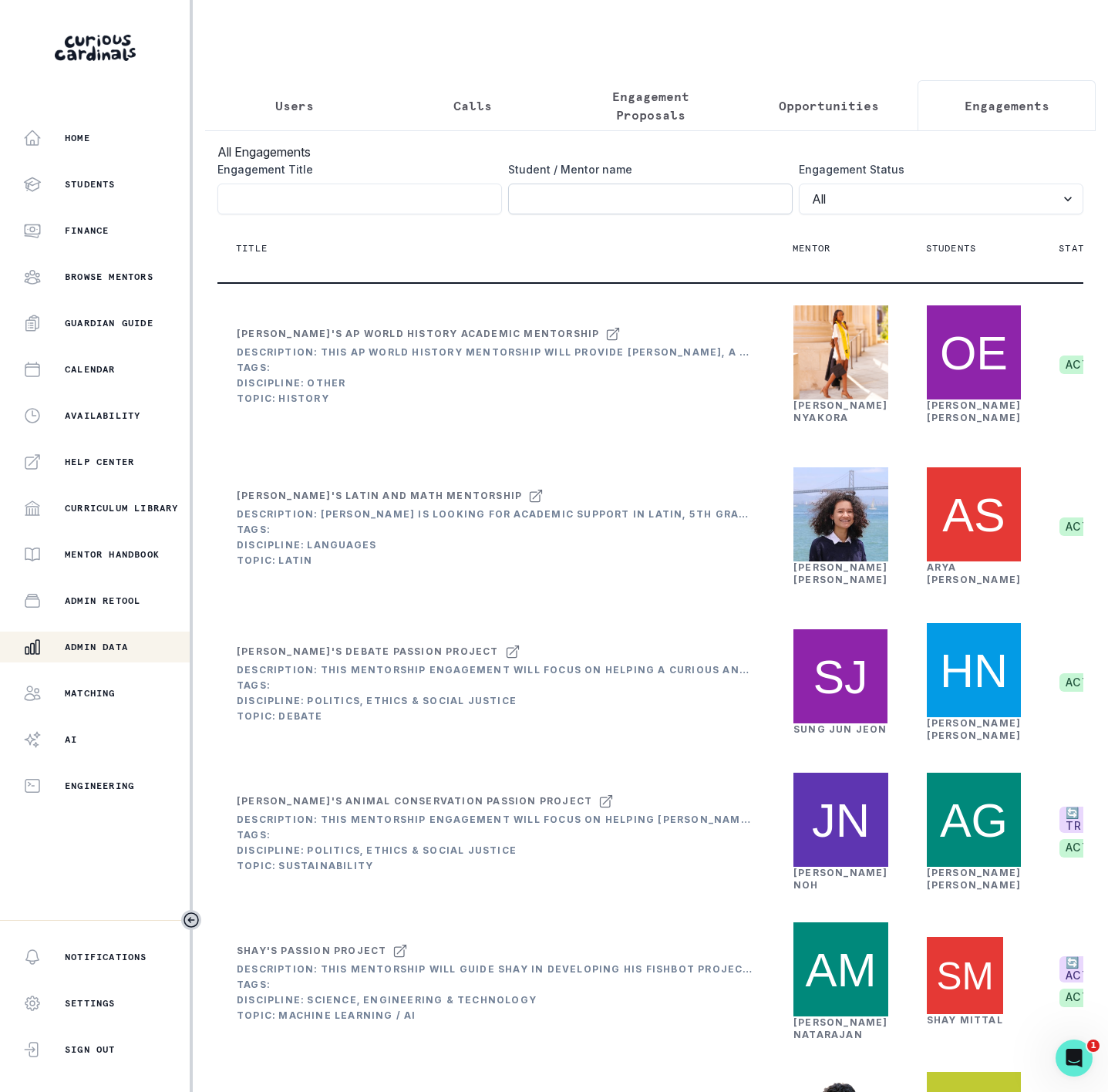
click at [604, 214] on input "Engagement Title" at bounding box center [650, 199] width 285 height 31
type input "[PERSON_NAME]"
click button "submit" at bounding box center [0, 0] width 0 height 0
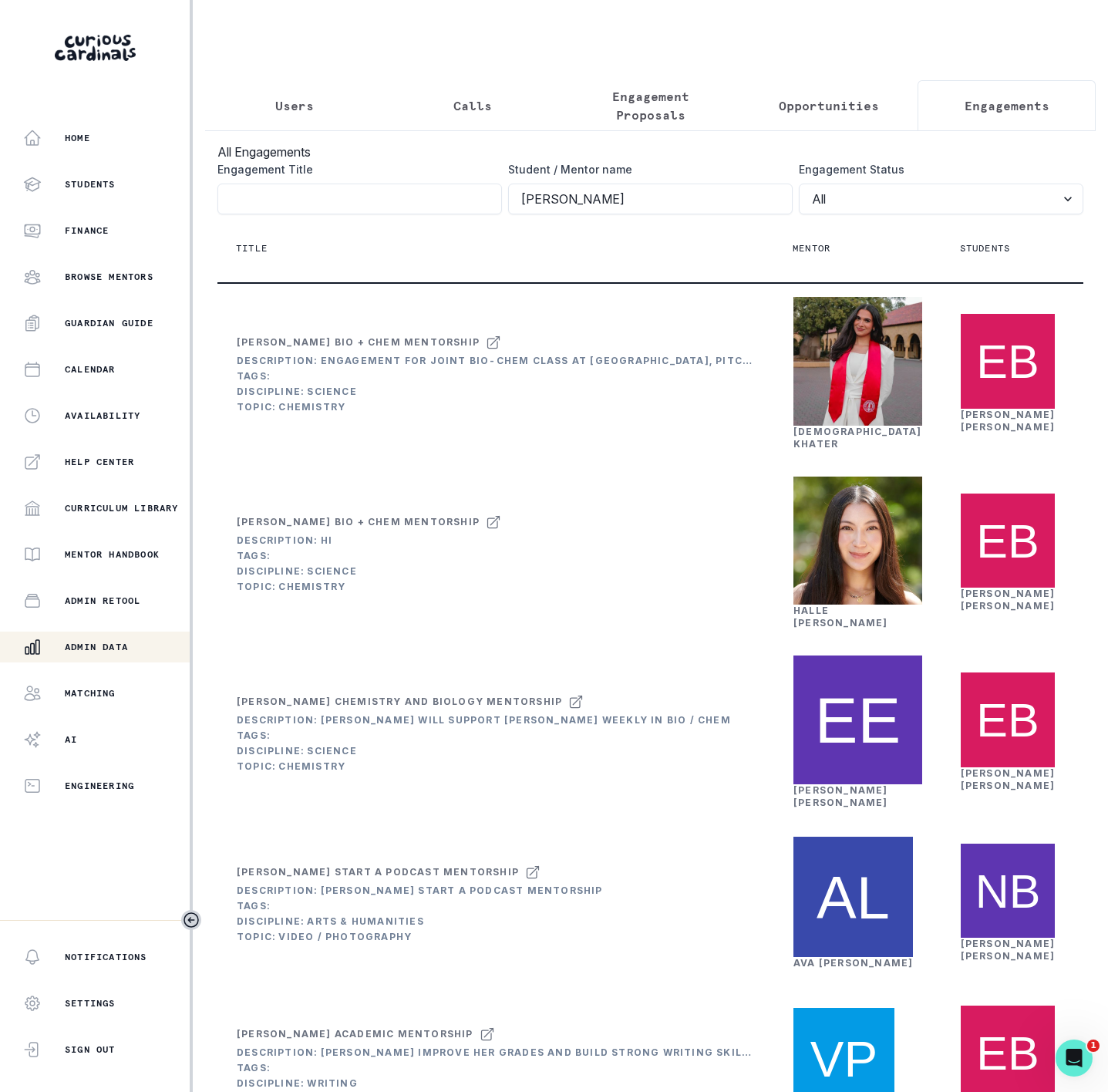
drag, startPoint x: 192, startPoint y: 924, endPoint x: 177, endPoint y: 875, distance: 51.2
click at [192, 924] on icon "Toggle sidebar" at bounding box center [191, 920] width 19 height 19
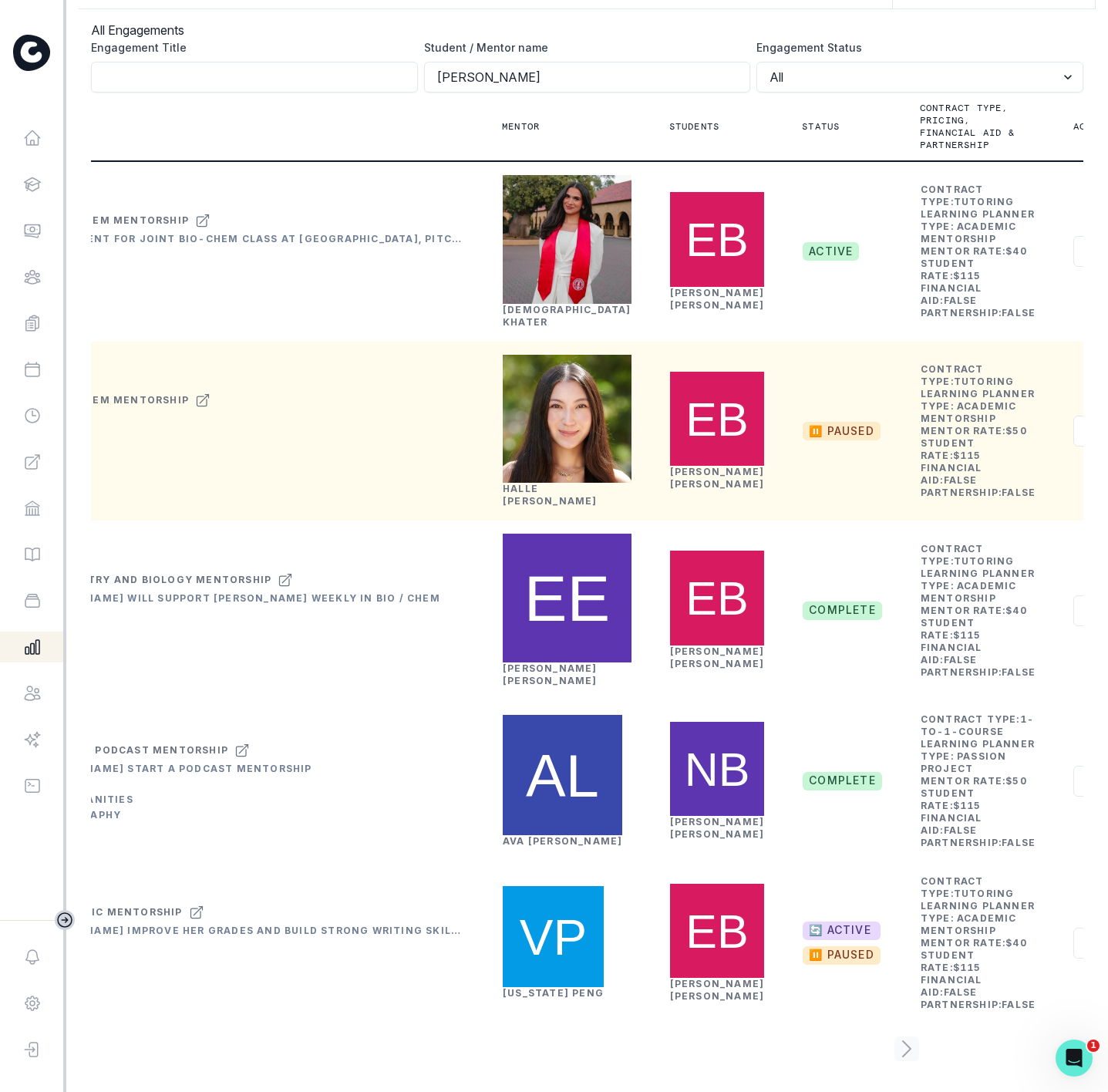
scroll to position [248, 0]
click at [1073, 416] on button "Actions" at bounding box center [1119, 431] width 92 height 31
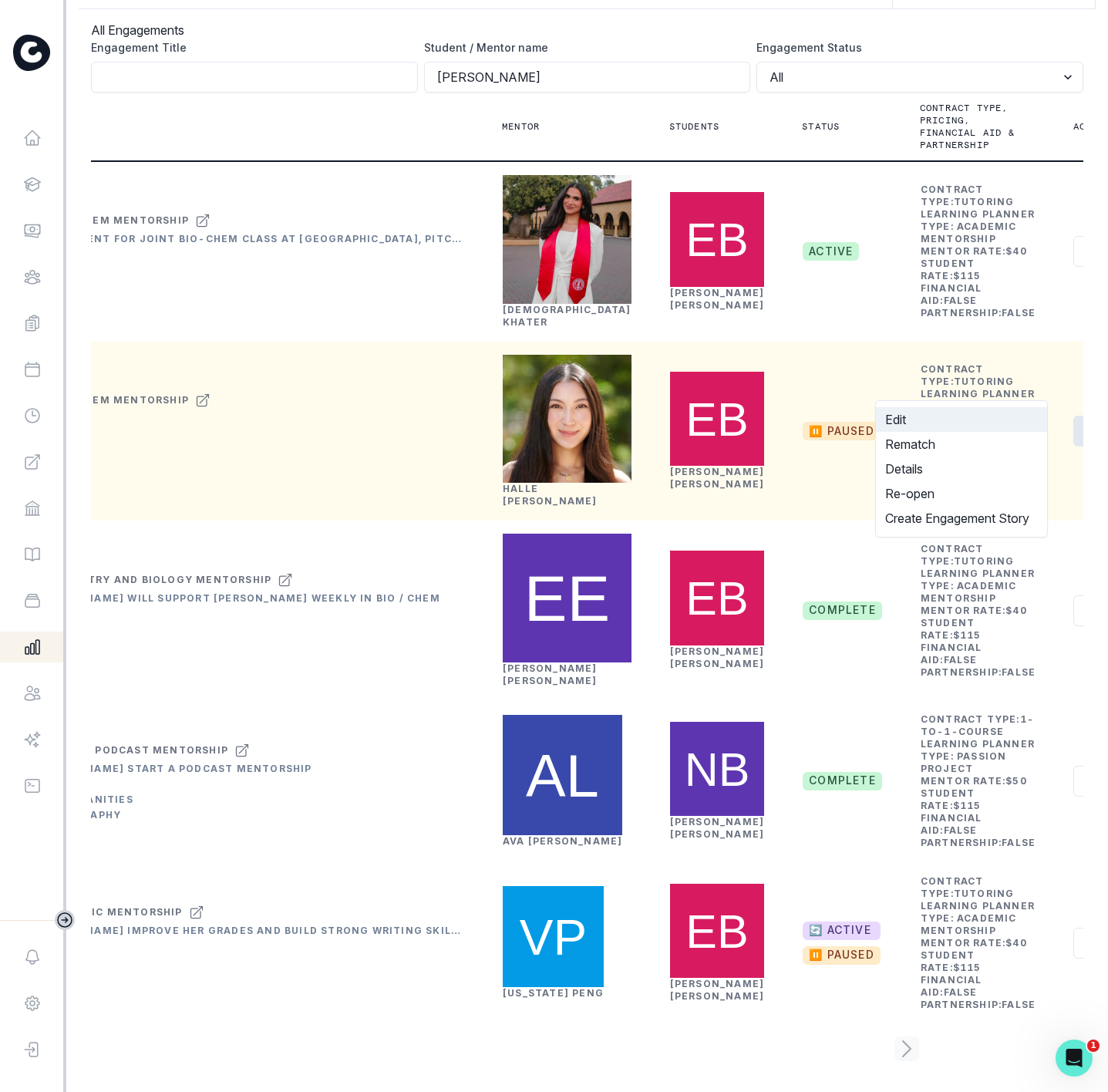
click at [968, 426] on button "Edit" at bounding box center [962, 420] width 171 height 25
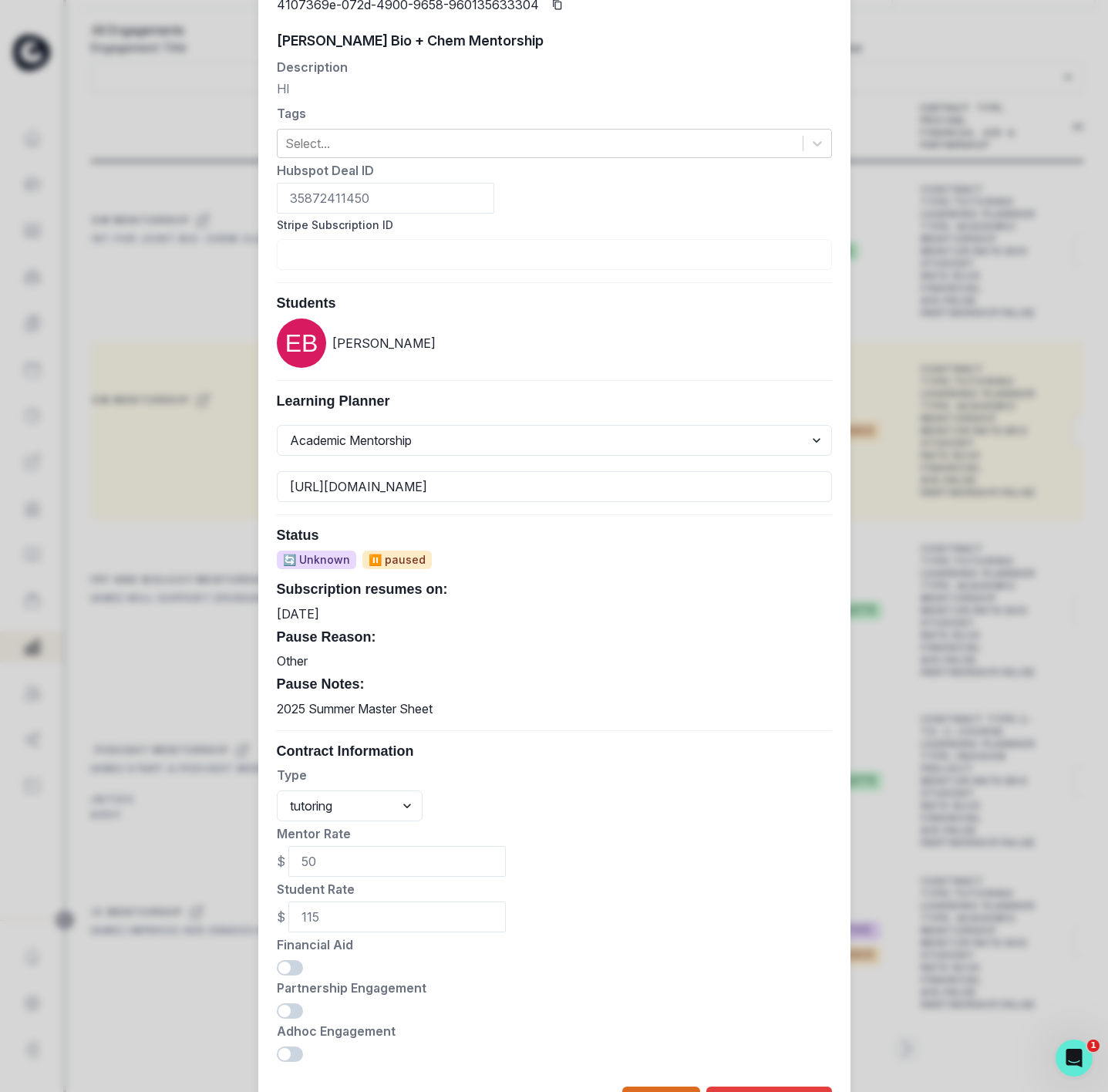
scroll to position [223, 0]
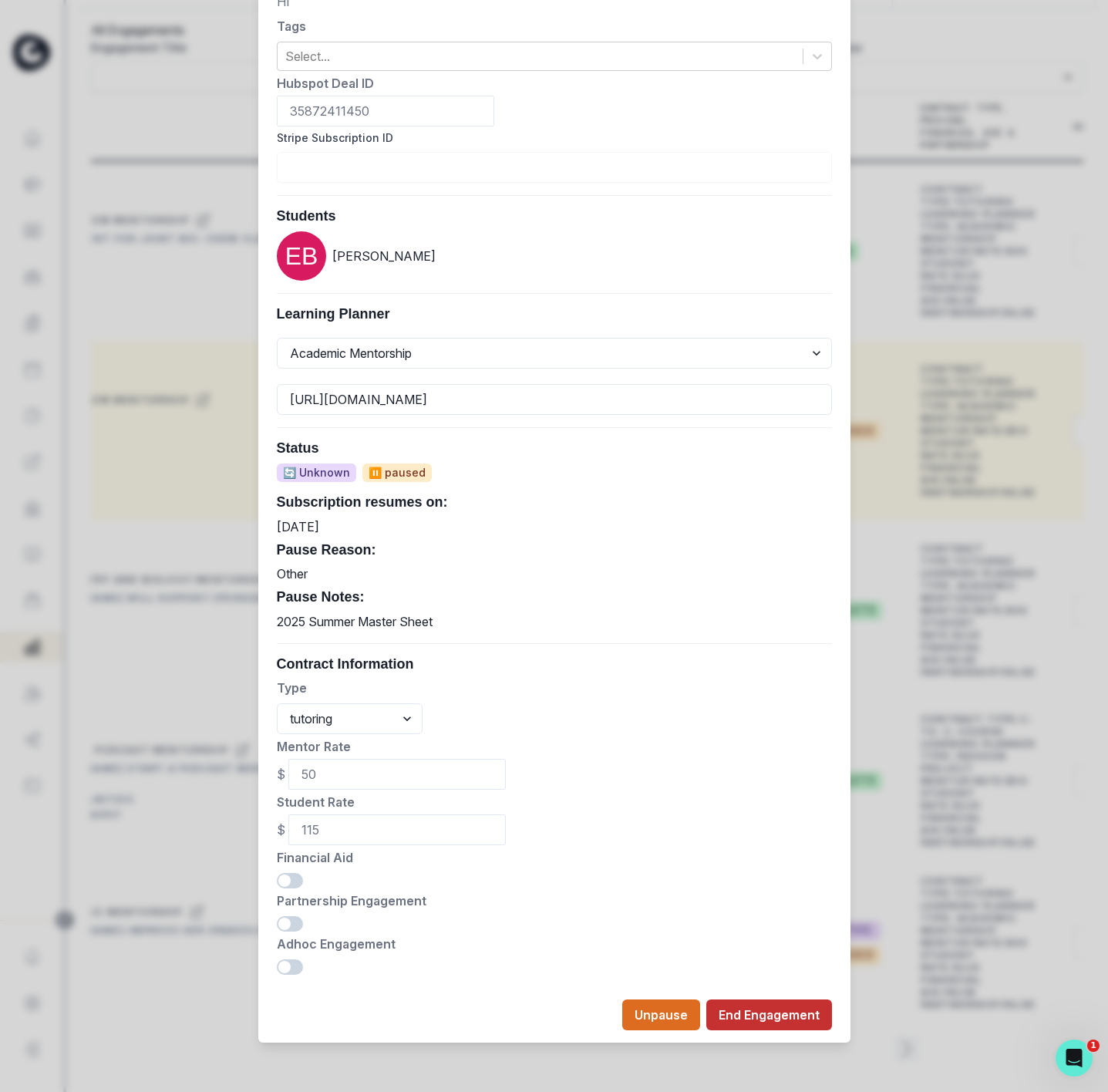
click at [743, 1016] on button "End Engagement" at bounding box center [769, 1015] width 126 height 31
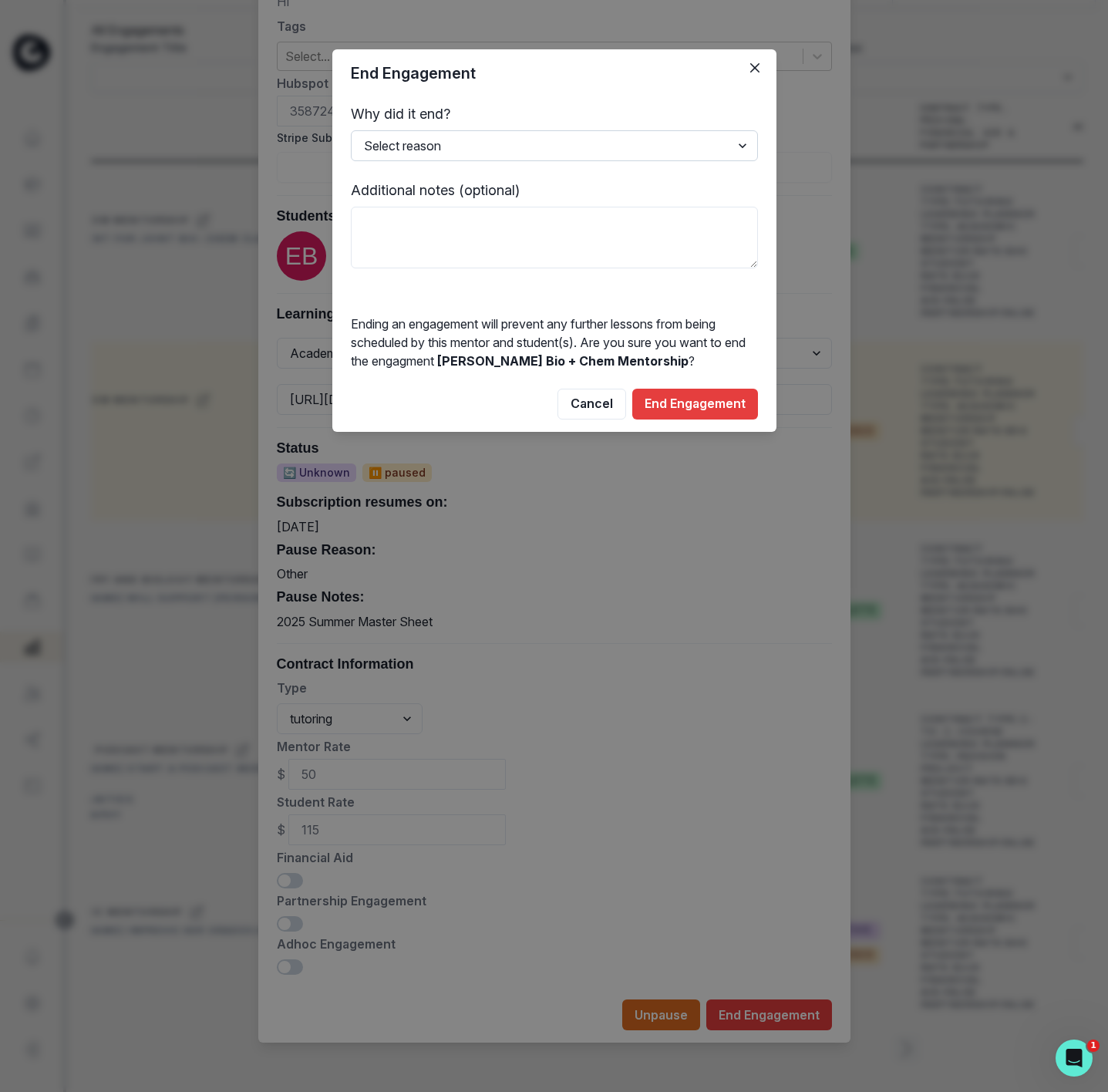
click at [421, 158] on select "Select reason Completed Ended by customer Ended by mentor Other (please add add…" at bounding box center [554, 146] width 407 height 31
select select "Ended by customer"
click at [351, 130] on select "Select reason Completed Ended by customer Ended by mentor Other (please add add…" at bounding box center [554, 146] width 407 height 31
click at [683, 407] on button "End Engagement" at bounding box center [695, 404] width 126 height 31
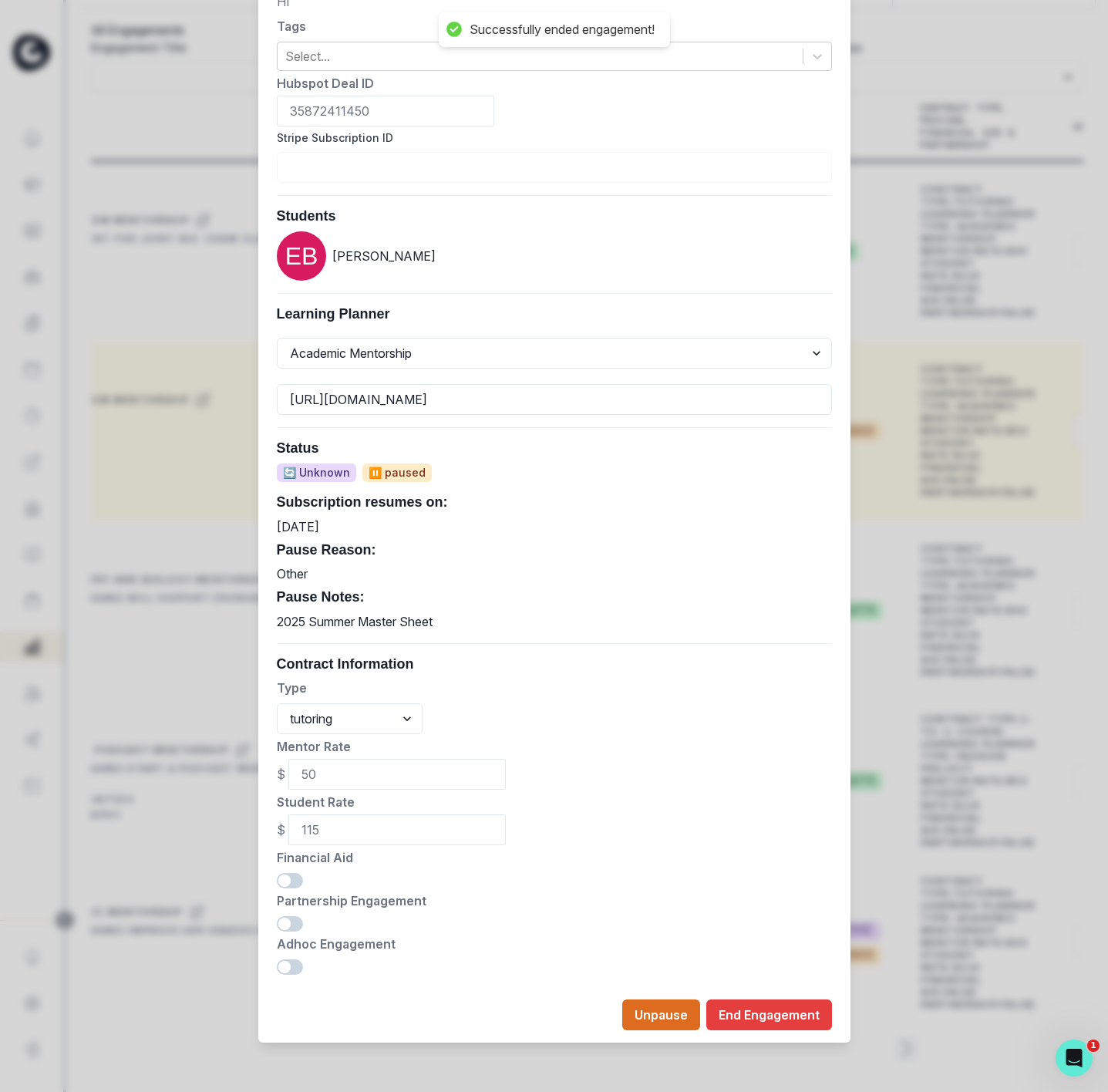
click at [911, 695] on div "Edit Engagement Engagement UUID 4107369e-072d-4900-9658-960135633304 [PERSON_NA…" at bounding box center [554, 546] width 1108 height 1092
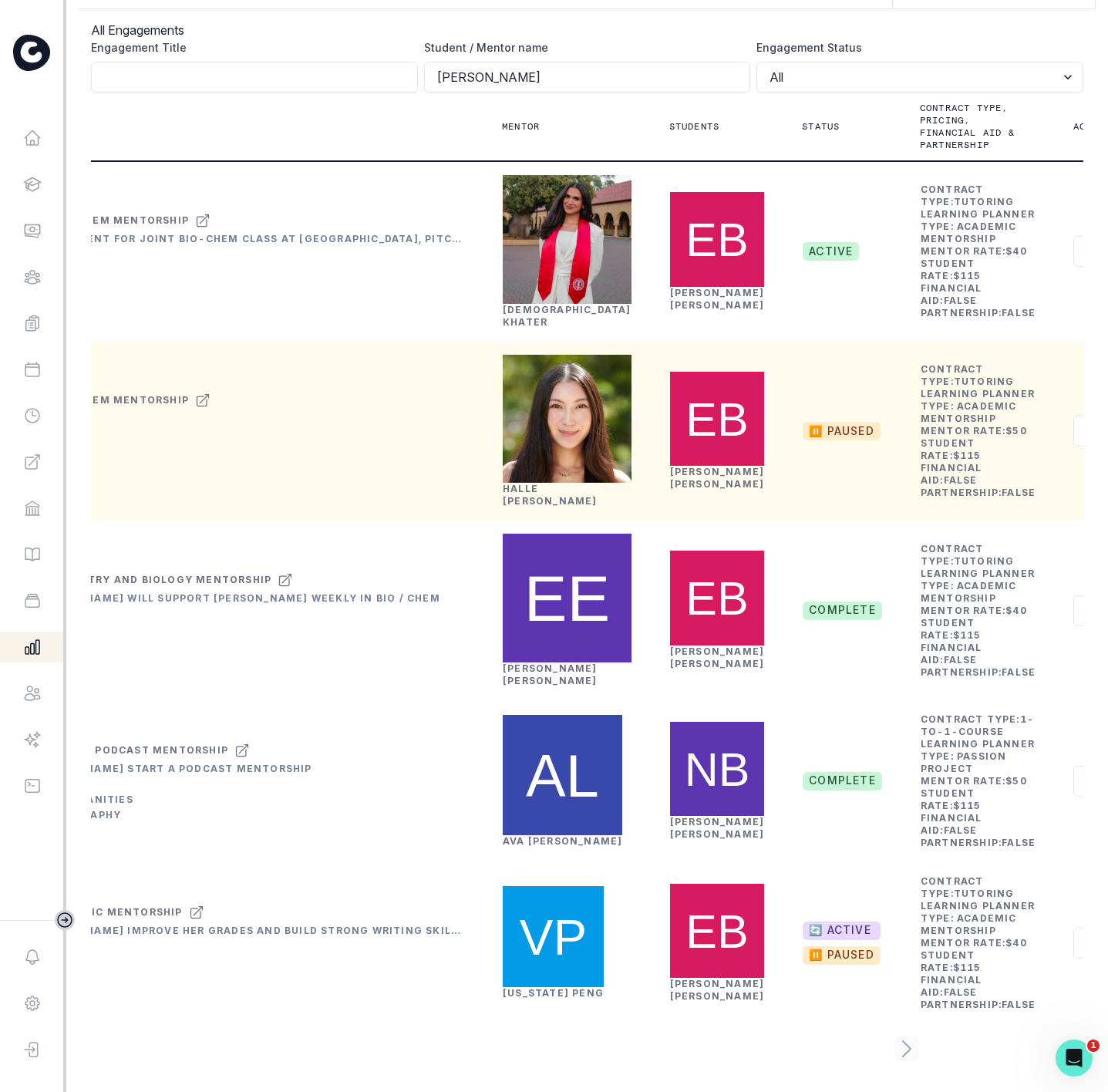
scroll to position [132, 0]
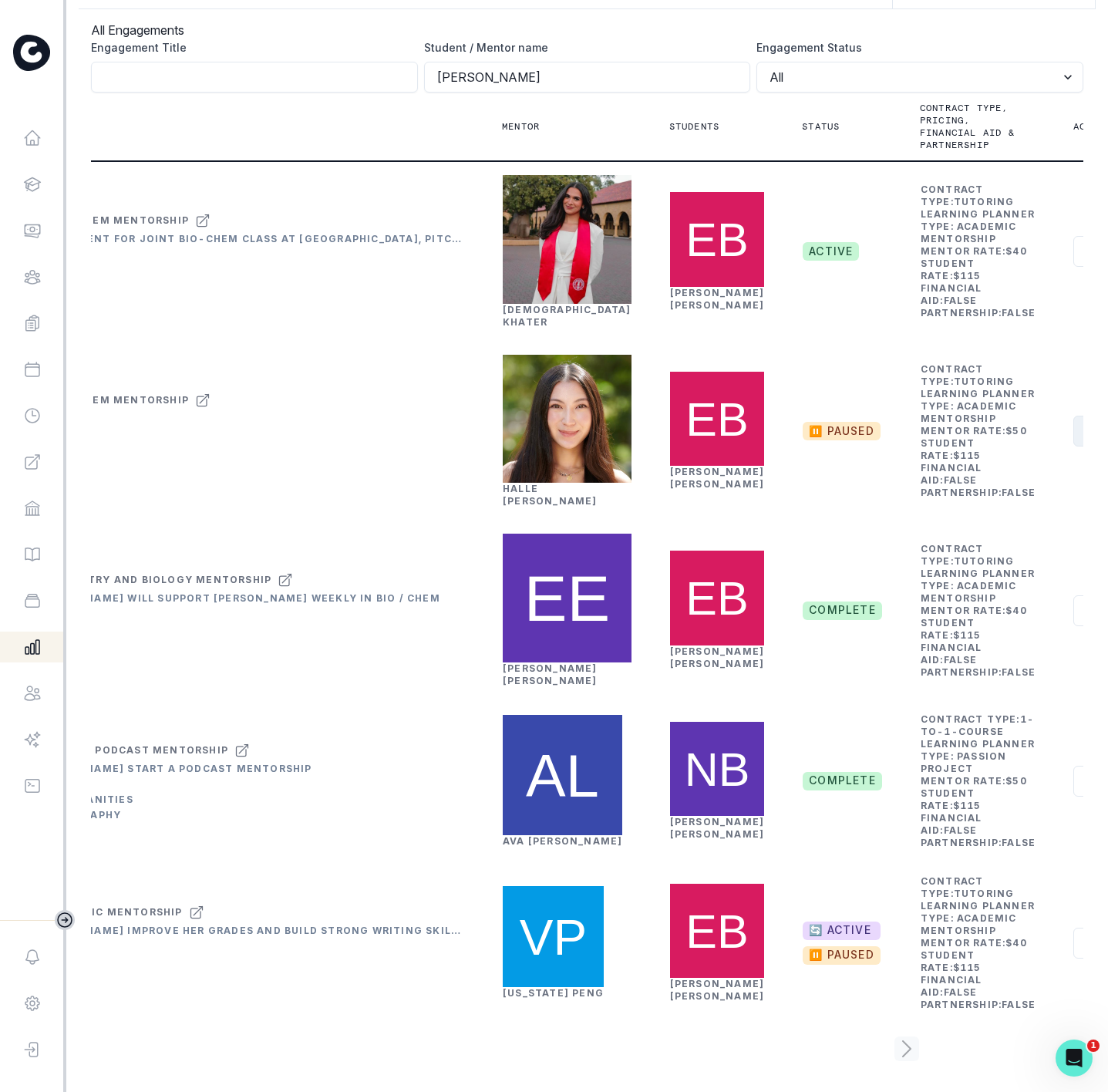
click at [1073, 447] on button "Actions" at bounding box center [1119, 431] width 92 height 31
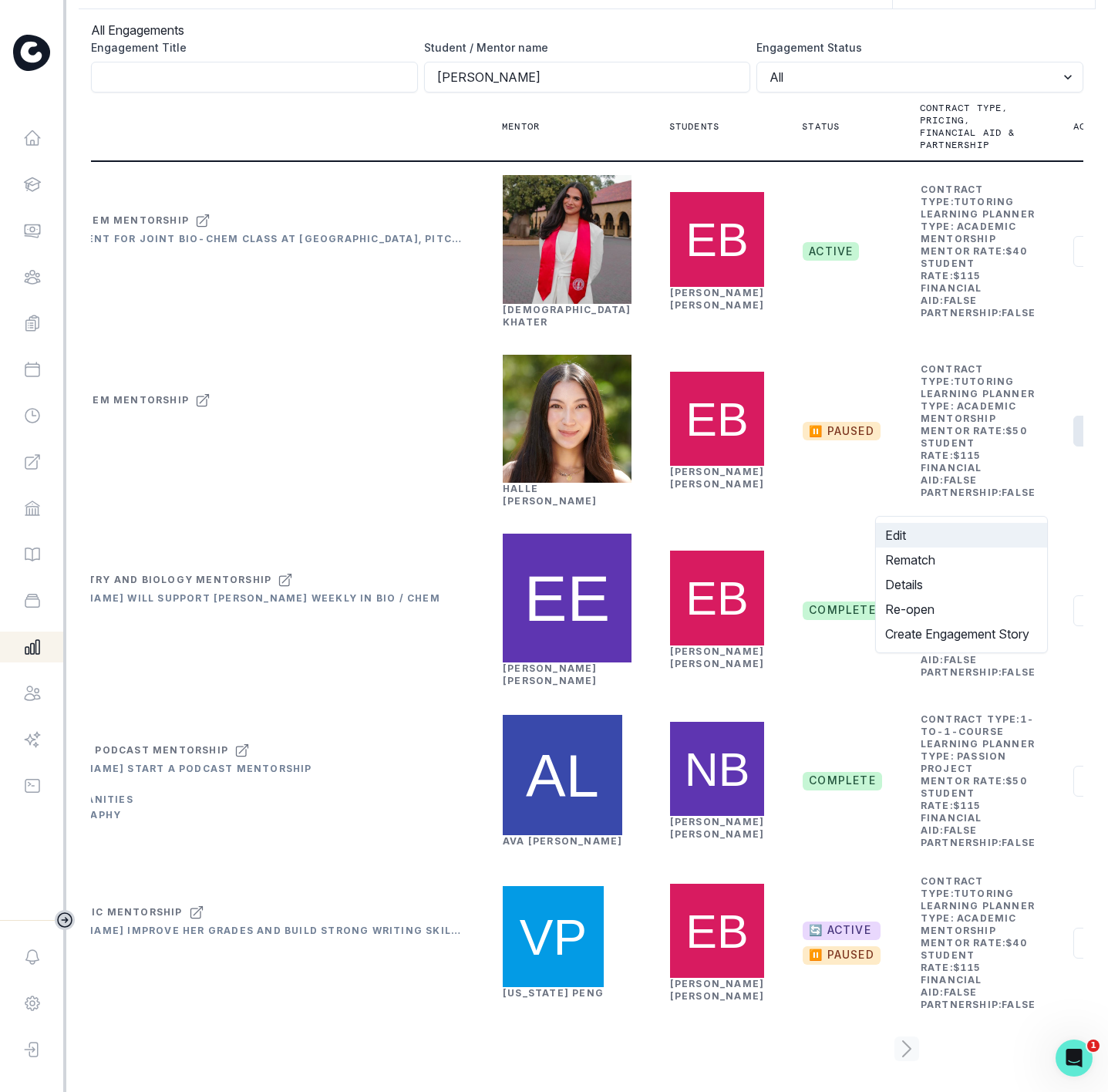
click at [917, 538] on button "Edit" at bounding box center [962, 535] width 171 height 25
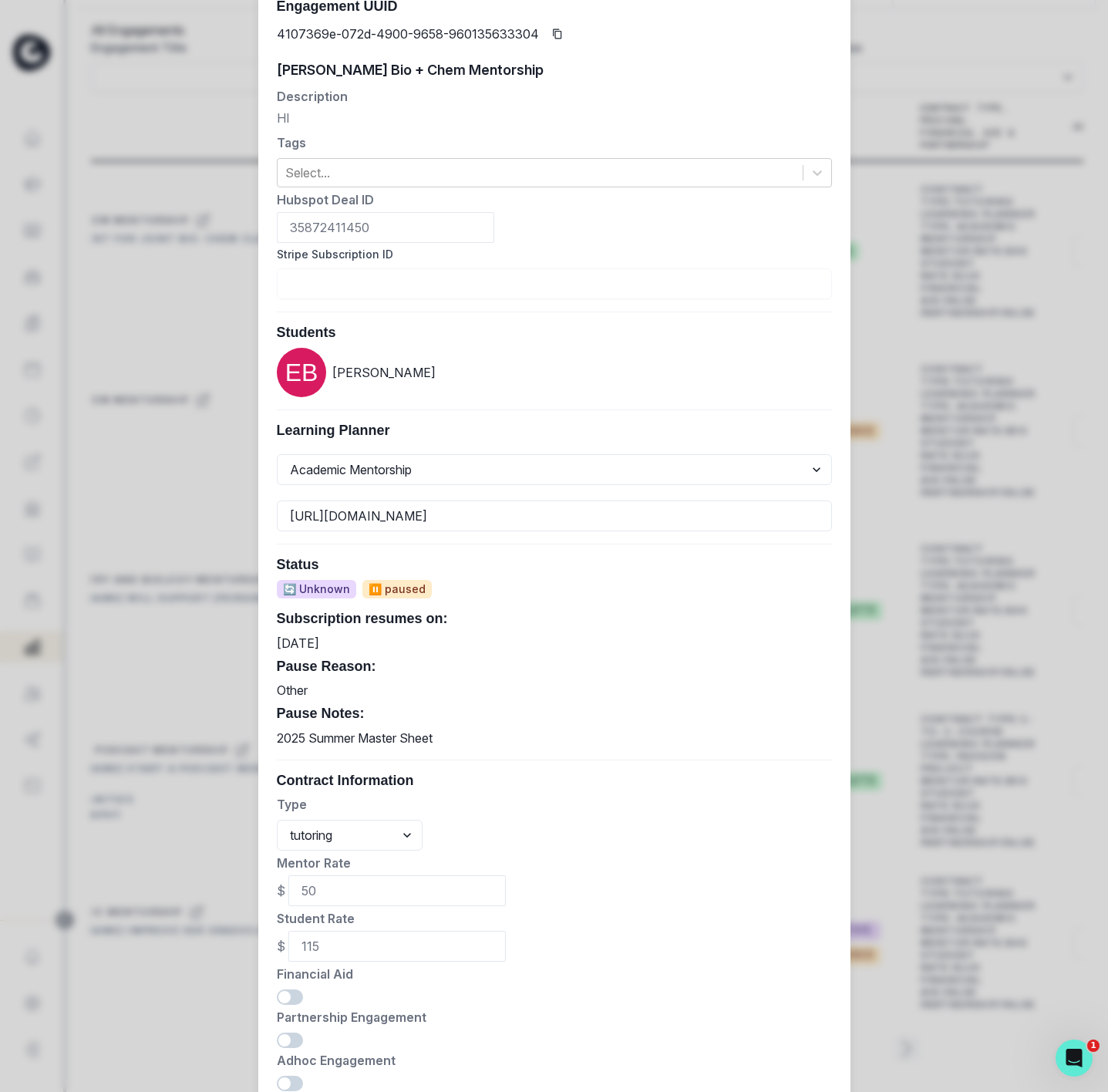
scroll to position [223, 0]
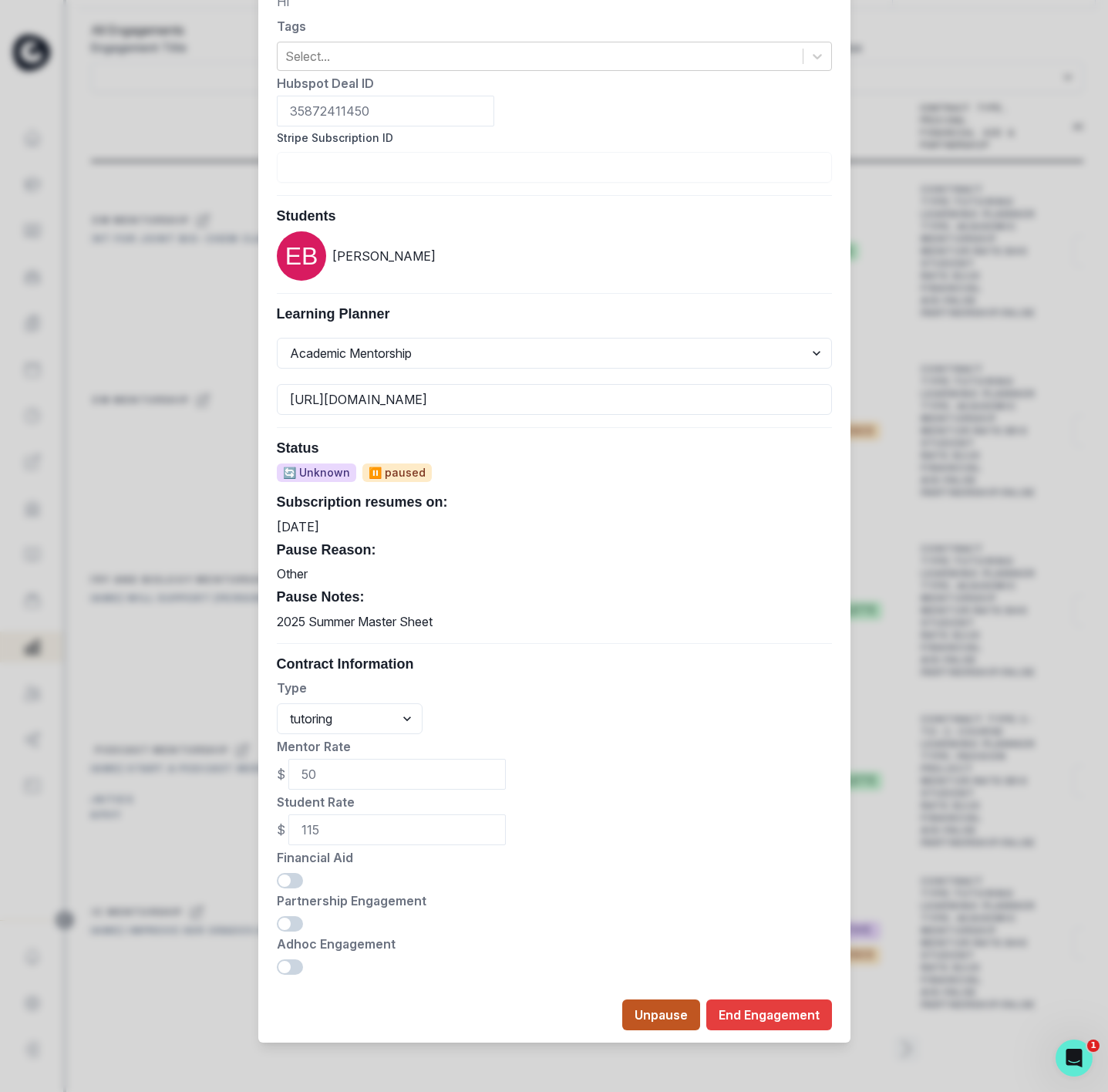
click at [631, 1011] on button "Unpause" at bounding box center [661, 1015] width 78 height 31
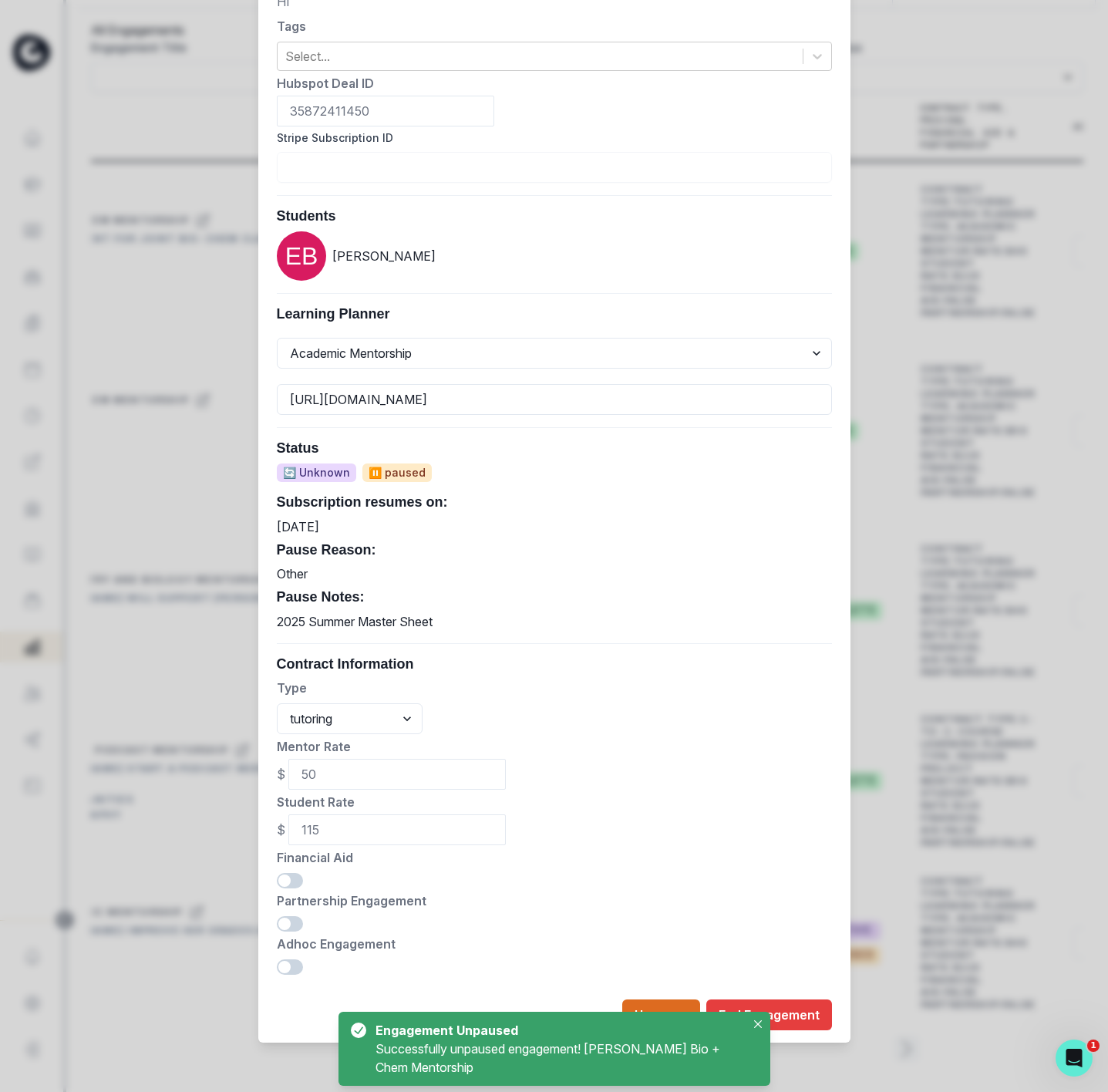
click at [938, 620] on div "Edit Engagement Engagement UUID 4107369e-072d-4900-9658-960135633304 [PERSON_NA…" at bounding box center [554, 546] width 1108 height 1092
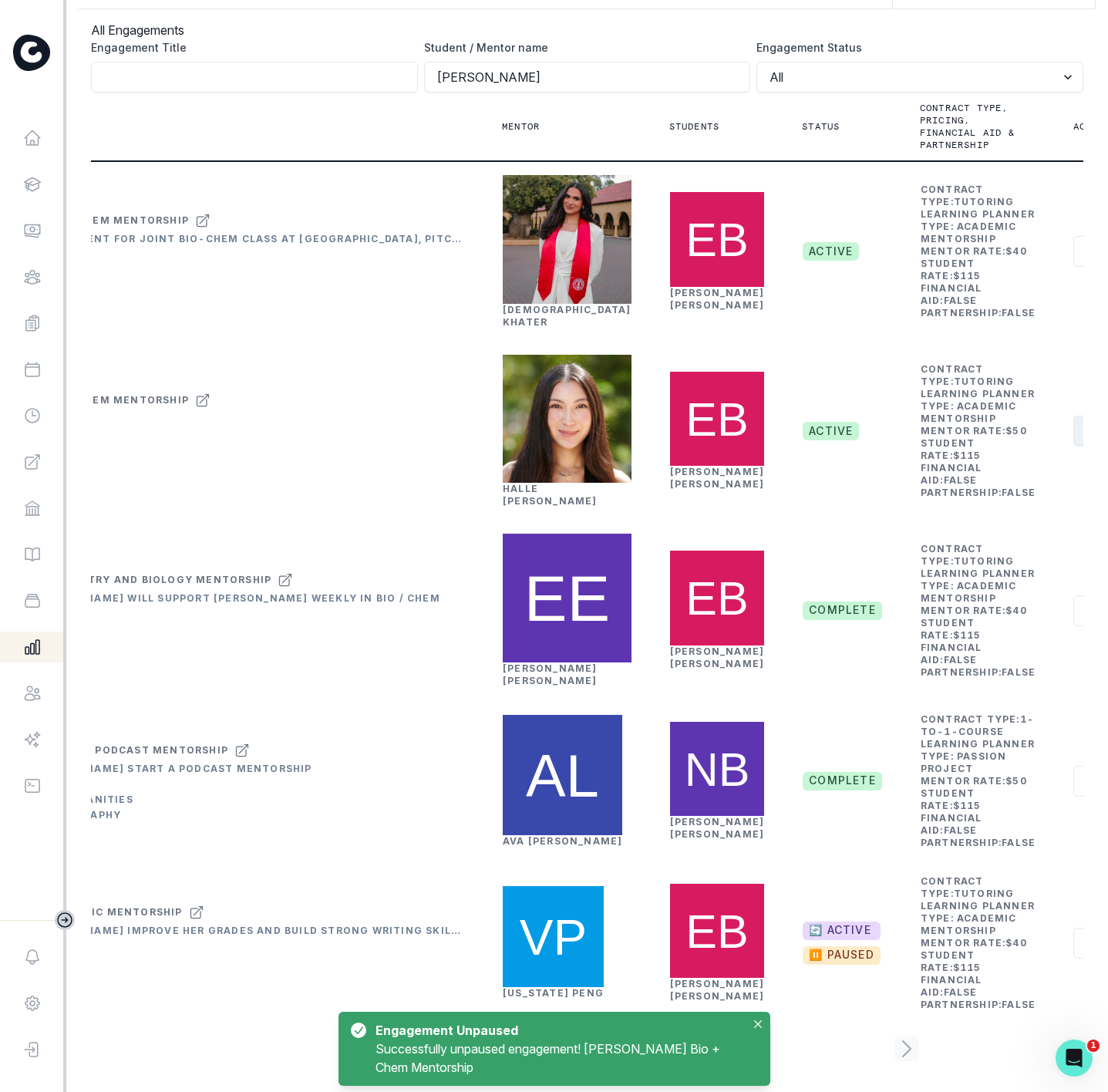
click at [1073, 447] on button "Actions" at bounding box center [1119, 431] width 92 height 31
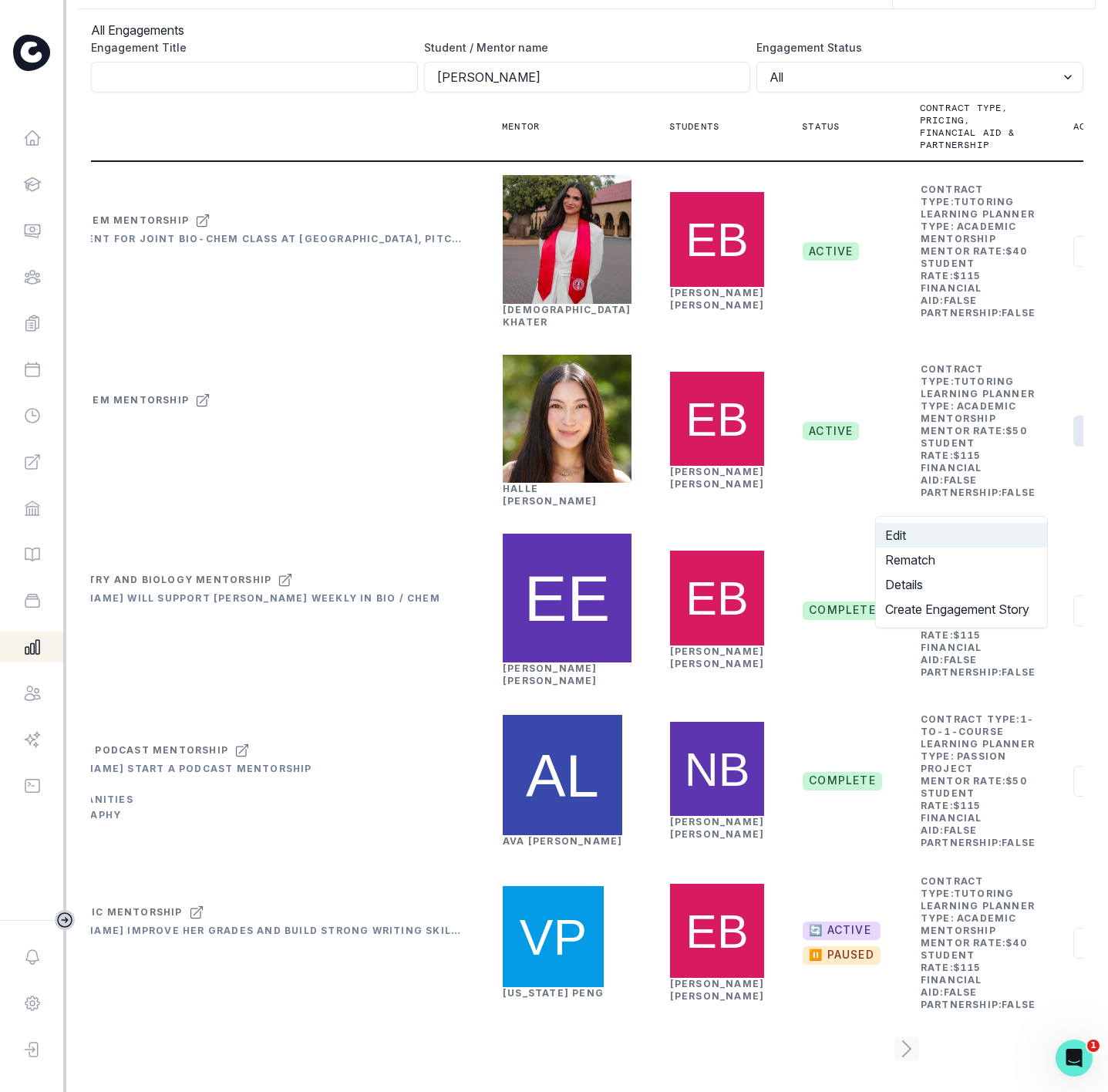
click at [949, 535] on button "Edit" at bounding box center [962, 535] width 171 height 25
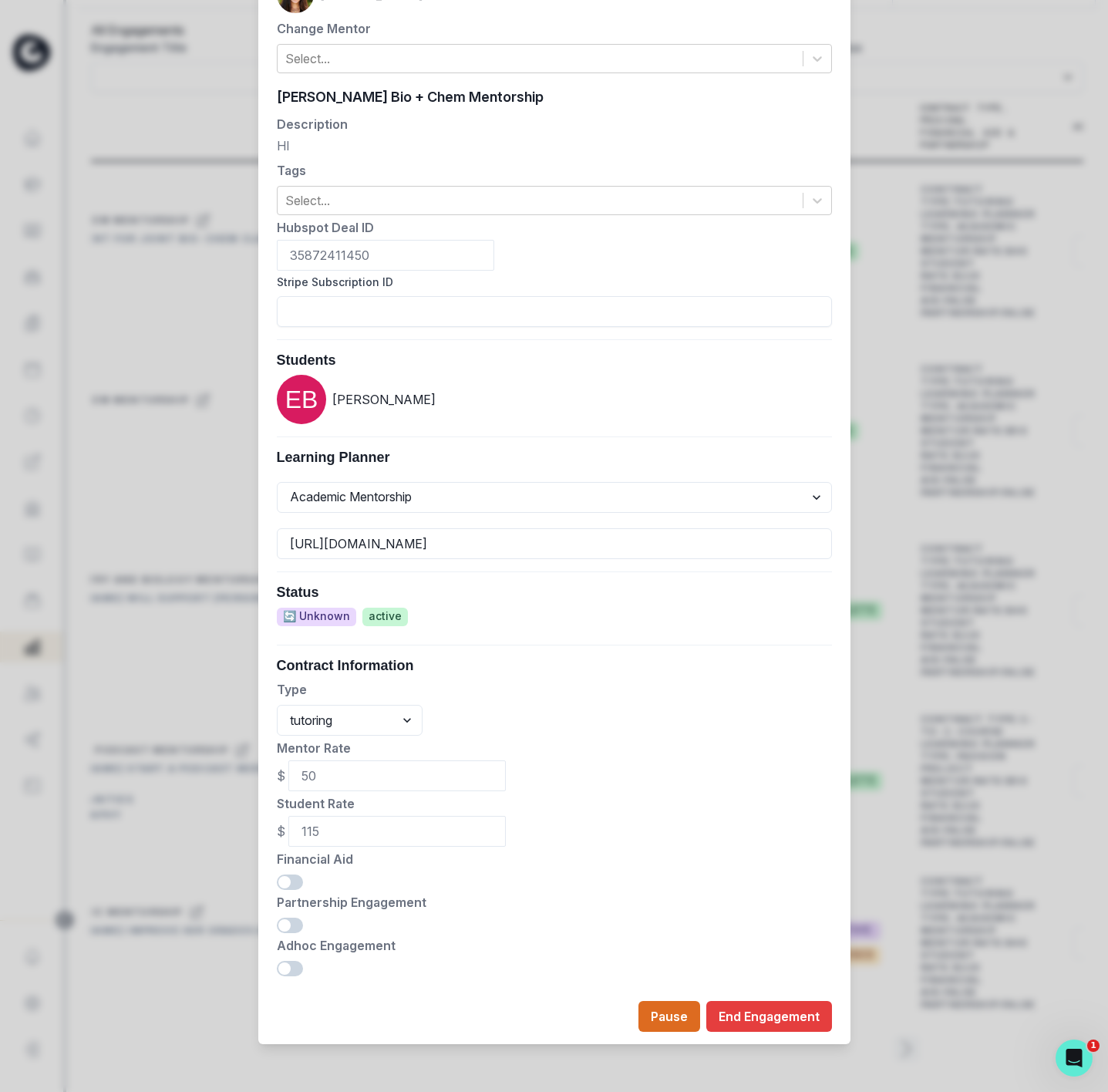
scroll to position [201, 0]
click at [732, 1030] on footer "Pause End Engagement" at bounding box center [554, 1015] width 592 height 56
click at [722, 1016] on button "End Engagement" at bounding box center [769, 1015] width 126 height 31
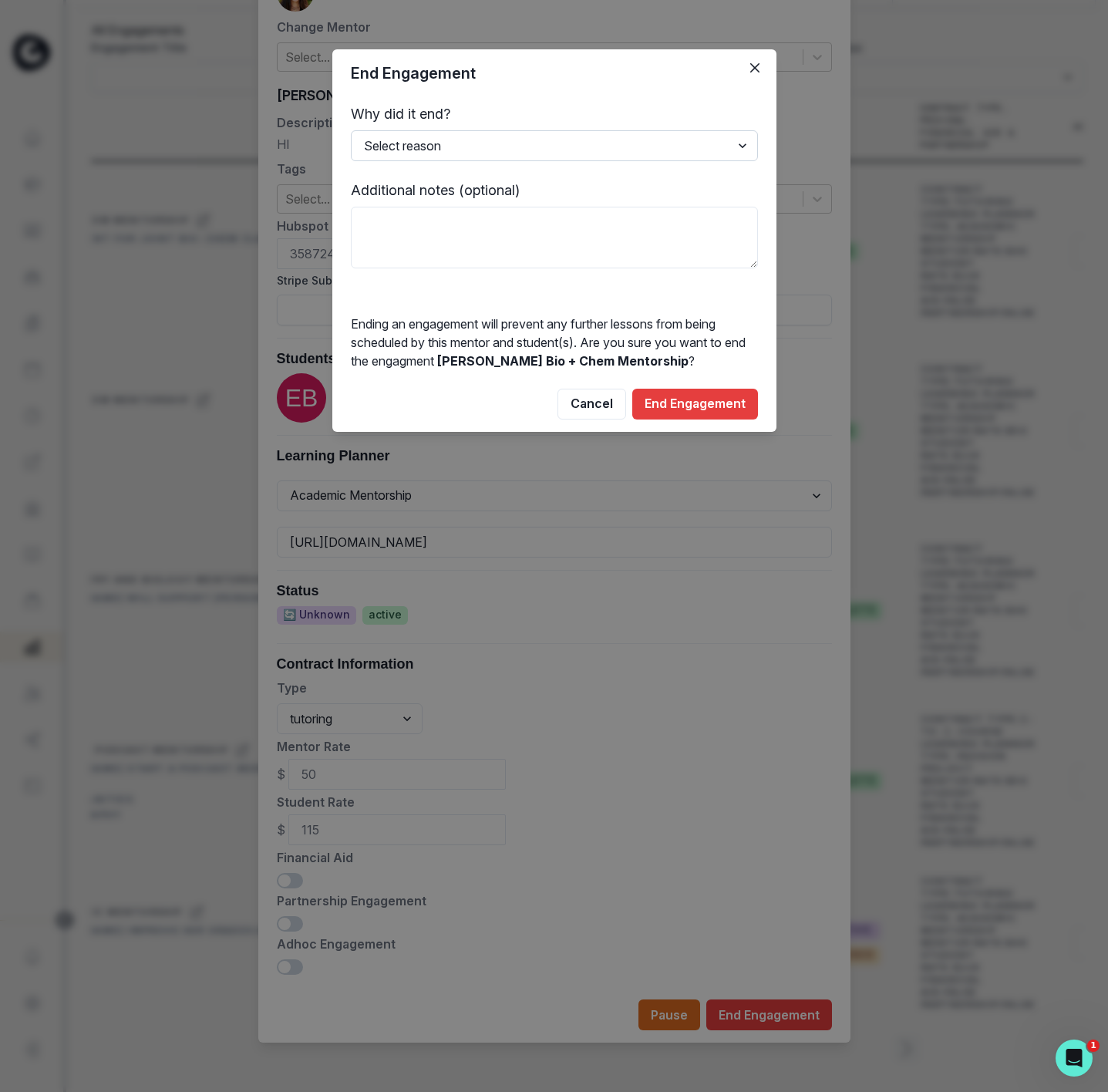
click at [493, 149] on select "Select reason Completed Ended by customer Ended by mentor Other (please add add…" at bounding box center [554, 146] width 407 height 31
select select "Ended by customer"
click at [351, 130] on select "Select reason Completed Ended by customer Ended by mentor Other (please add add…" at bounding box center [554, 146] width 407 height 31
click at [671, 391] on button "End Engagement" at bounding box center [695, 404] width 126 height 31
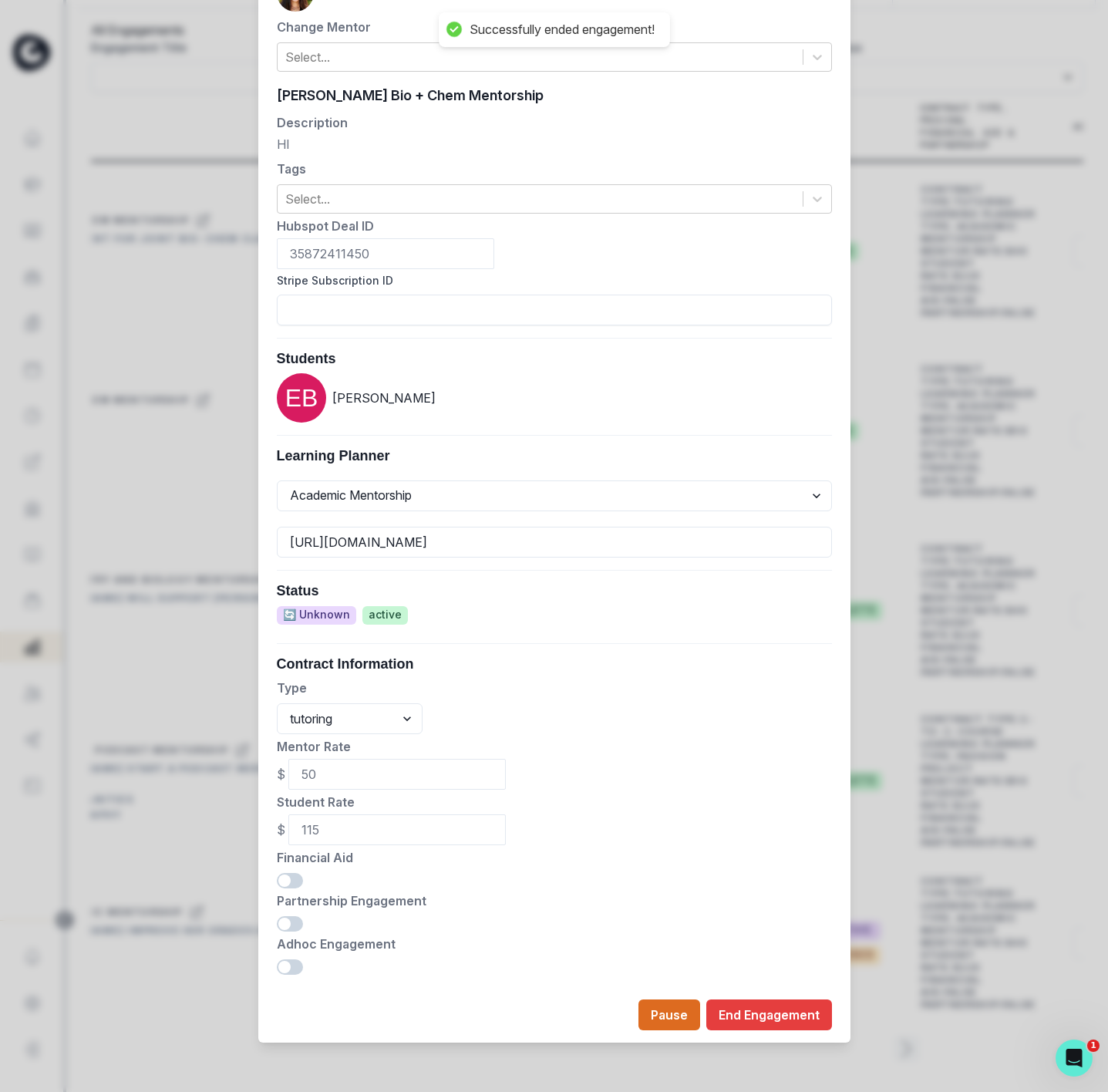
click at [914, 304] on div "Edit Engagement Engagement UUID 4107369e-072d-4900-9658-960135633304 Current Me…" at bounding box center [554, 546] width 1108 height 1092
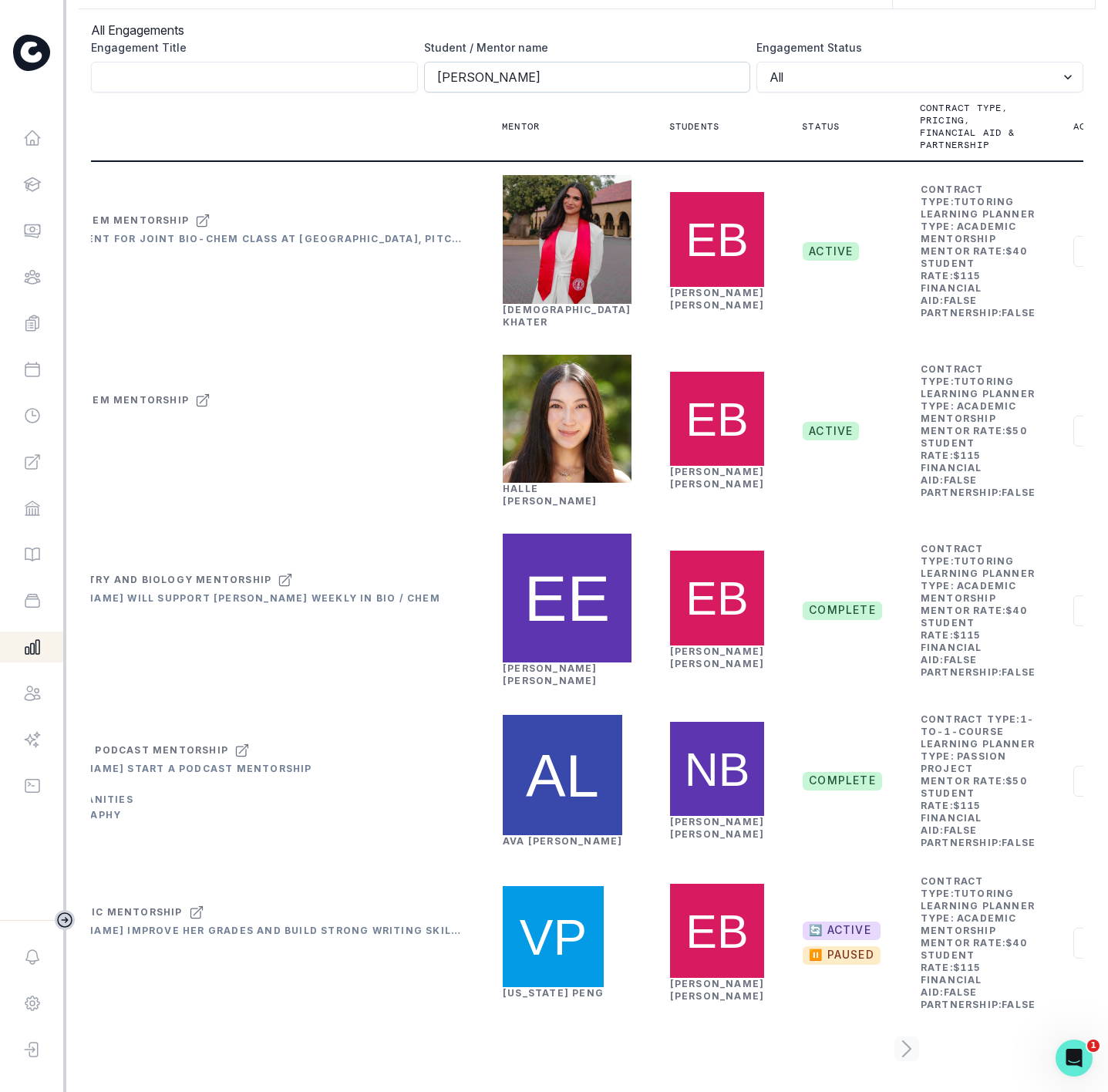
click at [496, 62] on input "[PERSON_NAME]" at bounding box center [588, 77] width 327 height 31
click button "submit" at bounding box center [0, 0] width 0 height 0
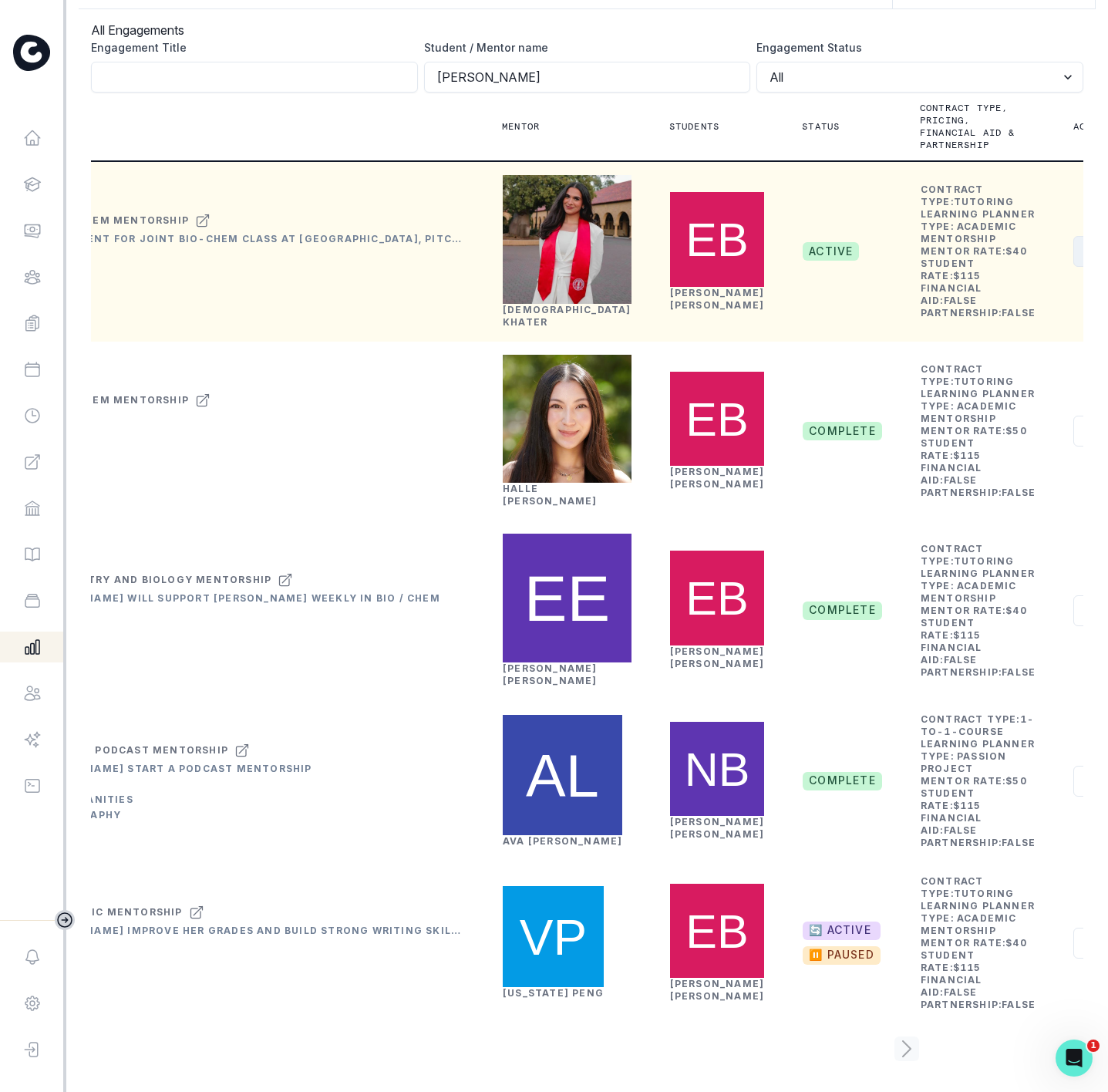
click at [1073, 267] on button "Actions" at bounding box center [1119, 251] width 92 height 31
click at [919, 326] on button "Edit" at bounding box center [962, 322] width 171 height 25
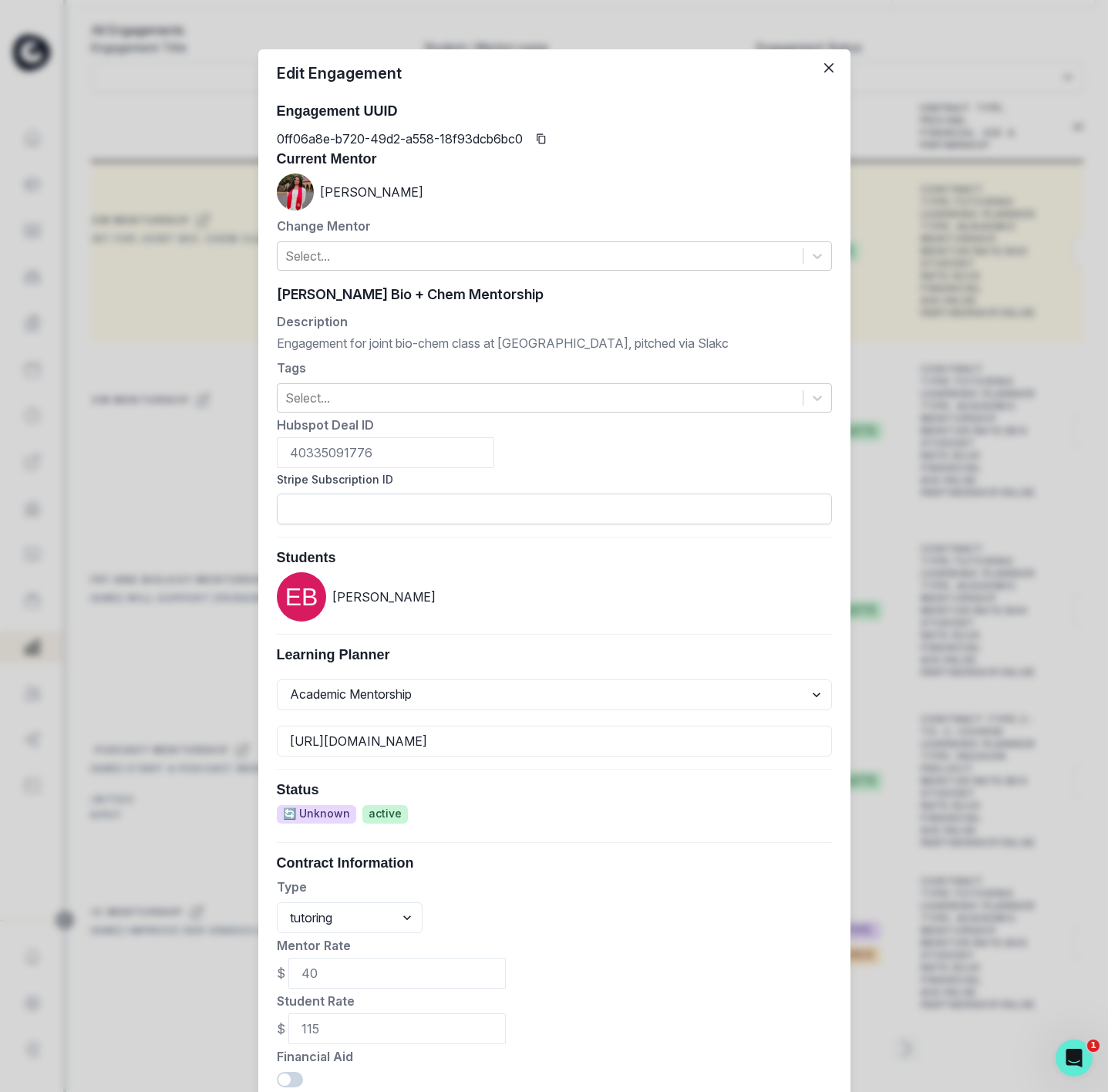
click at [363, 502] on input "Stripe Subscription ID" at bounding box center [554, 509] width 555 height 31
paste input "sub_1QkZ3aDZ1TQg7rjfKqup1zOr"
type input "sub_1QkZ3aDZ1TQg7rjfKqup1zOr"
